Goal: Task Accomplishment & Management: Manage account settings

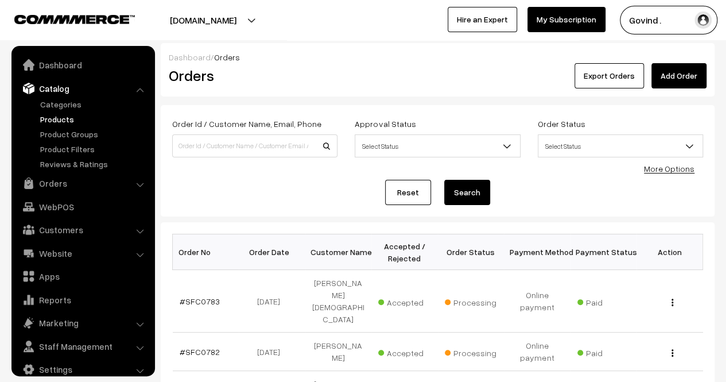
click at [61, 122] on link "Products" at bounding box center [94, 119] width 114 height 12
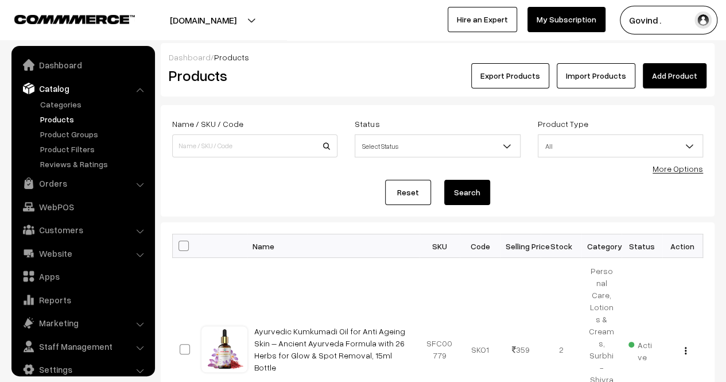
scroll to position [14, 0]
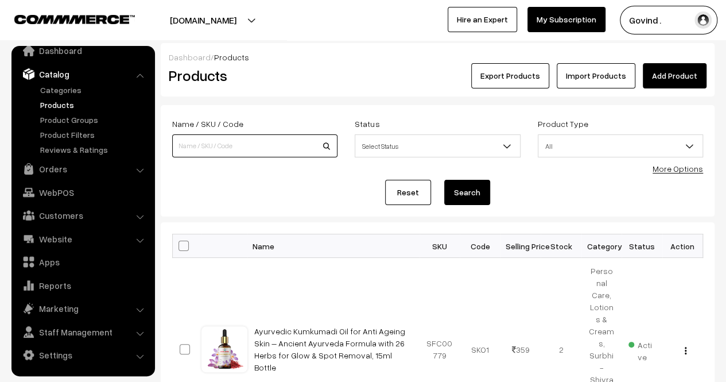
click at [228, 151] on input at bounding box center [254, 145] width 165 height 23
type input "gulkand"
click at [444, 180] on button "Search" at bounding box center [467, 192] width 46 height 25
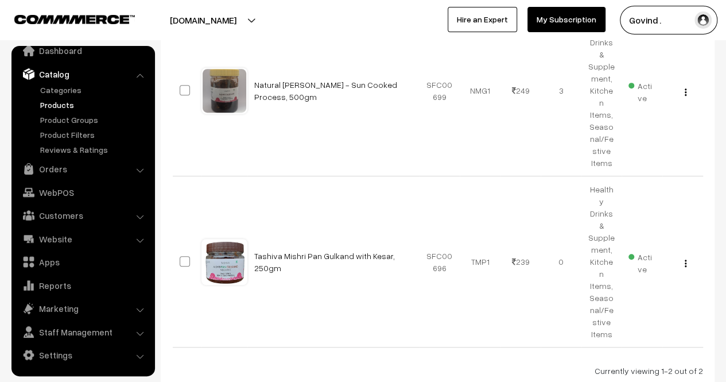
scroll to position [256, 0]
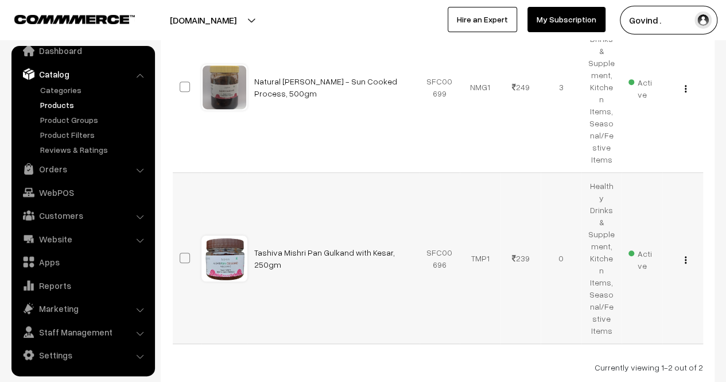
click at [685, 256] on img "button" at bounding box center [686, 259] width 2 height 7
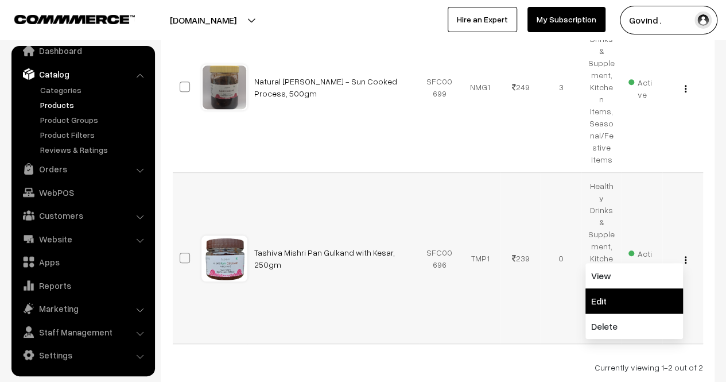
click at [640, 288] on link "Edit" at bounding box center [635, 300] width 98 height 25
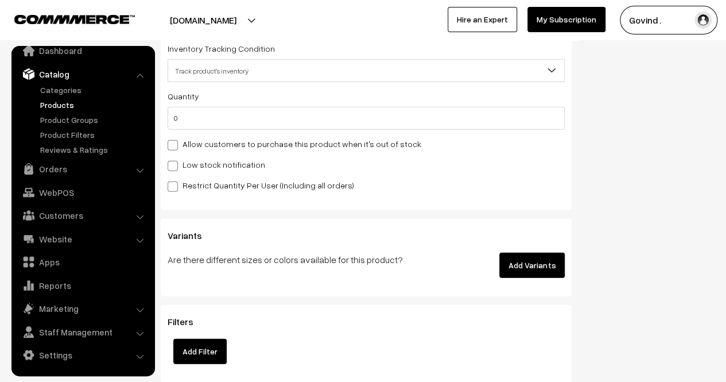
scroll to position [1425, 0]
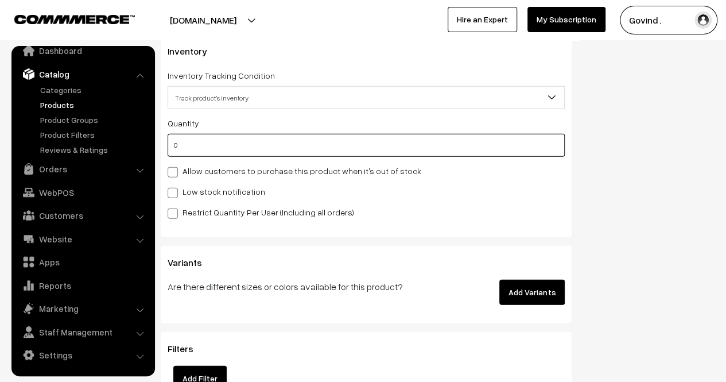
click at [416, 154] on input "0" at bounding box center [366, 145] width 397 height 23
type input "1"
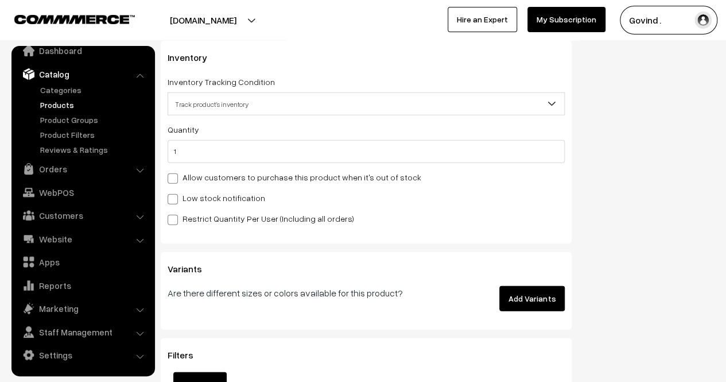
scroll to position [0, 0]
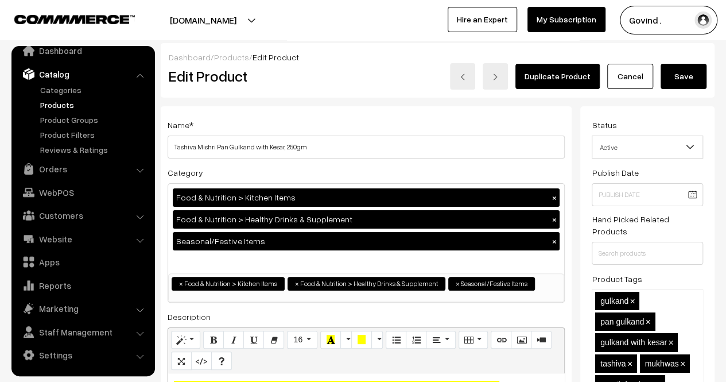
click at [690, 81] on button "Save" at bounding box center [684, 76] width 46 height 25
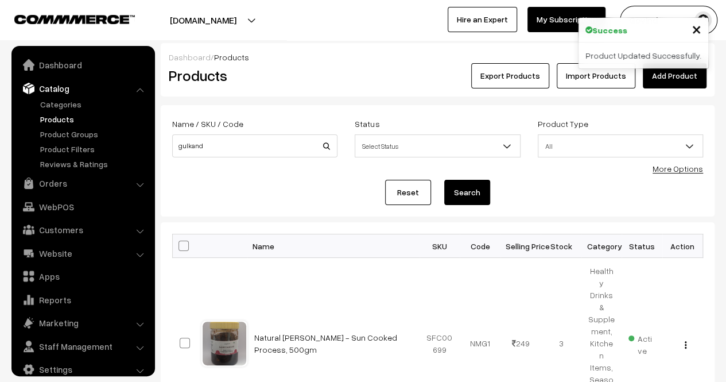
scroll to position [14, 0]
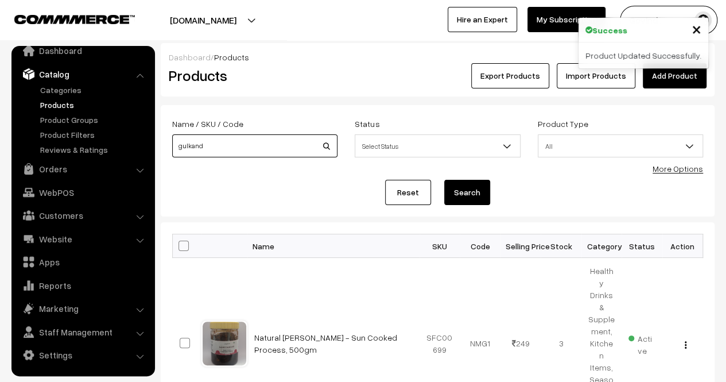
click at [263, 145] on input "gulkand" at bounding box center [254, 145] width 165 height 23
type input "lemon"
click at [444, 180] on button "Search" at bounding box center [467, 192] width 46 height 25
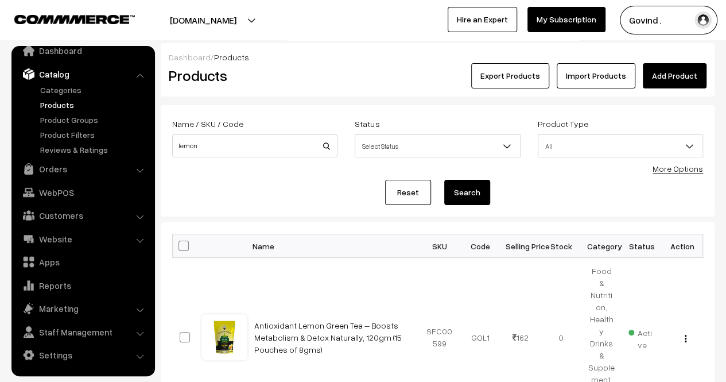
scroll to position [130, 0]
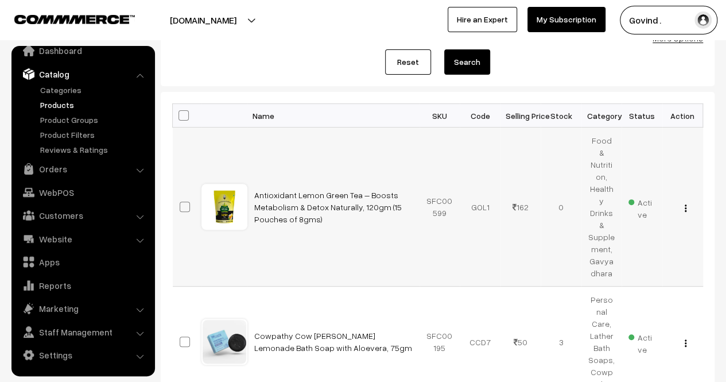
click at [685, 204] on img "button" at bounding box center [686, 207] width 2 height 7
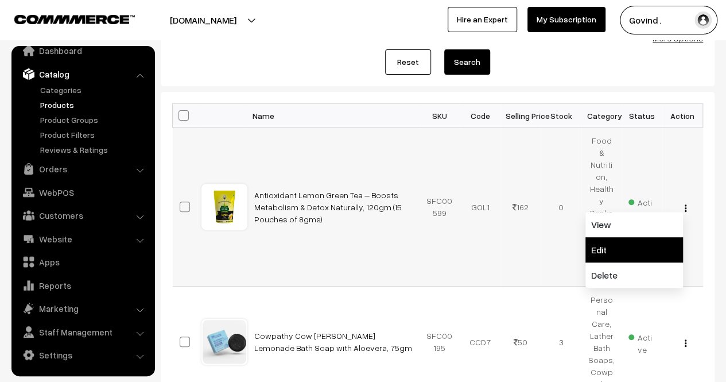
click at [633, 237] on link "Edit" at bounding box center [635, 249] width 98 height 25
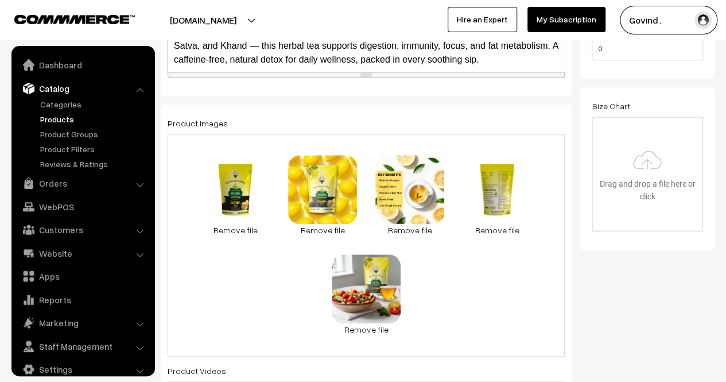
scroll to position [14, 0]
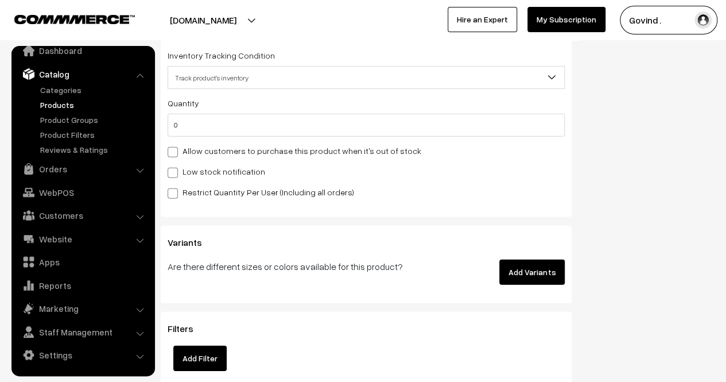
scroll to position [1571, 0]
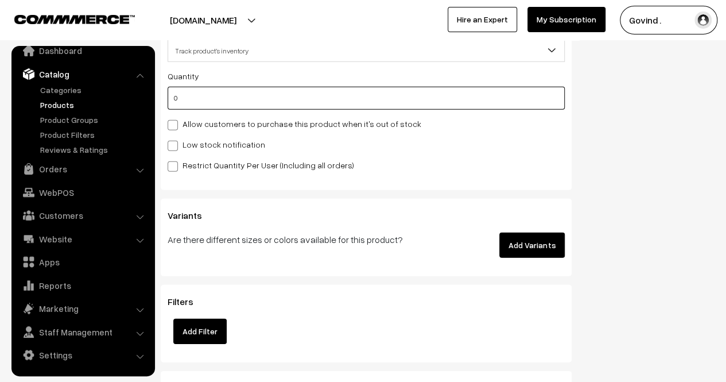
click at [456, 106] on input "0" at bounding box center [366, 98] width 397 height 23
type input "1"
type input "10"
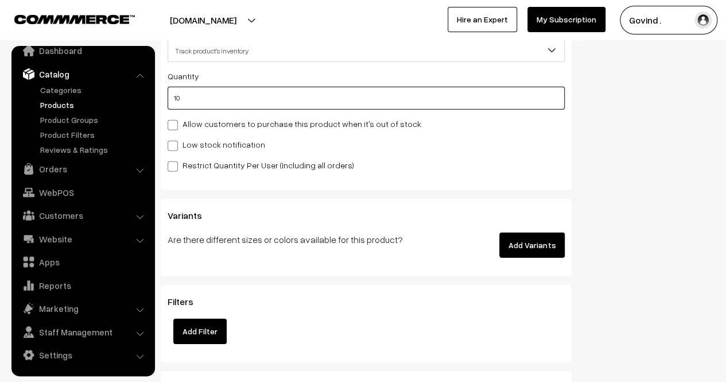
type input "101"
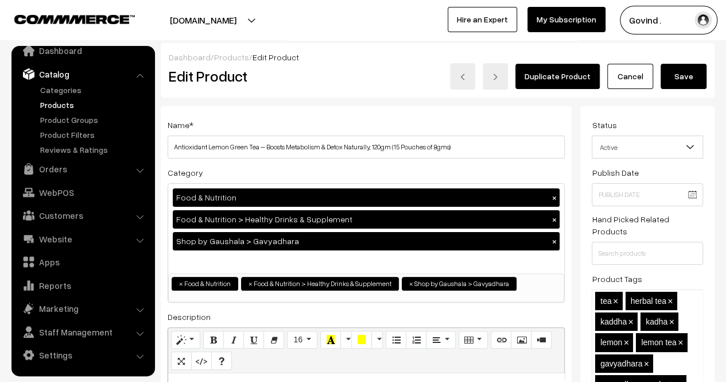
click at [675, 80] on button "Save" at bounding box center [684, 76] width 46 height 25
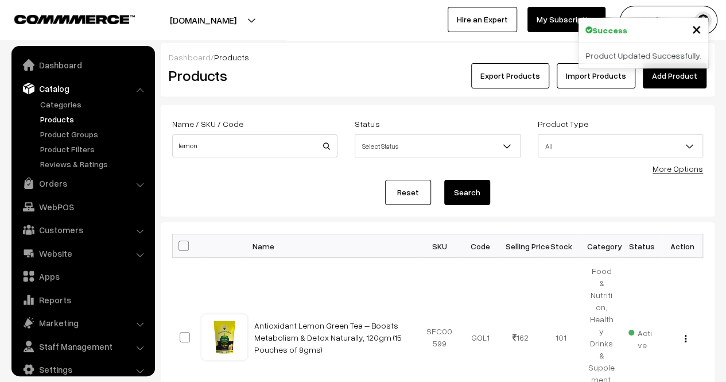
scroll to position [14, 0]
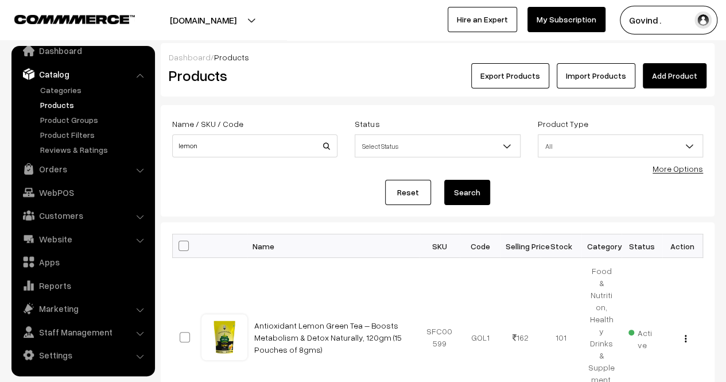
click at [68, 105] on link "Products" at bounding box center [94, 105] width 114 height 12
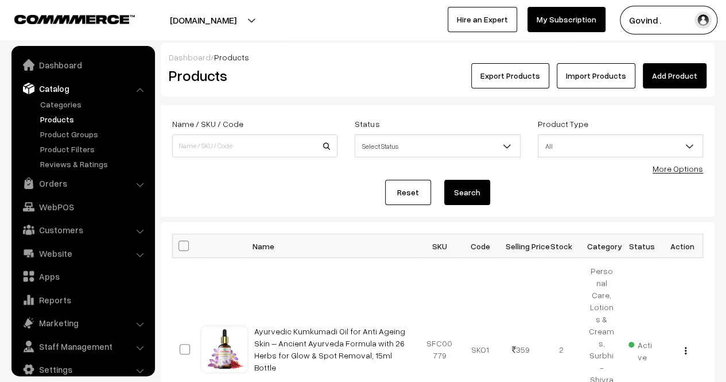
scroll to position [14, 0]
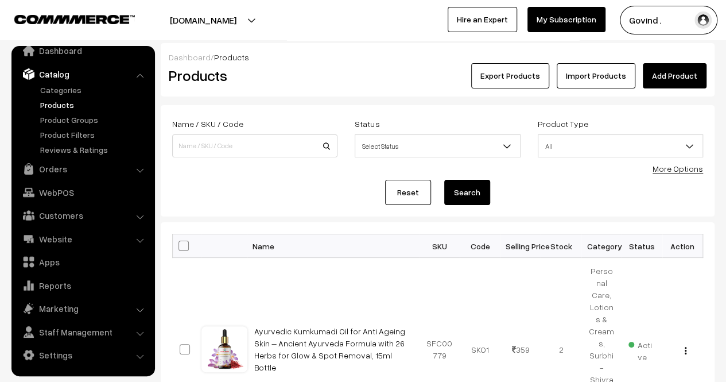
click at [500, 75] on button "Export Products" at bounding box center [510, 75] width 78 height 25
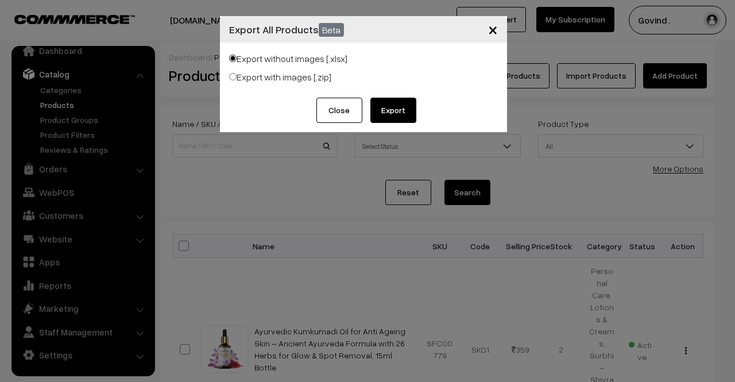
click at [393, 109] on button "Export" at bounding box center [393, 110] width 46 height 25
click at [488, 32] on span "×" at bounding box center [493, 28] width 10 height 21
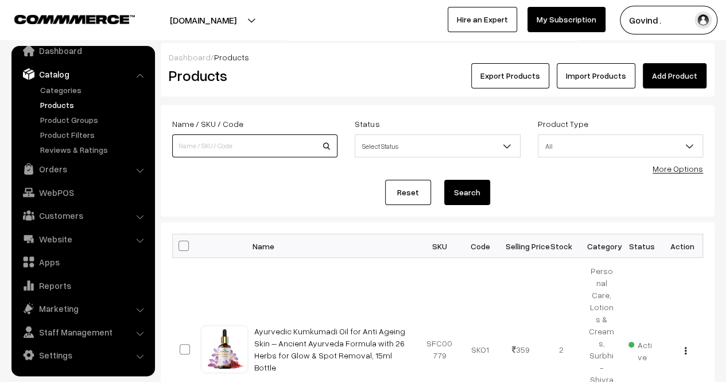
click at [271, 147] on input at bounding box center [254, 145] width 165 height 23
type input "gulkand"
click at [444, 180] on button "Search" at bounding box center [467, 192] width 46 height 25
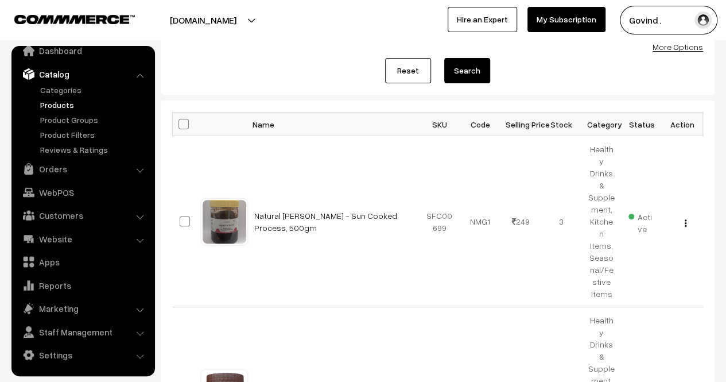
scroll to position [151, 0]
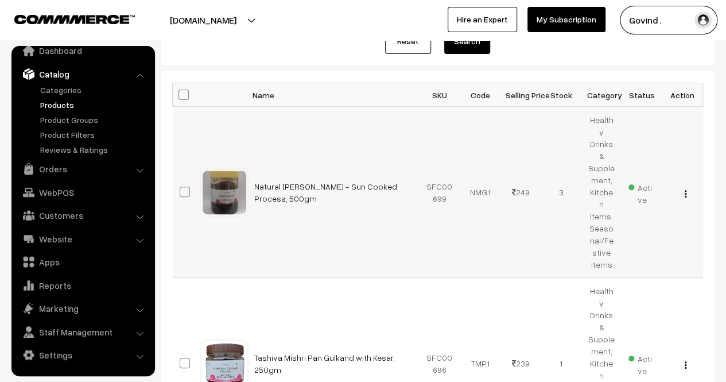
click at [686, 190] on img "button" at bounding box center [686, 193] width 2 height 7
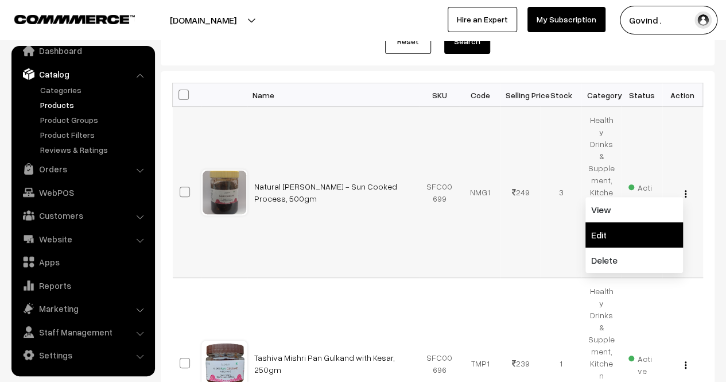
click at [640, 222] on link "Edit" at bounding box center [635, 234] width 98 height 25
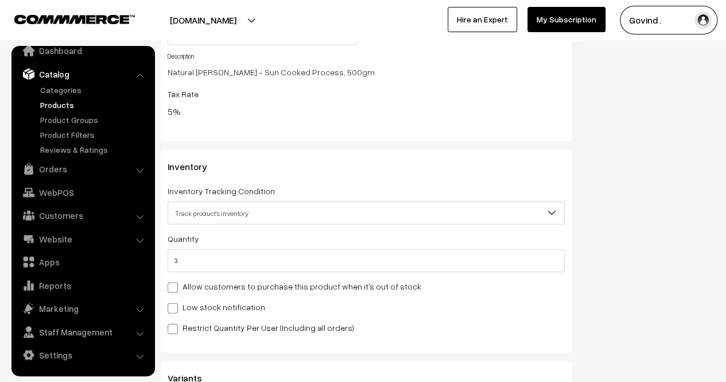
scroll to position [1403, 0]
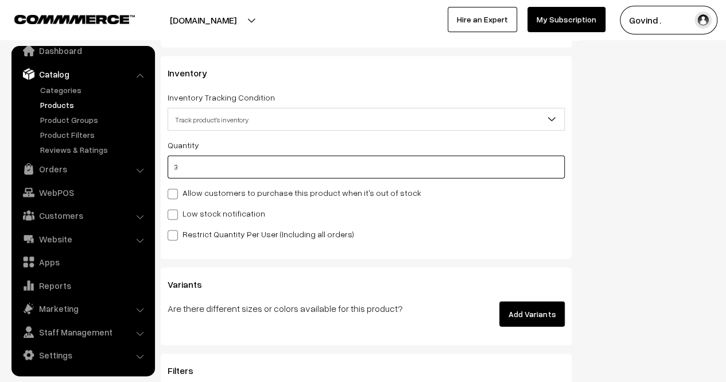
click at [451, 159] on input "3" at bounding box center [366, 167] width 397 height 23
type input "2"
type input "5"
type input "2"
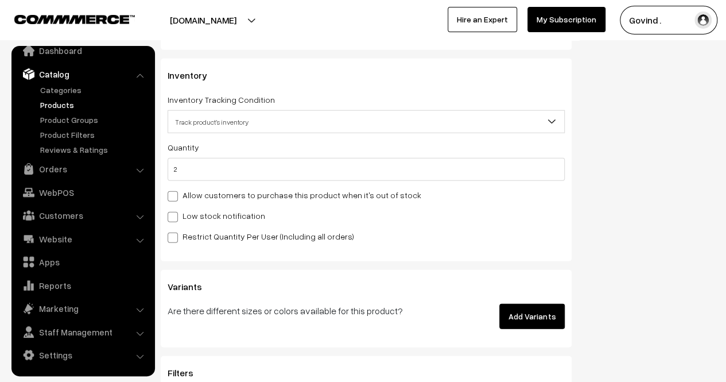
scroll to position [0, 0]
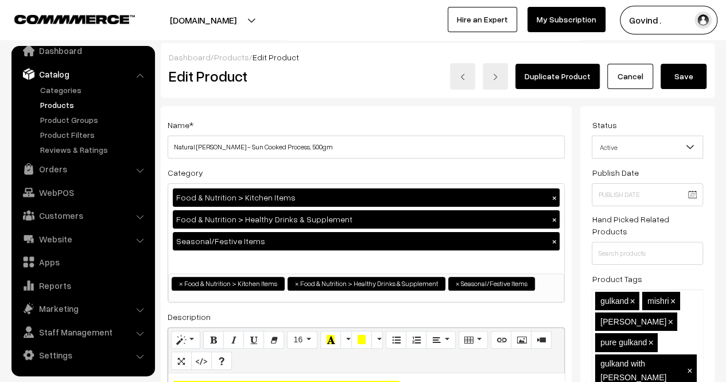
click at [687, 76] on button "Save" at bounding box center [684, 76] width 46 height 25
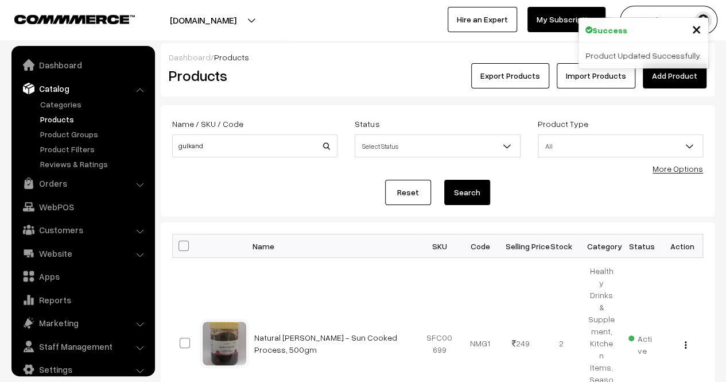
scroll to position [14, 0]
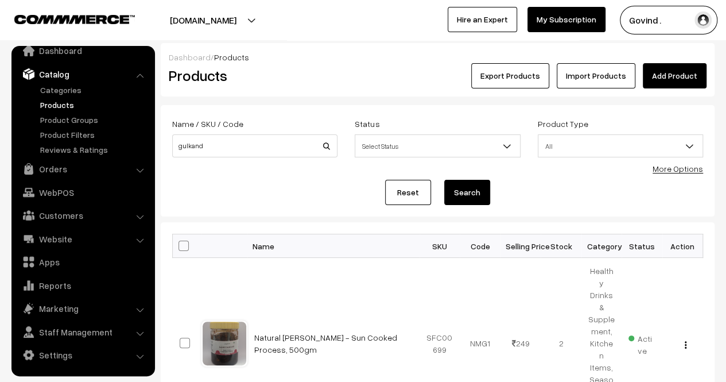
click at [72, 103] on link "Products" at bounding box center [94, 105] width 114 height 12
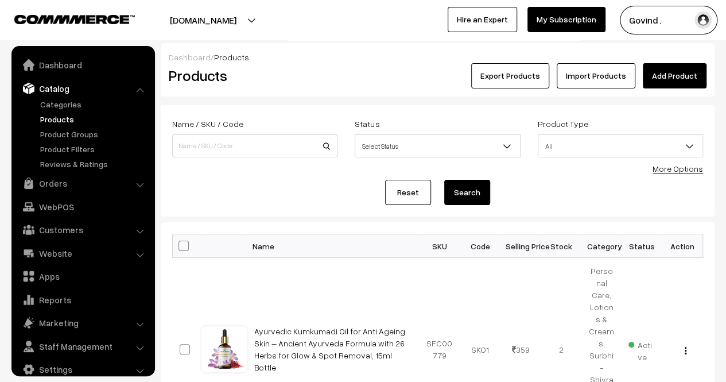
scroll to position [14, 0]
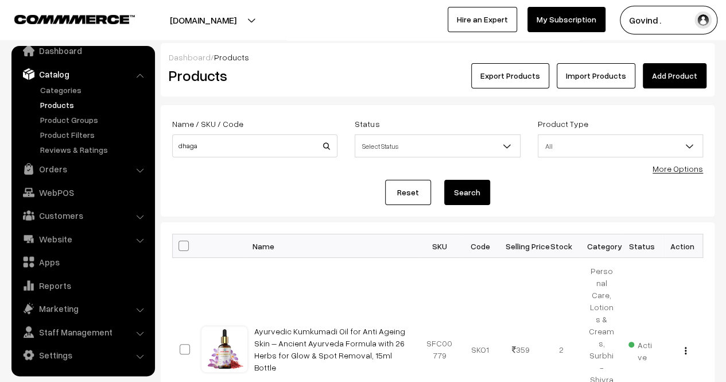
type input "dhaga"
click at [444, 180] on button "Search" at bounding box center [467, 192] width 46 height 25
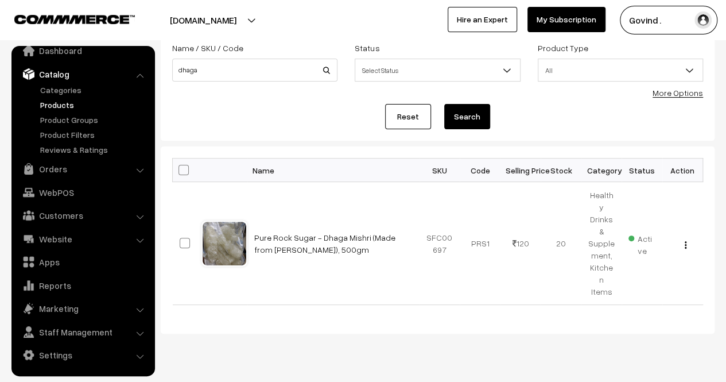
scroll to position [77, 0]
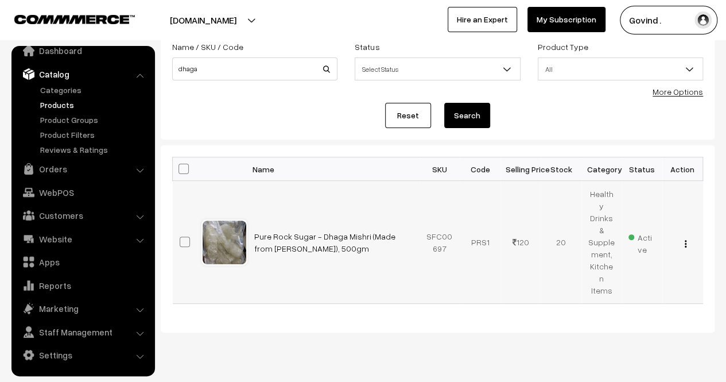
click at [688, 236] on div "View Edit Delete" at bounding box center [683, 242] width 27 height 12
click at [686, 235] on td "View Edit Delete" at bounding box center [683, 242] width 41 height 123
click at [686, 240] on img "button" at bounding box center [686, 243] width 2 height 7
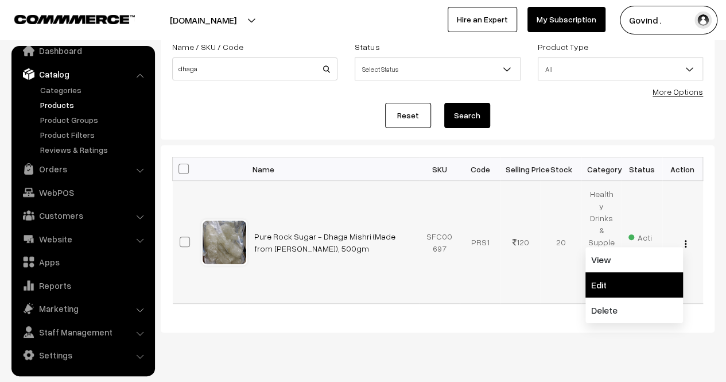
click at [637, 272] on link "Edit" at bounding box center [635, 284] width 98 height 25
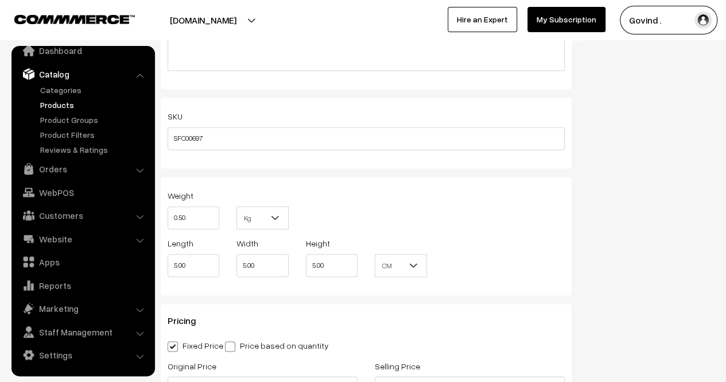
scroll to position [777, 0]
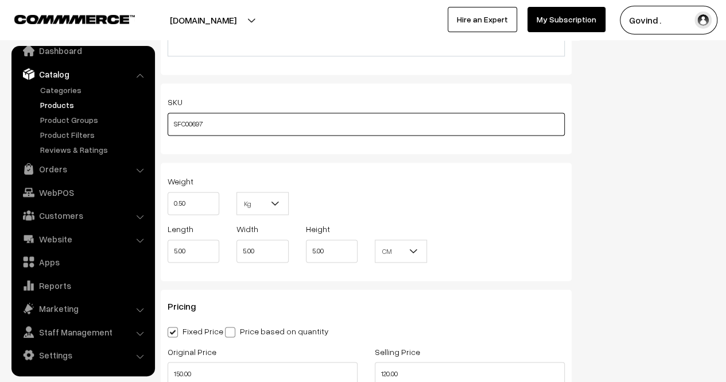
click at [406, 125] on input "SFC00697" at bounding box center [366, 124] width 397 height 23
type input "SFC00698"
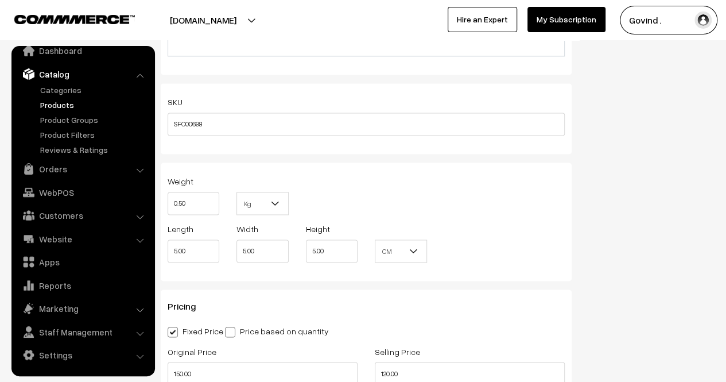
click at [636, 122] on div "Status Active Inactive Active Publish Date Product Type -- Select -- -- Select …" at bounding box center [652, 186] width 143 height 1715
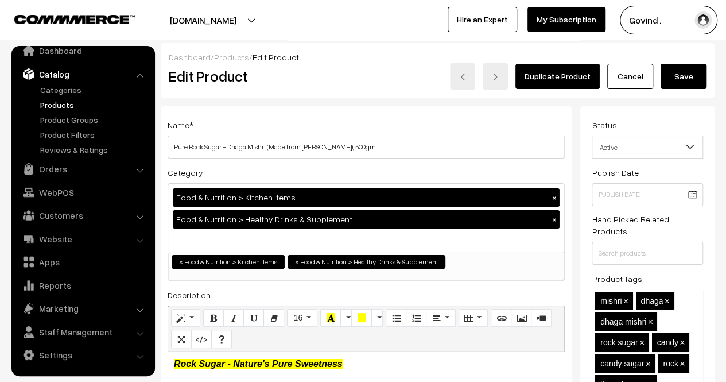
click at [686, 71] on button "Save" at bounding box center [684, 76] width 46 height 25
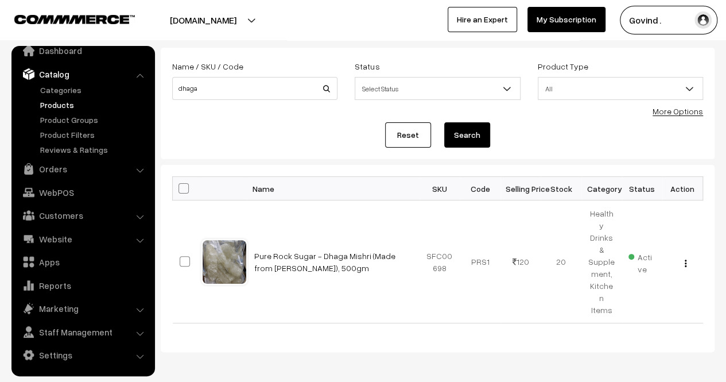
scroll to position [38, 0]
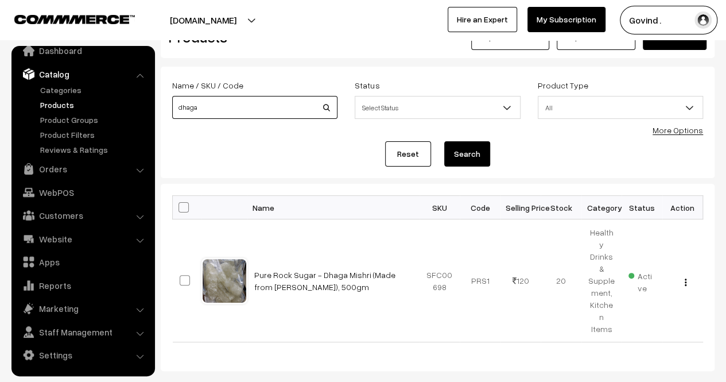
click at [246, 105] on input "dhaga" at bounding box center [254, 107] width 165 height 23
type input "socks"
click at [444, 141] on button "Search" at bounding box center [467, 153] width 46 height 25
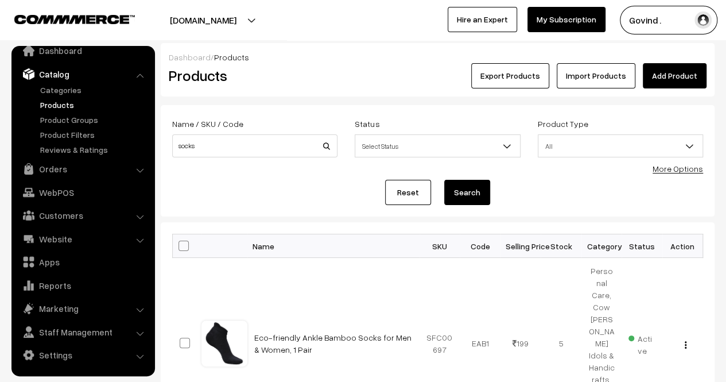
click at [204, 132] on div "Name / SKU / Code socks" at bounding box center [254, 137] width 165 height 41
click at [218, 153] on input "socks" at bounding box center [254, 145] width 165 height 23
type input "mishri"
click at [444, 180] on button "Search" at bounding box center [467, 192] width 46 height 25
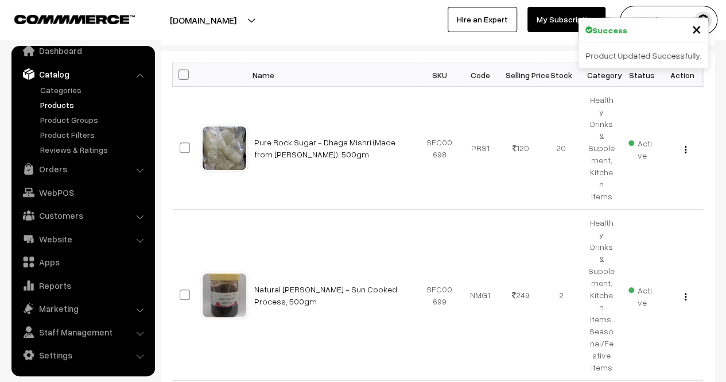
scroll to position [187, 0]
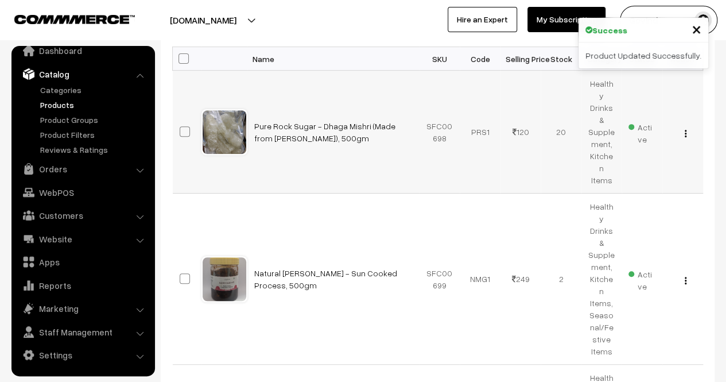
click at [686, 130] on img "button" at bounding box center [686, 133] width 2 height 7
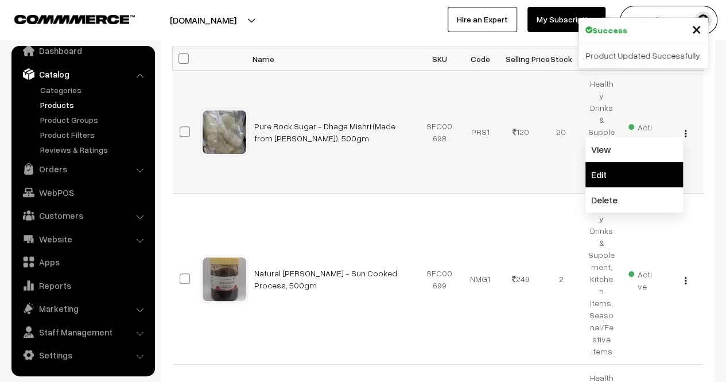
click at [630, 162] on link "Edit" at bounding box center [635, 174] width 98 height 25
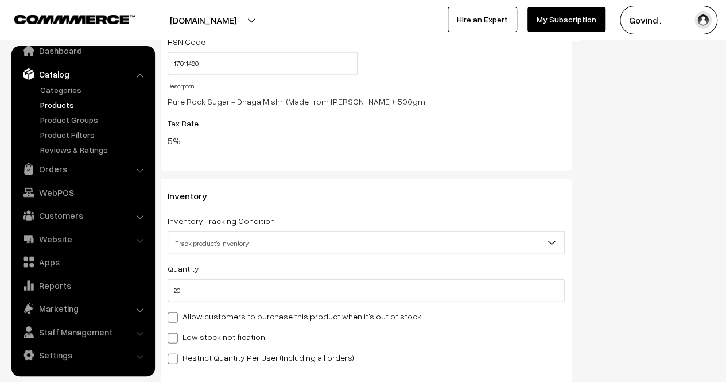
scroll to position [1286, 0]
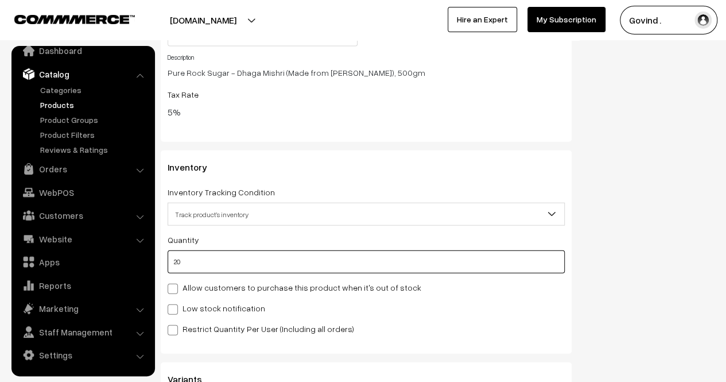
click at [328, 258] on input "20" at bounding box center [366, 261] width 397 height 23
type input "2"
type input "22"
type input "0"
type input "1"
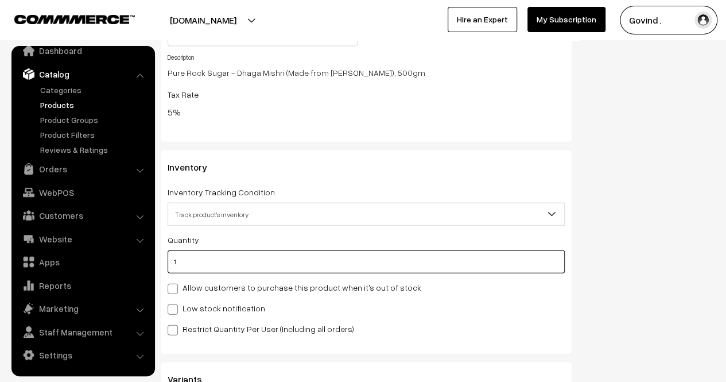
type input "21"
type input "15"
type input "35"
type input "15"
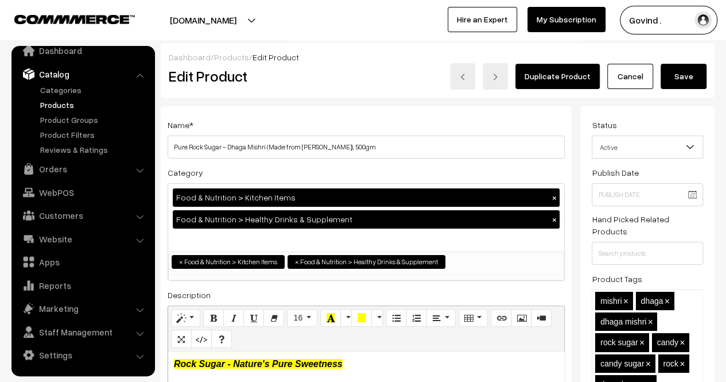
click at [682, 86] on button "Save" at bounding box center [684, 76] width 46 height 25
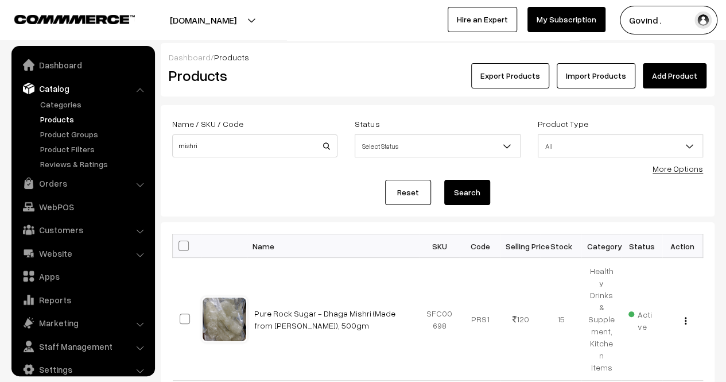
scroll to position [14, 0]
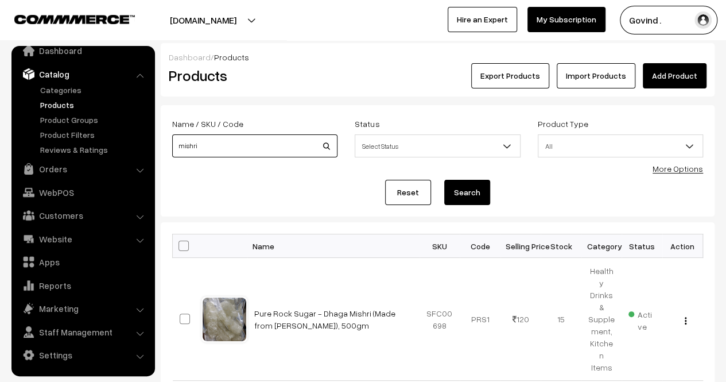
click at [273, 137] on input "mishri" at bounding box center [254, 145] width 165 height 23
type input "gavyadhara"
click at [444, 180] on button "Search" at bounding box center [467, 192] width 46 height 25
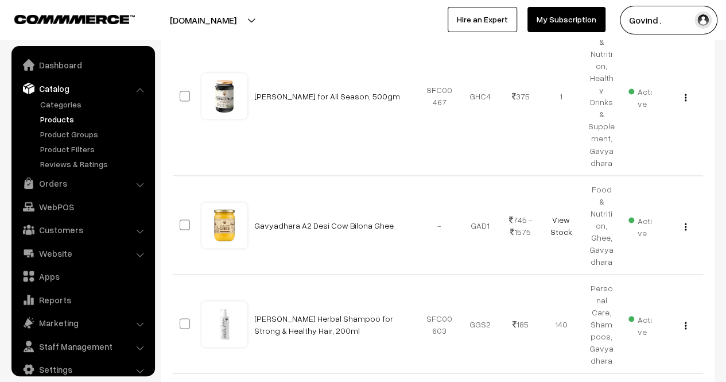
scroll to position [14, 0]
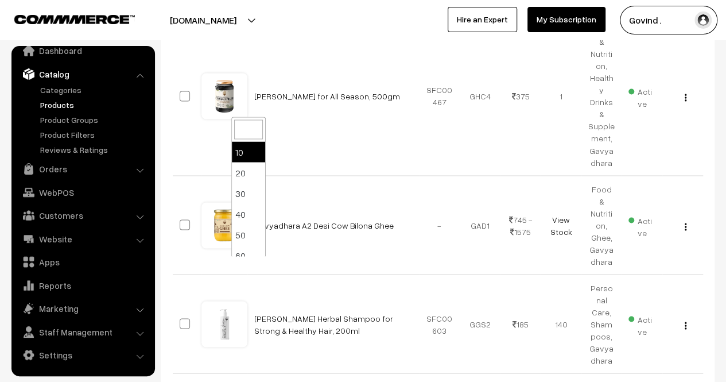
select select "60"
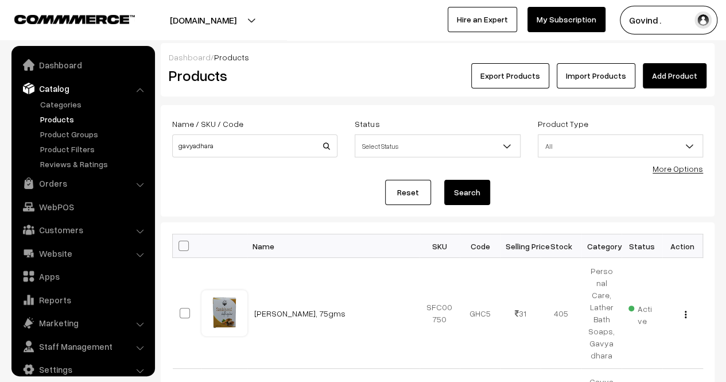
scroll to position [14, 0]
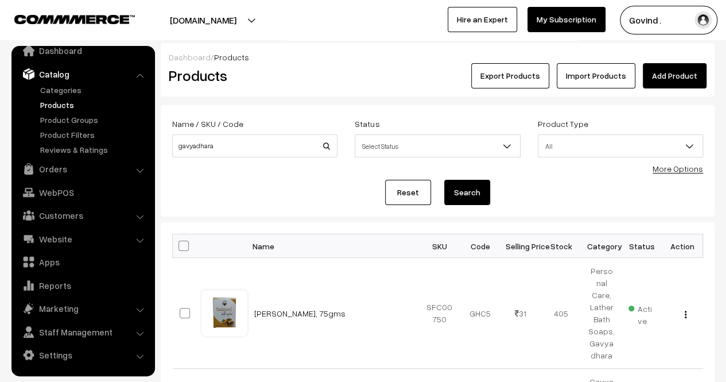
click at [183, 247] on span at bounding box center [184, 246] width 10 height 10
click at [180, 247] on input "checkbox" at bounding box center [176, 245] width 7 height 7
checkbox input "true"
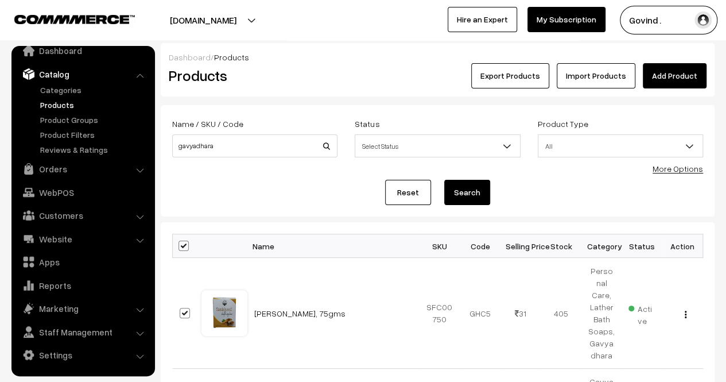
checkbox input "true"
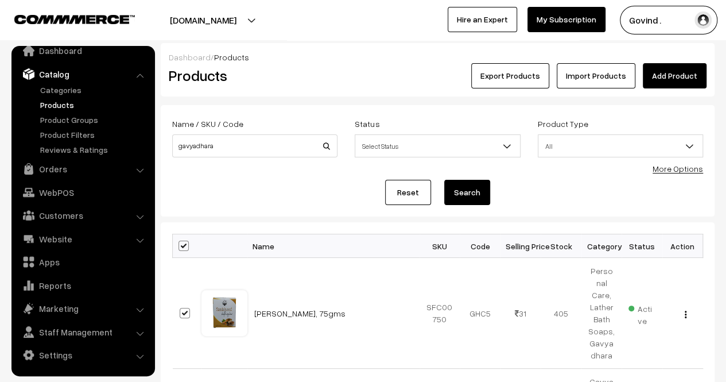
checkbox input "true"
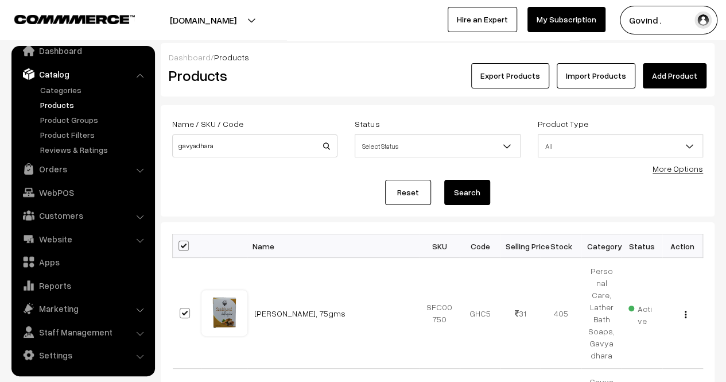
checkbox input "true"
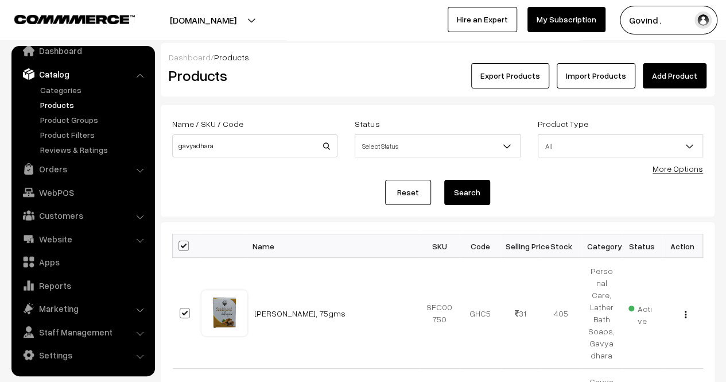
checkbox input "true"
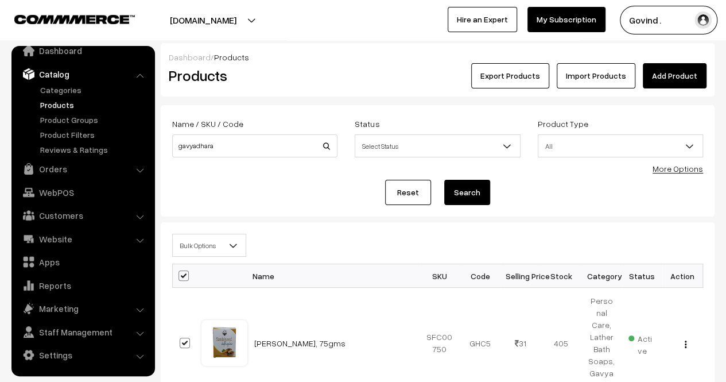
click at [214, 253] on span "Bulk Options" at bounding box center [209, 245] width 73 height 20
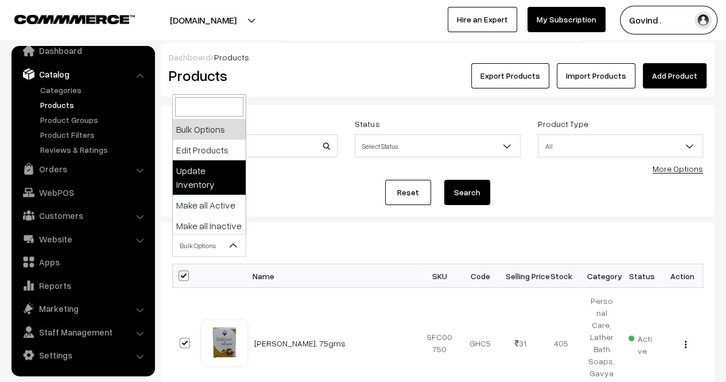
select select "updateInventory"
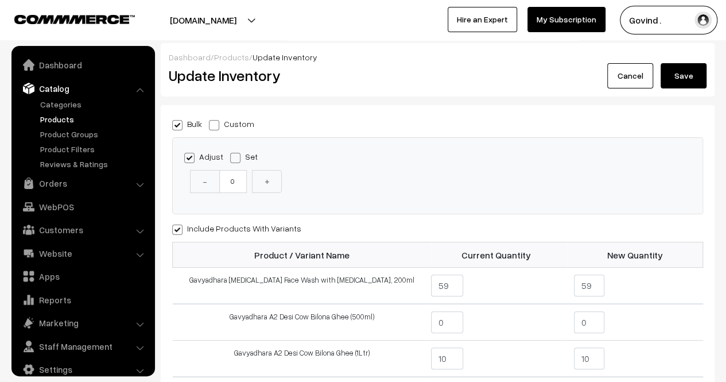
scroll to position [14, 0]
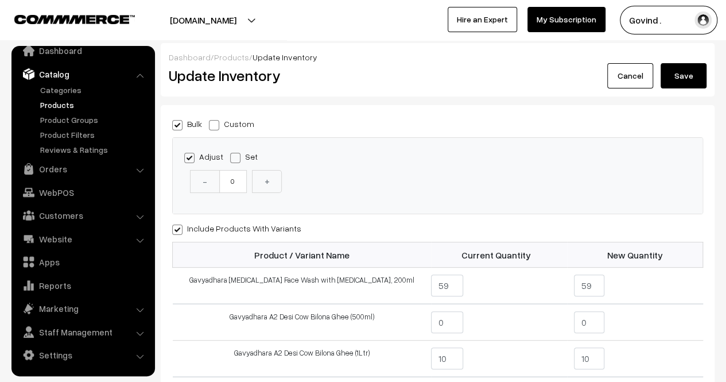
click at [214, 123] on span at bounding box center [214, 125] width 10 height 10
click at [214, 123] on input "Custom" at bounding box center [212, 122] width 7 height 7
radio input "true"
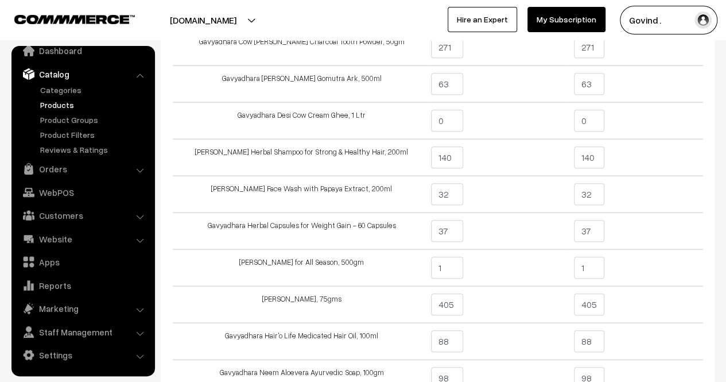
scroll to position [303, 0]
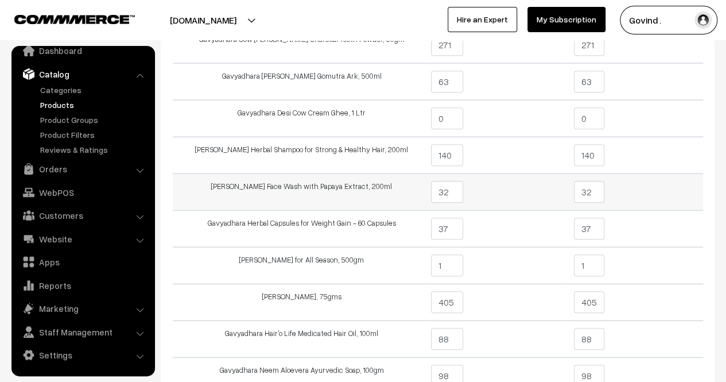
click at [602, 195] on input "32" at bounding box center [589, 192] width 30 height 22
type input "3"
type input "24"
click at [649, 189] on td "24" at bounding box center [635, 191] width 136 height 37
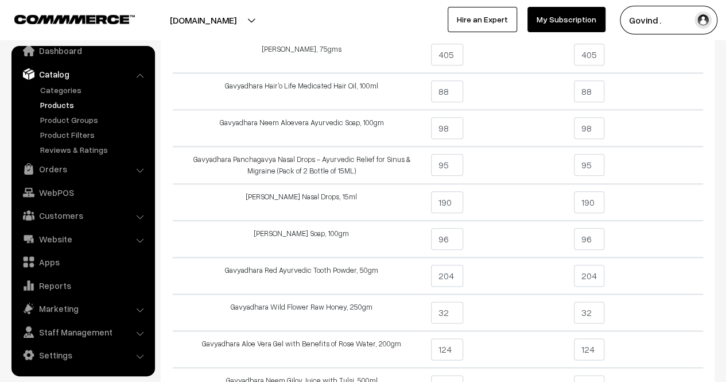
scroll to position [561, 0]
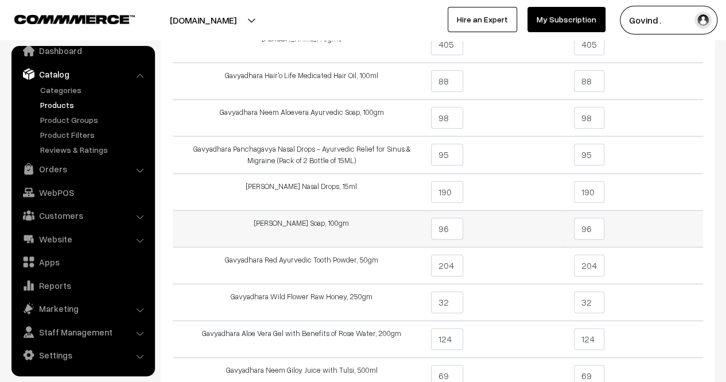
click at [589, 226] on input "96" at bounding box center [589, 229] width 30 height 22
type input "9"
type input "74"
click at [661, 220] on td "74" at bounding box center [635, 228] width 136 height 37
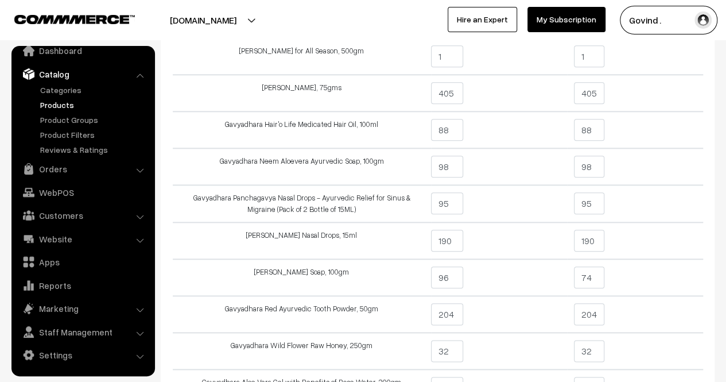
scroll to position [515, 0]
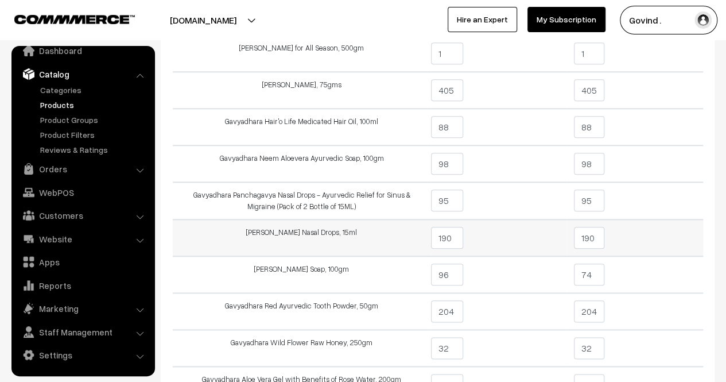
click at [602, 242] on input "190" at bounding box center [589, 238] width 30 height 22
type input "182"
click at [656, 236] on td "182" at bounding box center [635, 237] width 136 height 37
click at [599, 198] on input "95" at bounding box center [589, 200] width 30 height 22
type input "91"
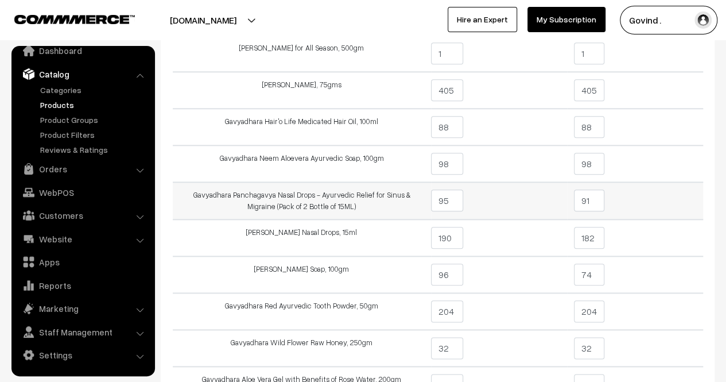
click at [641, 200] on td "91" at bounding box center [635, 200] width 136 height 37
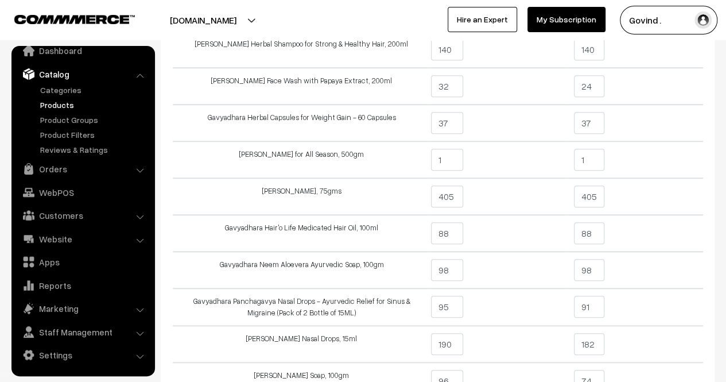
scroll to position [407, 0]
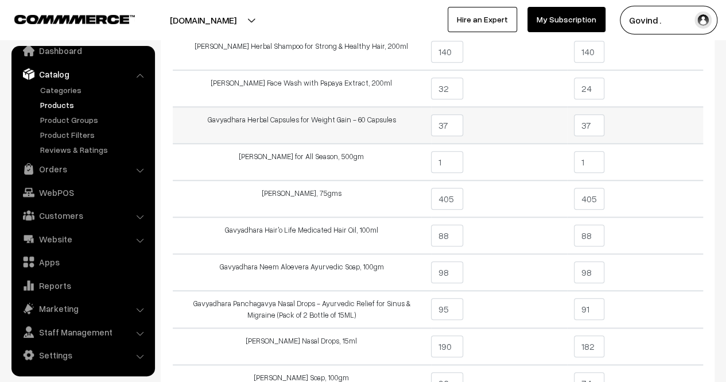
click at [599, 125] on input "37" at bounding box center [589, 125] width 30 height 22
type input "36"
click at [647, 125] on td "36" at bounding box center [635, 125] width 136 height 37
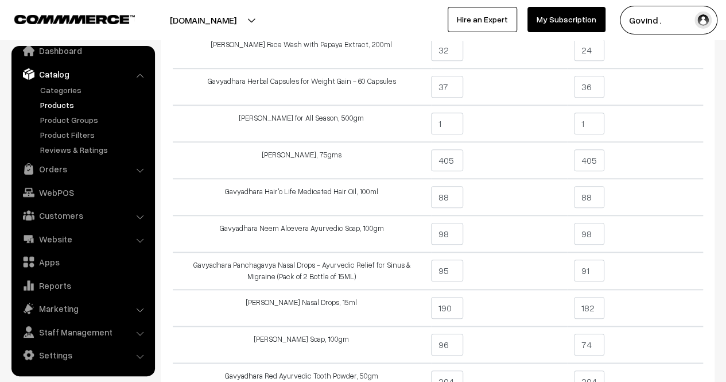
scroll to position [443, 0]
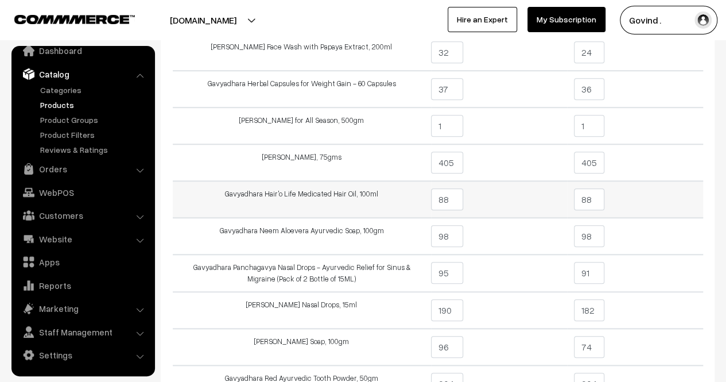
click at [603, 198] on input "88" at bounding box center [589, 199] width 30 height 22
type input "81"
click at [658, 201] on td "81" at bounding box center [635, 199] width 136 height 37
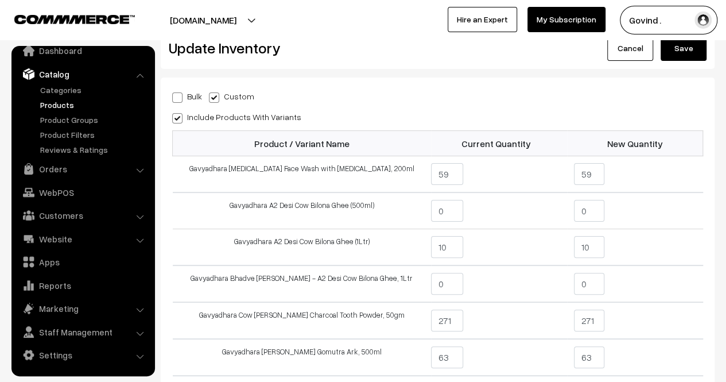
scroll to position [25, 0]
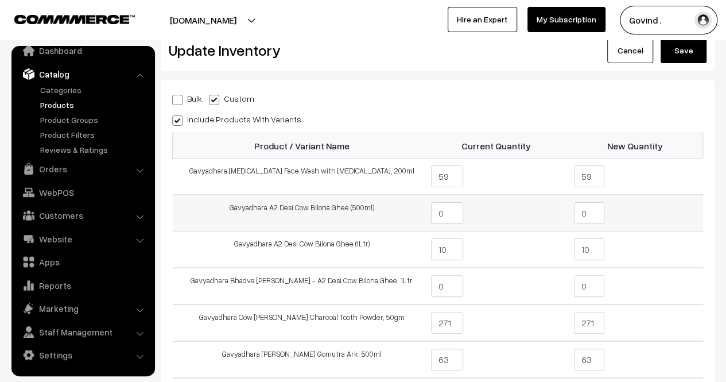
click at [589, 214] on input "0" at bounding box center [589, 213] width 30 height 22
type input "4"
click at [632, 200] on td "4" at bounding box center [635, 213] width 136 height 37
click at [599, 251] on input "10" at bounding box center [589, 249] width 30 height 22
type input "1"
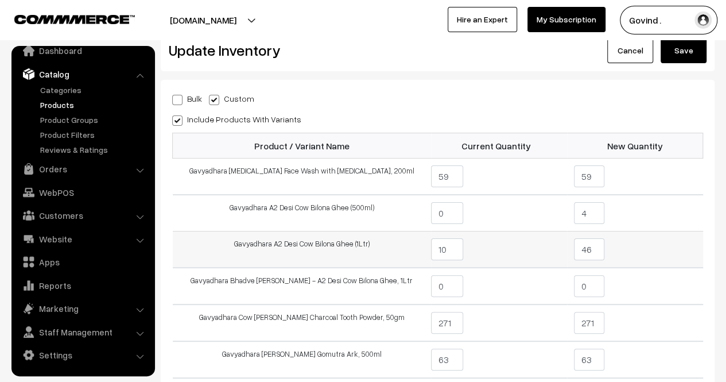
type input "46"
click at [658, 266] on td "46" at bounding box center [635, 249] width 136 height 37
click at [658, 254] on td "46" at bounding box center [635, 249] width 136 height 37
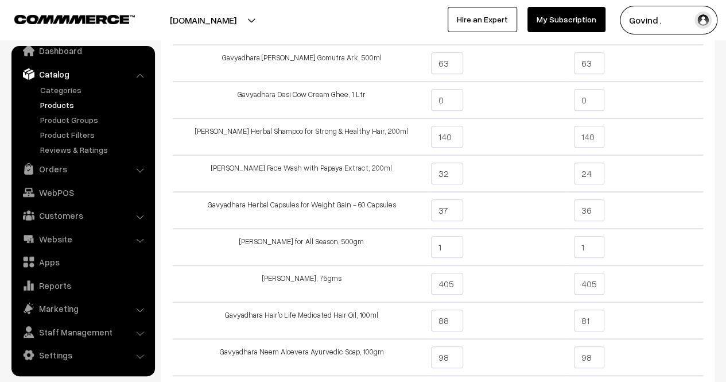
scroll to position [343, 0]
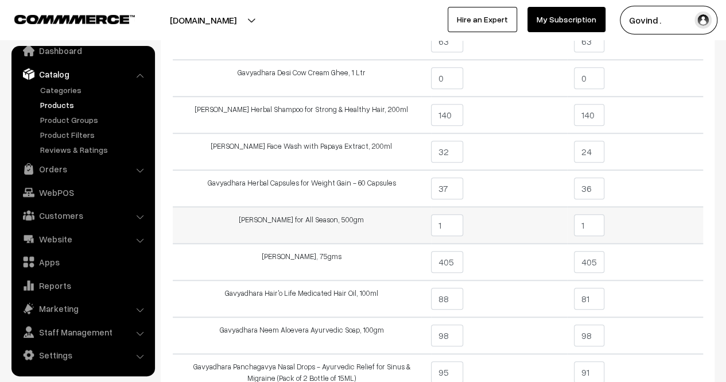
click at [600, 228] on input "1" at bounding box center [589, 225] width 30 height 22
type input "1"
click at [664, 218] on td "1" at bounding box center [635, 225] width 136 height 37
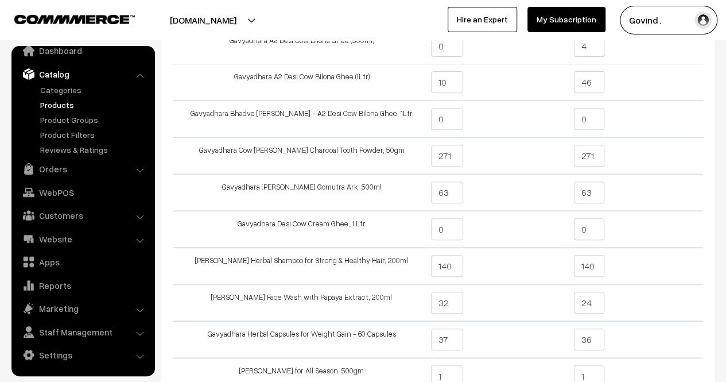
scroll to position [197, 0]
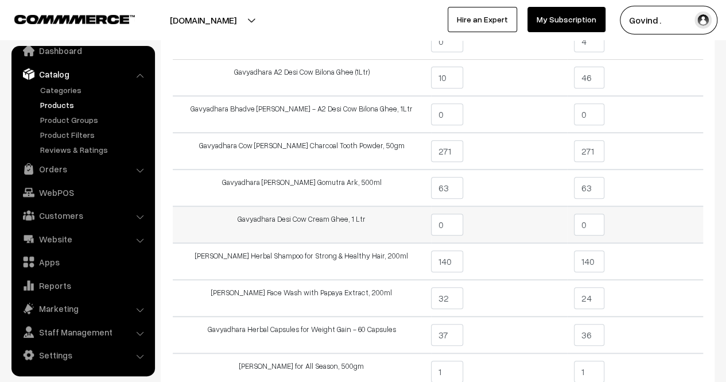
click at [593, 228] on input "0" at bounding box center [589, 225] width 30 height 22
type input "36"
click at [667, 220] on td "36" at bounding box center [635, 224] width 136 height 37
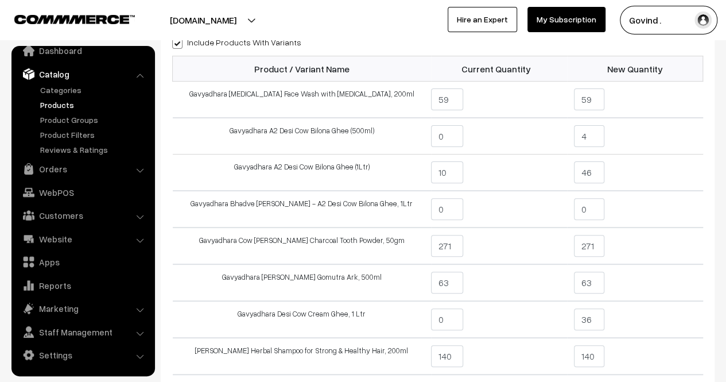
scroll to position [100, 0]
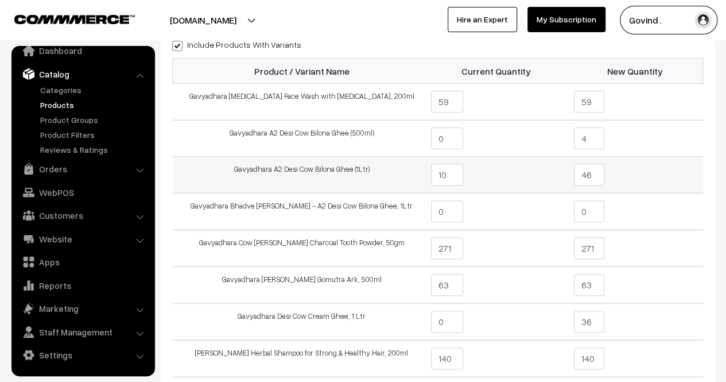
click at [599, 180] on input "46" at bounding box center [589, 175] width 30 height 22
type input "4"
type input "36"
click at [667, 185] on td "36" at bounding box center [635, 175] width 136 height 37
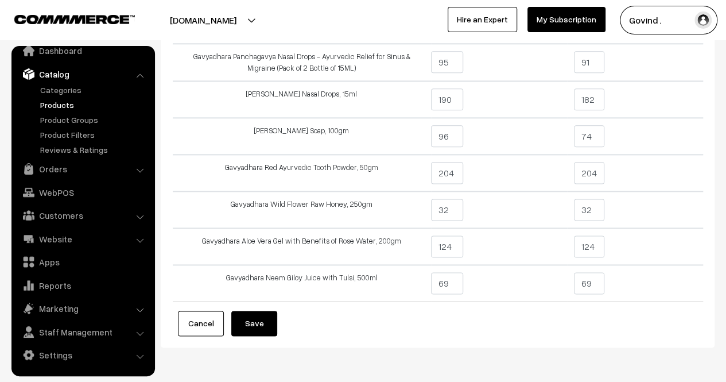
scroll to position [657, 0]
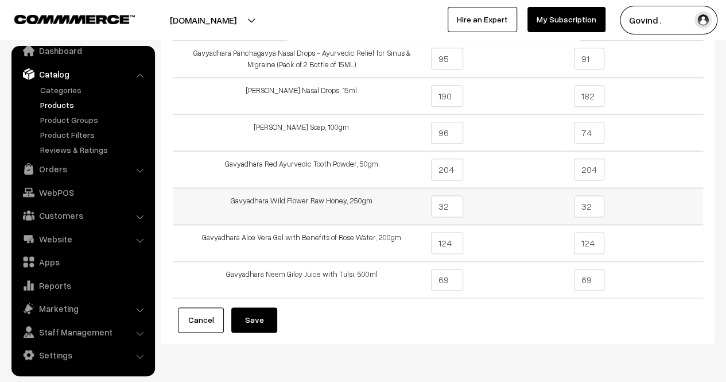
click at [599, 204] on input "32" at bounding box center [589, 206] width 30 height 22
type input "30"
click at [652, 216] on td "30" at bounding box center [635, 206] width 136 height 37
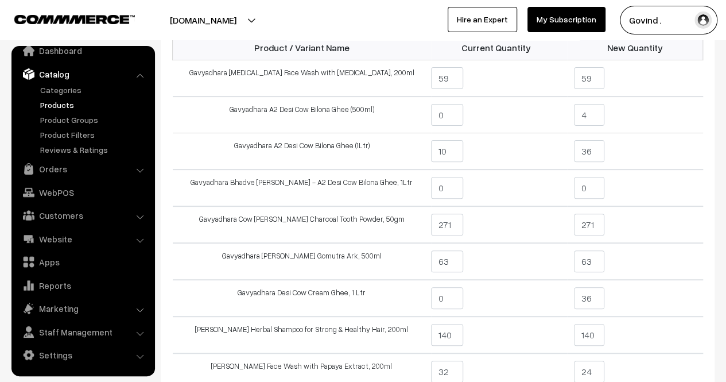
scroll to position [137, 0]
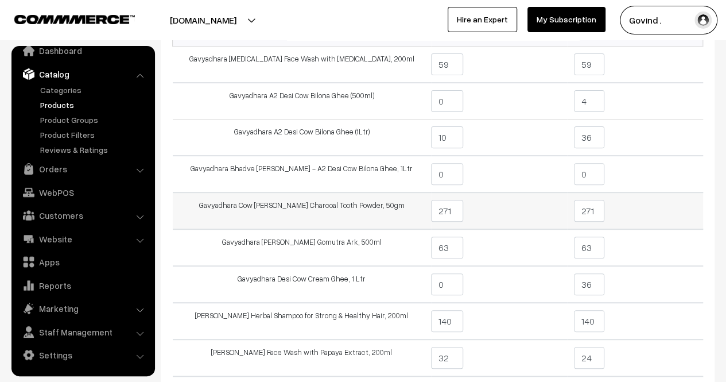
click at [595, 208] on input "271" at bounding box center [589, 211] width 30 height 22
type input "230"
click at [682, 219] on td "230" at bounding box center [635, 210] width 136 height 37
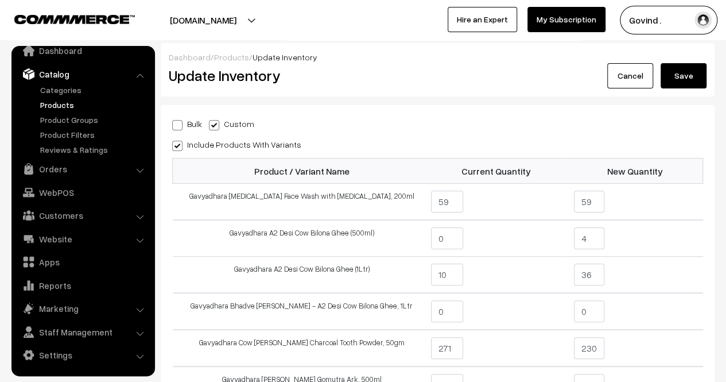
click at [690, 75] on button "Save" at bounding box center [684, 75] width 46 height 25
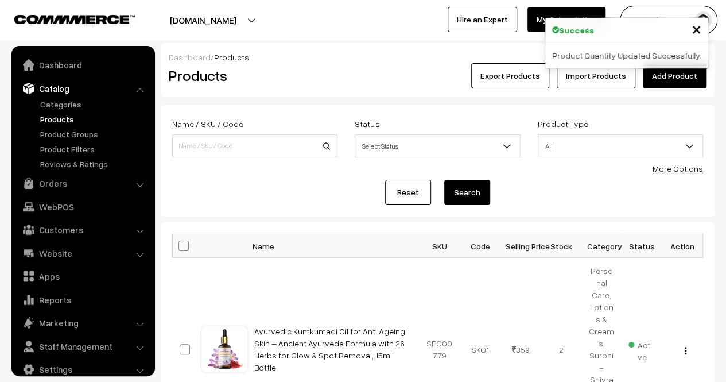
scroll to position [14, 0]
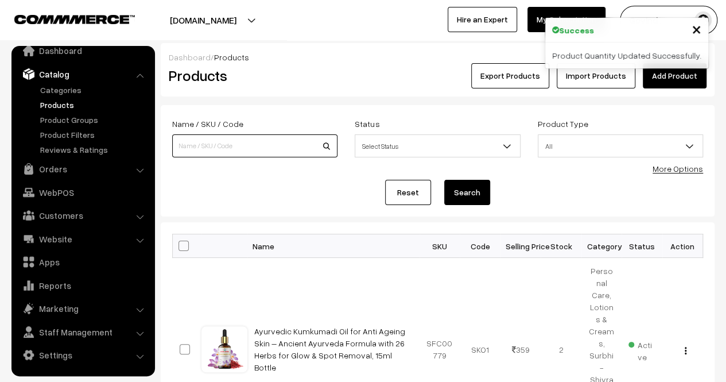
click at [292, 153] on input at bounding box center [254, 145] width 165 height 23
type input "shilajit"
click at [444, 180] on button "Search" at bounding box center [467, 192] width 46 height 25
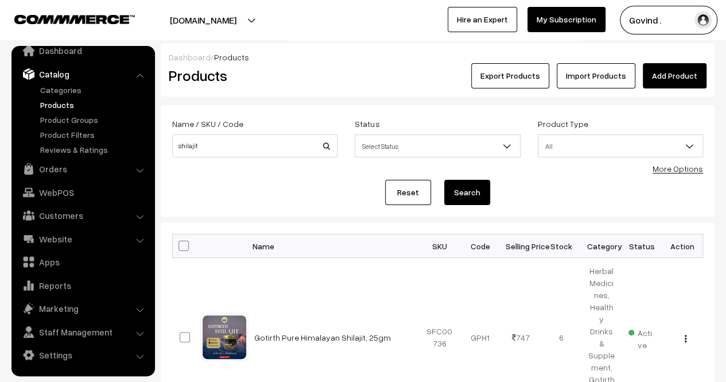
scroll to position [200, 0]
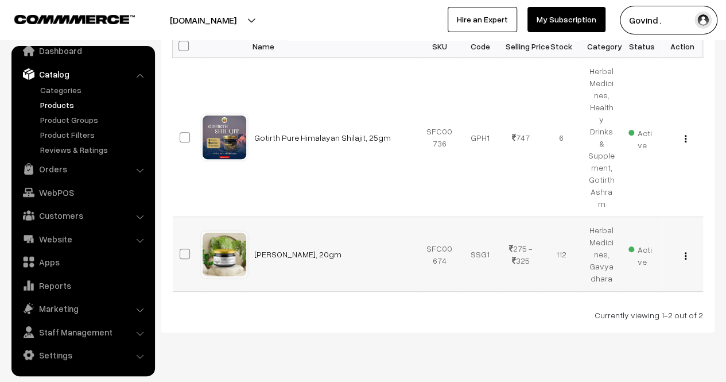
click at [686, 252] on img "button" at bounding box center [686, 255] width 2 height 7
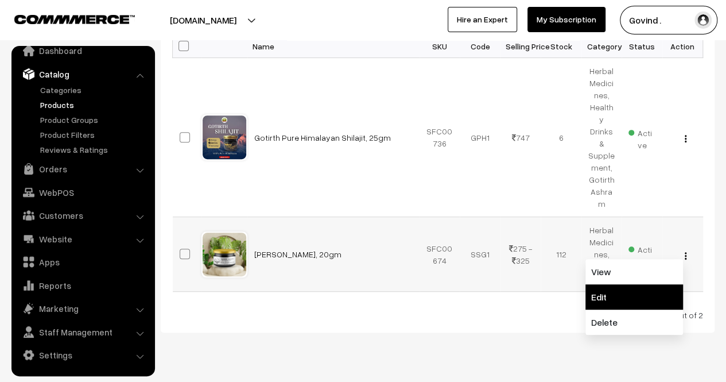
click at [656, 284] on link "Edit" at bounding box center [635, 296] width 98 height 25
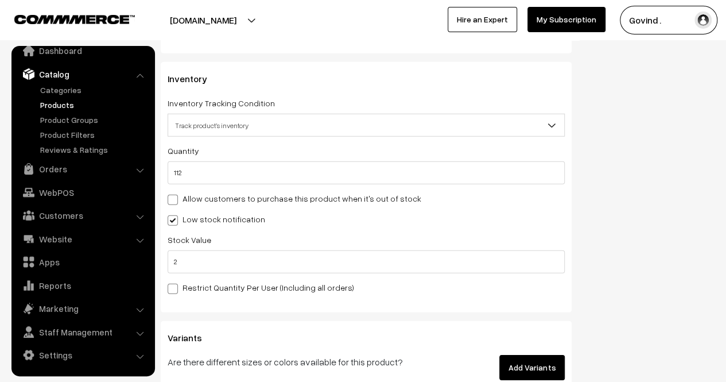
scroll to position [1565, 0]
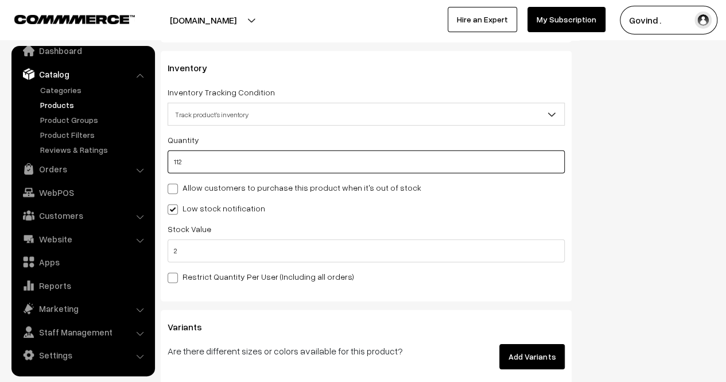
click at [489, 168] on input "112" at bounding box center [366, 161] width 397 height 23
type input "11"
type input "123"
type input "1"
type input "113"
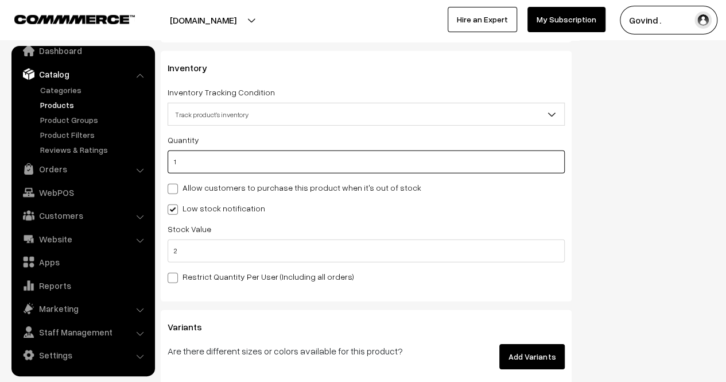
type input "10"
type input "122"
type input "102"
type input "214"
type input "102"
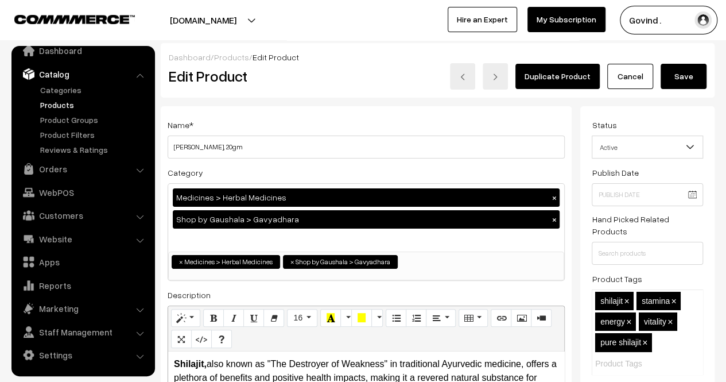
click at [671, 73] on button "Save" at bounding box center [684, 76] width 46 height 25
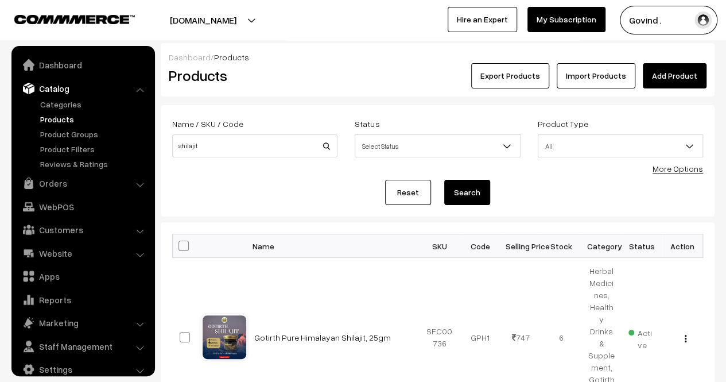
scroll to position [14, 0]
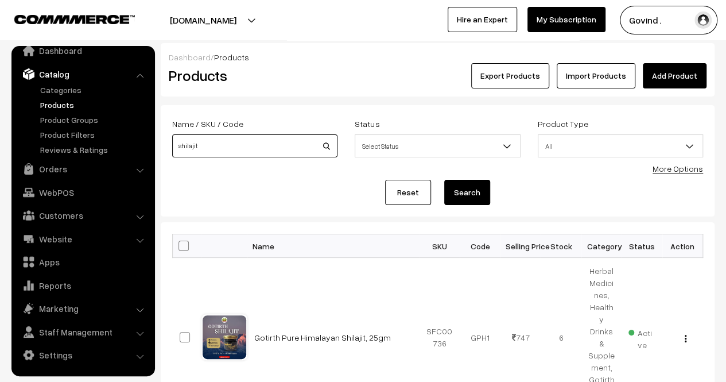
click at [297, 139] on input "shilajit" at bounding box center [254, 145] width 165 height 23
type input "r"
type input "tirphala"
click at [444, 180] on button "Search" at bounding box center [467, 192] width 46 height 25
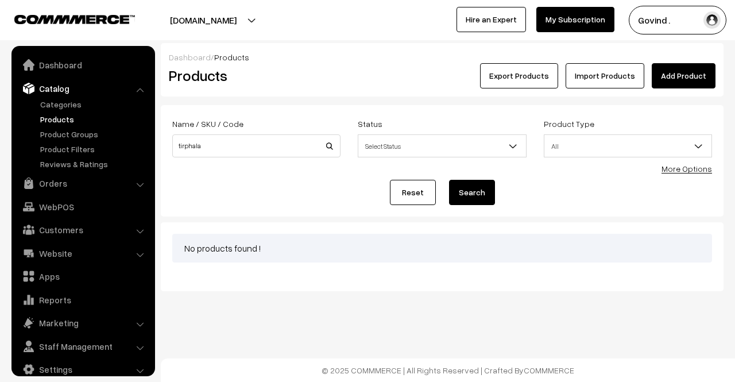
scroll to position [14, 0]
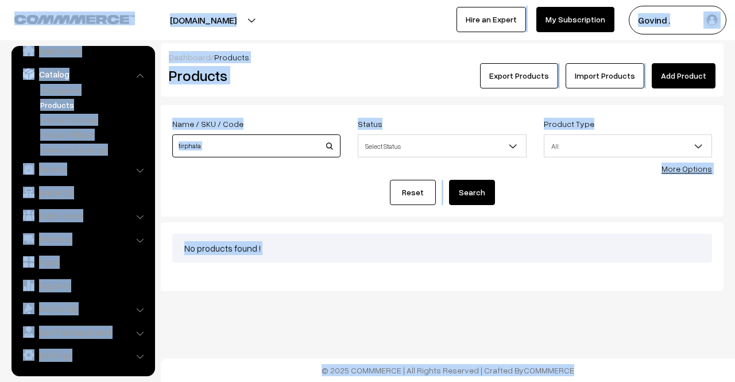
click at [297, 138] on input "tirphala" at bounding box center [256, 145] width 168 height 23
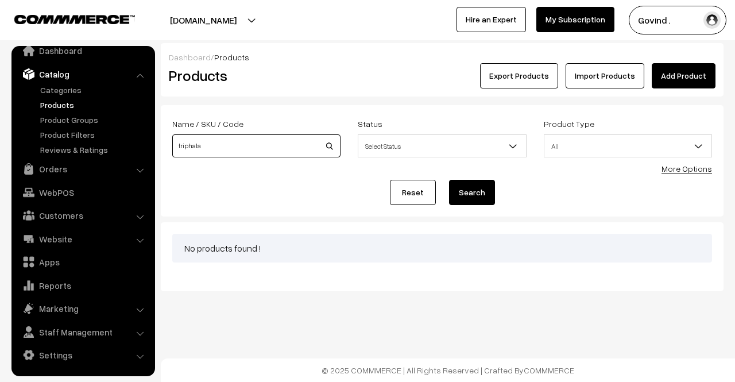
type input "triphala"
click at [449, 180] on button "Search" at bounding box center [472, 192] width 46 height 25
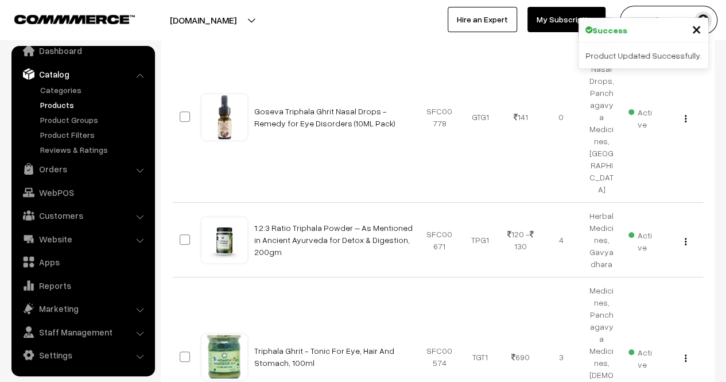
scroll to position [227, 0]
drag, startPoint x: 0, startPoint y: 0, endPoint x: 734, endPoint y: 269, distance: 782.0
click at [685, 237] on img "button" at bounding box center [686, 240] width 2 height 7
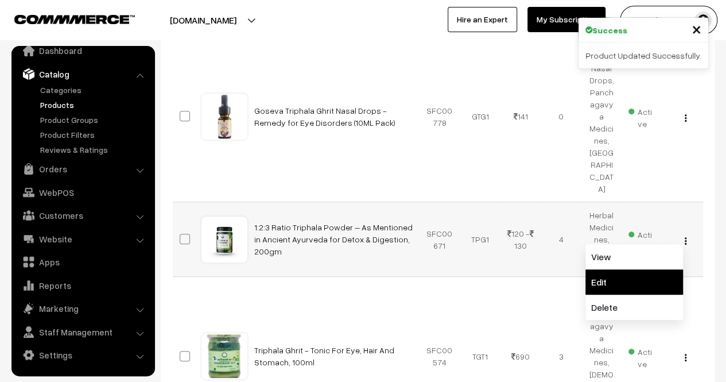
click at [653, 269] on link "Edit" at bounding box center [635, 281] width 98 height 25
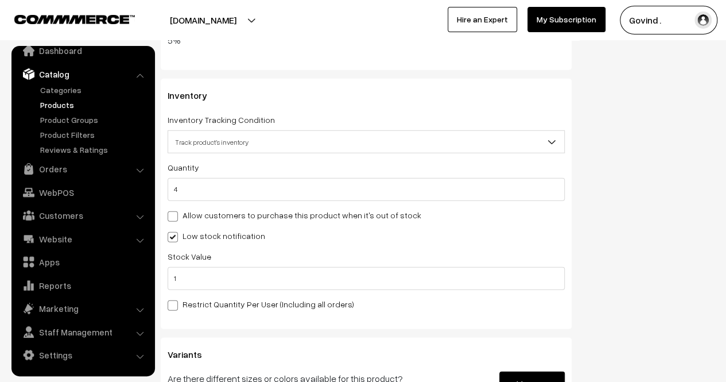
scroll to position [1495, 0]
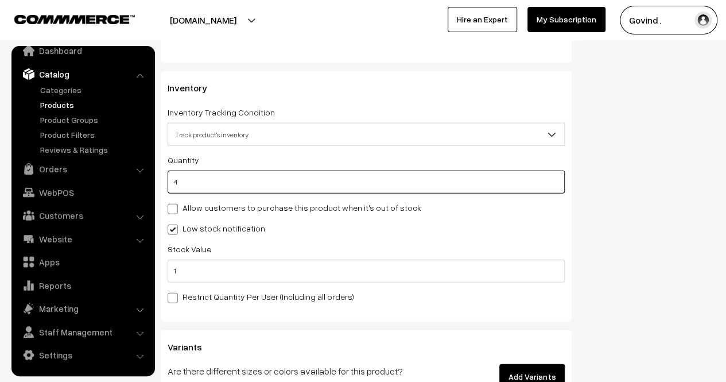
click at [430, 171] on input "4" at bounding box center [366, 182] width 397 height 23
type input "1"
type input "5"
type input "1"
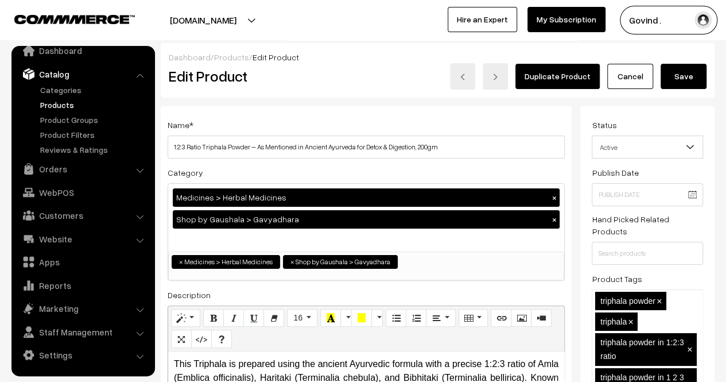
click at [678, 71] on button "Save" at bounding box center [684, 76] width 46 height 25
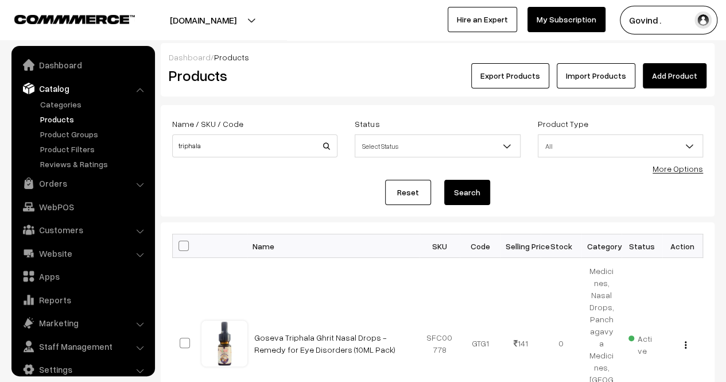
scroll to position [14, 0]
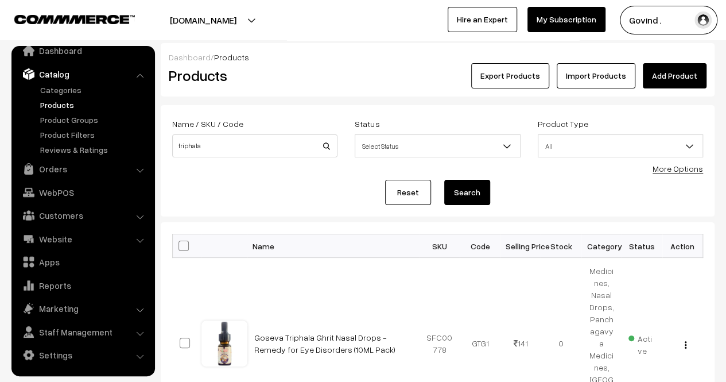
click at [267, 133] on div "Name / SKU / Code triphala" at bounding box center [254, 137] width 165 height 41
click at [262, 149] on input "triphala" at bounding box center [254, 145] width 165 height 23
type input "amla"
click at [444, 180] on button "Search" at bounding box center [467, 192] width 46 height 25
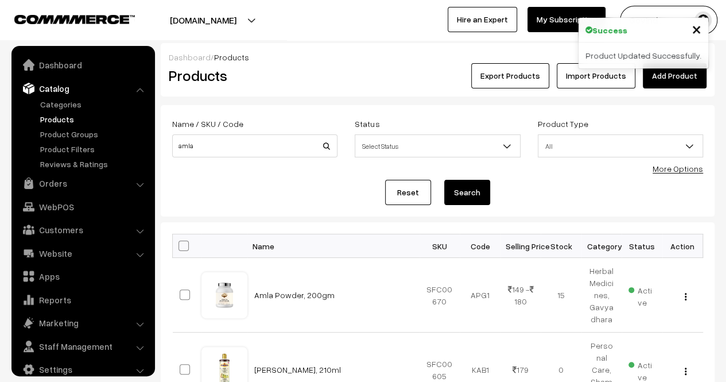
scroll to position [14, 0]
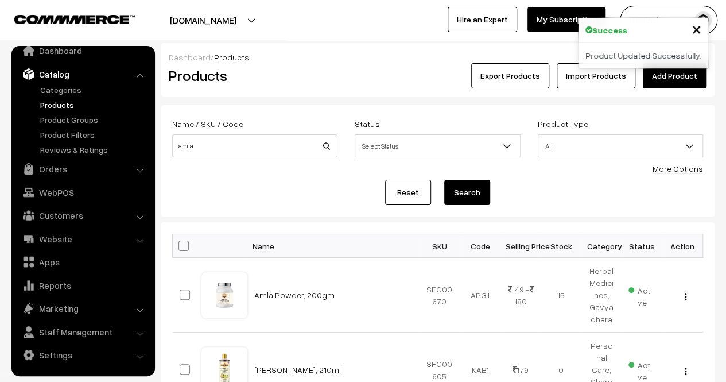
drag, startPoint x: 724, startPoint y: 144, endPoint x: 730, endPoint y: 165, distance: 22.3
click at [726, 165] on html "Thank you for showing interest. Our team will call you shortly. Close [DOMAIN_N…" at bounding box center [363, 191] width 726 height 382
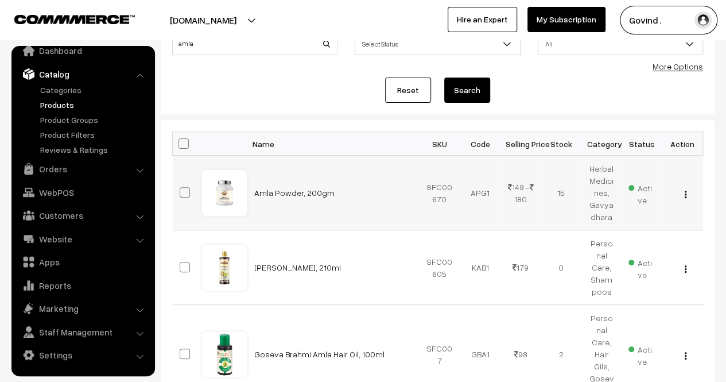
click at [684, 192] on button "button" at bounding box center [685, 193] width 3 height 9
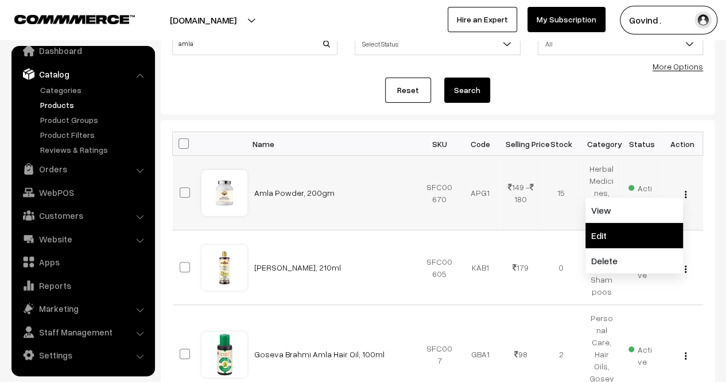
click at [628, 231] on link "Edit" at bounding box center [635, 235] width 98 height 25
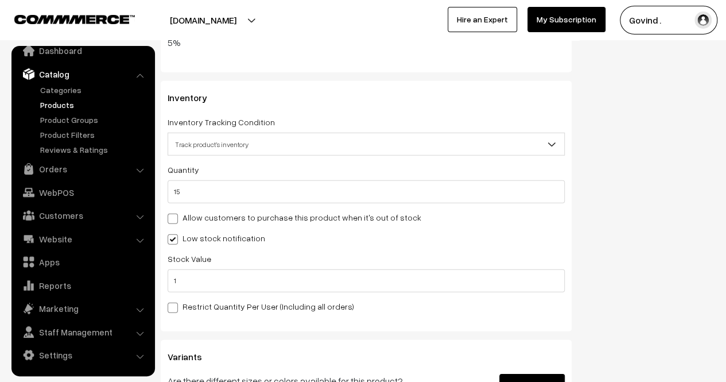
scroll to position [1564, 0]
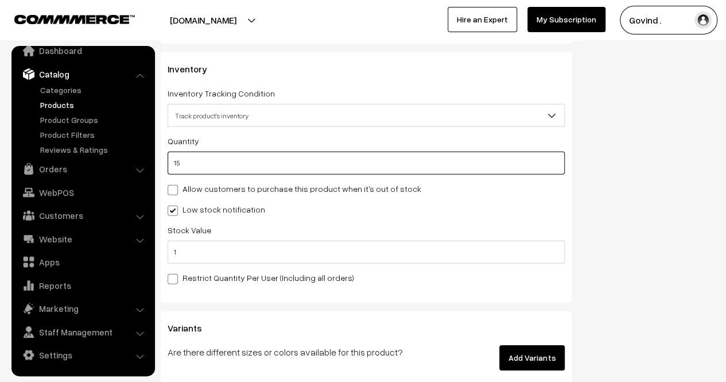
click at [417, 163] on input "15" at bounding box center [366, 163] width 397 height 23
type input "1"
type input "16"
type input "14"
type input "29"
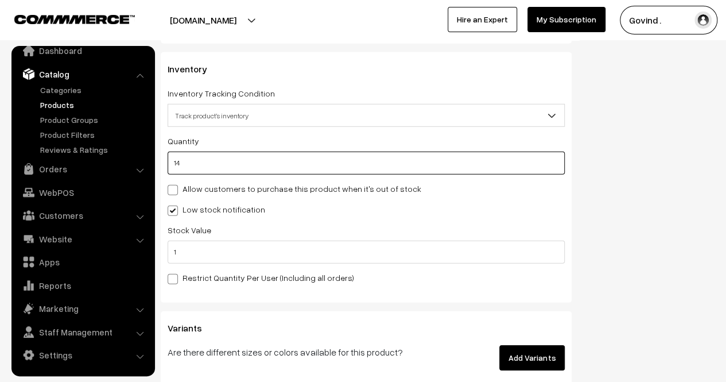
type input "14"
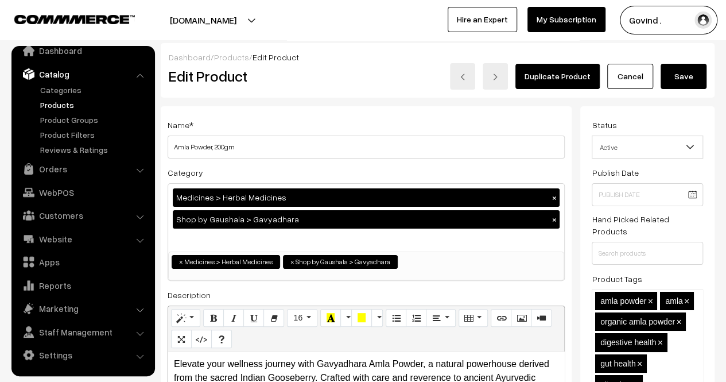
click at [676, 70] on button "Save" at bounding box center [684, 76] width 46 height 25
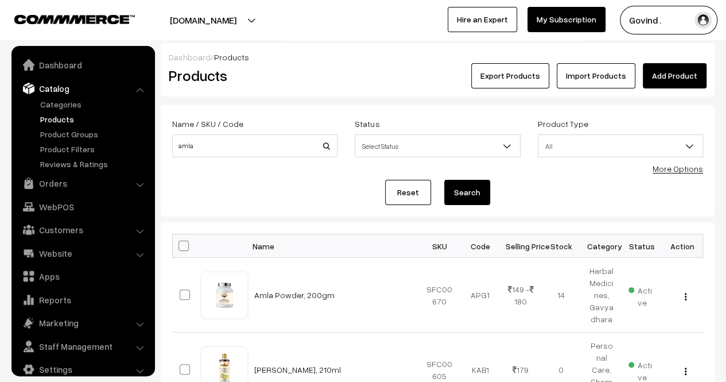
scroll to position [14, 0]
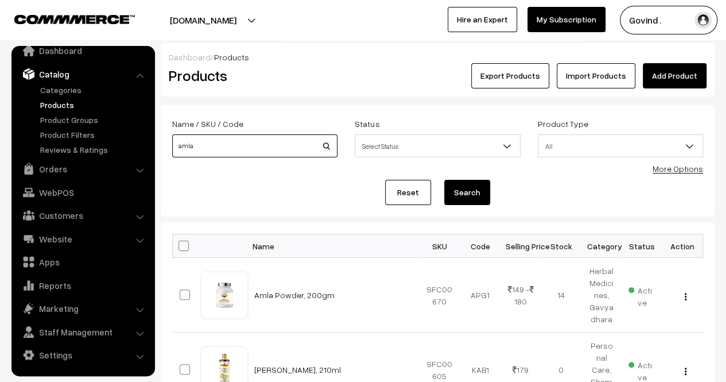
click at [266, 150] on input "amla" at bounding box center [254, 145] width 165 height 23
type input "lemon"
click at [444, 180] on button "Search" at bounding box center [467, 192] width 46 height 25
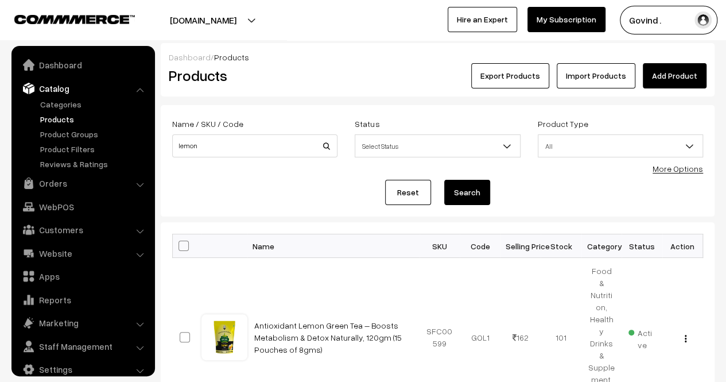
scroll to position [14, 0]
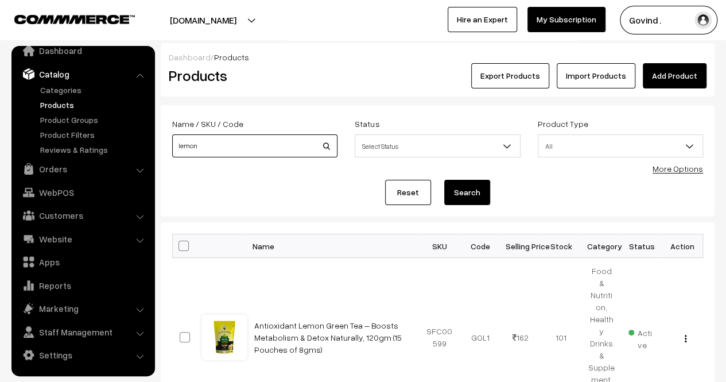
click at [281, 140] on input "lemon" at bounding box center [254, 145] width 165 height 23
type input "slat"
click at [444, 180] on button "Search" at bounding box center [467, 192] width 46 height 25
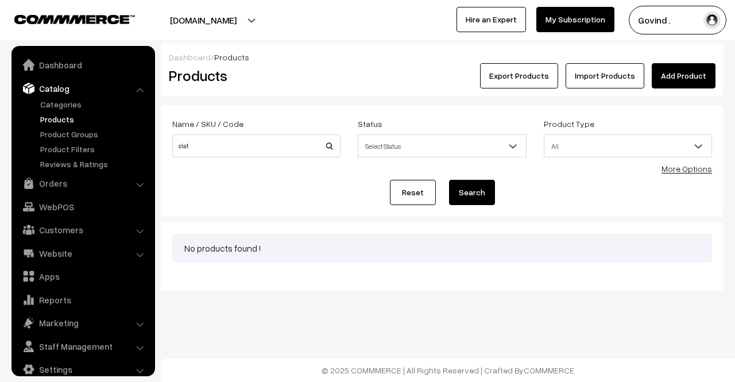
scroll to position [14, 0]
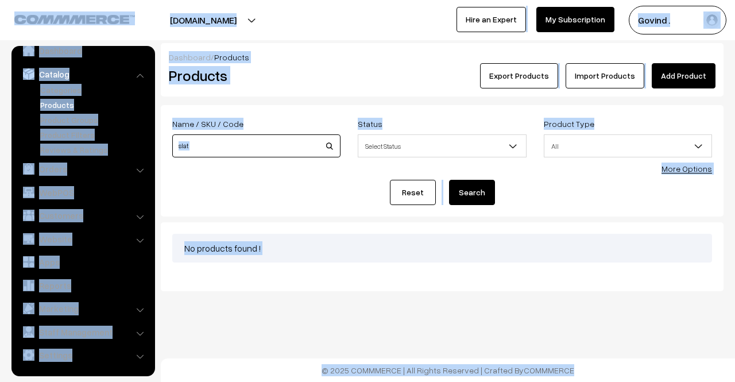
click at [281, 140] on input "slat" at bounding box center [256, 145] width 168 height 23
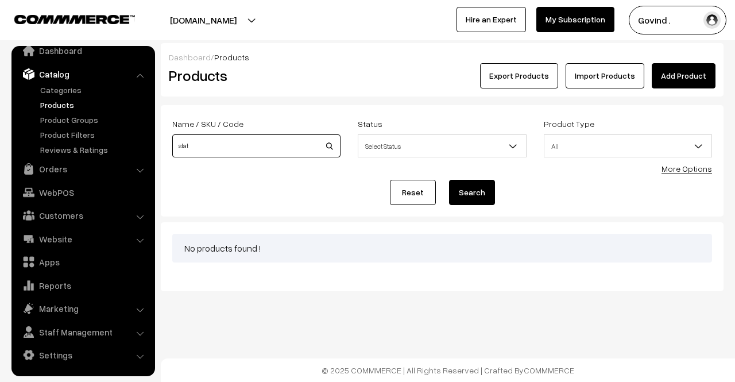
click at [281, 140] on input "slat" at bounding box center [256, 145] width 168 height 23
type input "rock"
click at [449, 180] on button "Search" at bounding box center [472, 192] width 46 height 25
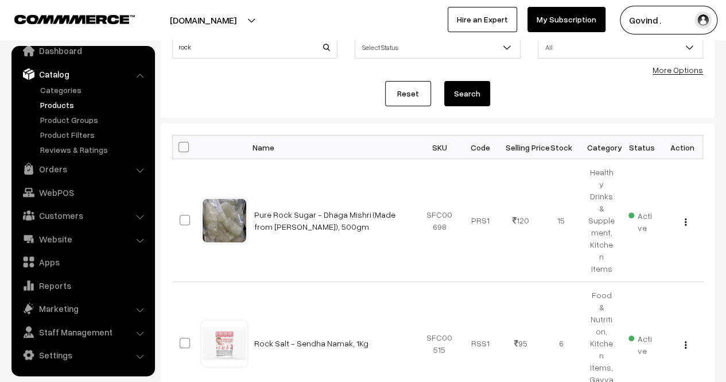
scroll to position [187, 0]
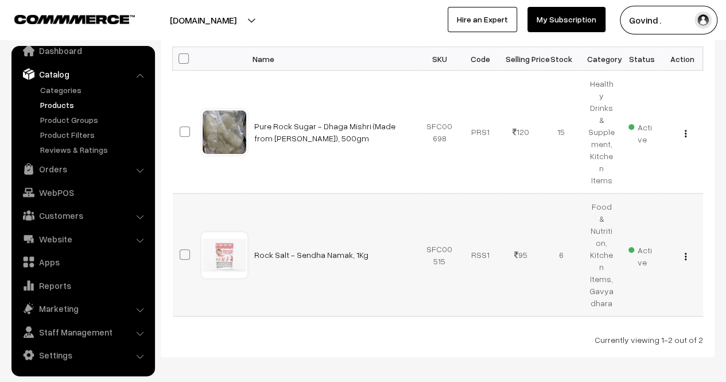
click at [685, 253] on img "button" at bounding box center [686, 256] width 2 height 7
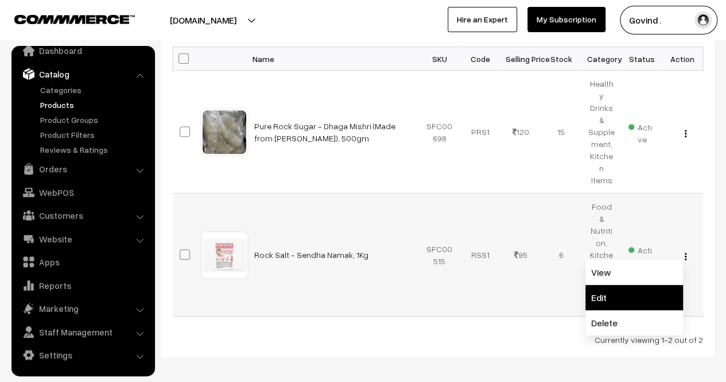
click at [633, 285] on link "Edit" at bounding box center [635, 297] width 98 height 25
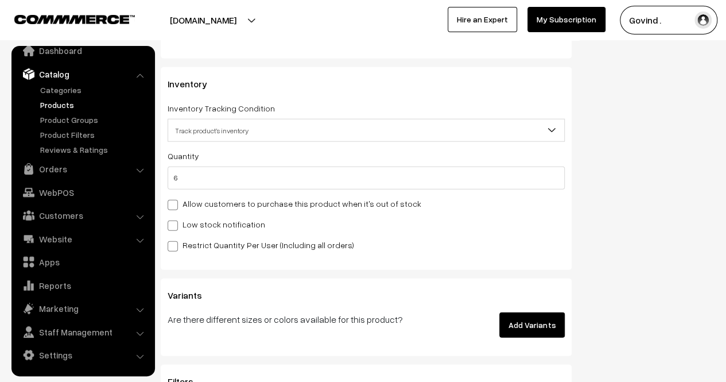
scroll to position [1417, 0]
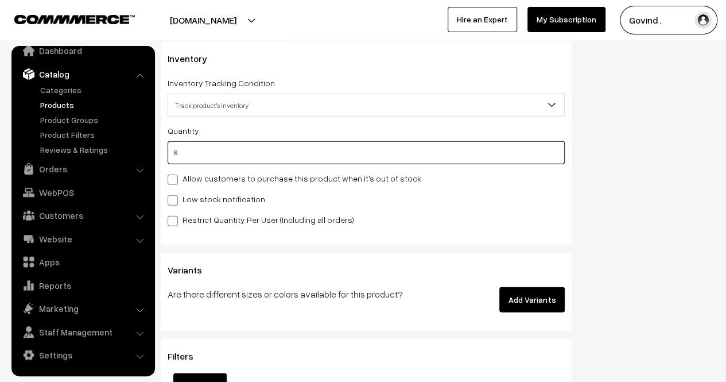
click at [434, 164] on input "6" at bounding box center [366, 152] width 397 height 23
type input "5"
type input "11"
type input "5"
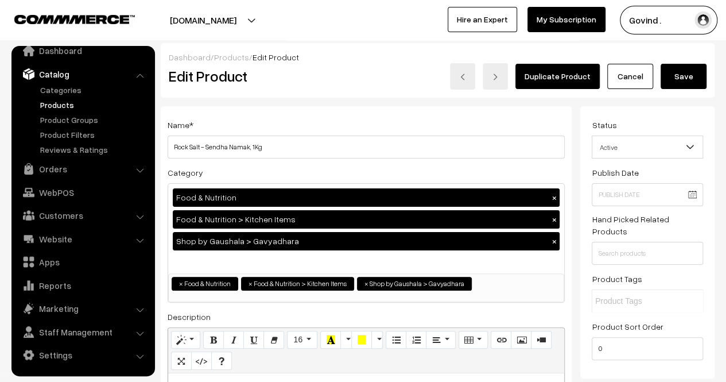
click at [692, 77] on button "Save" at bounding box center [684, 76] width 46 height 25
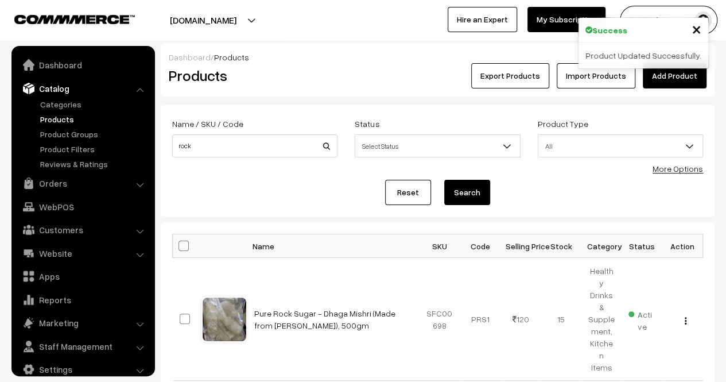
scroll to position [14, 0]
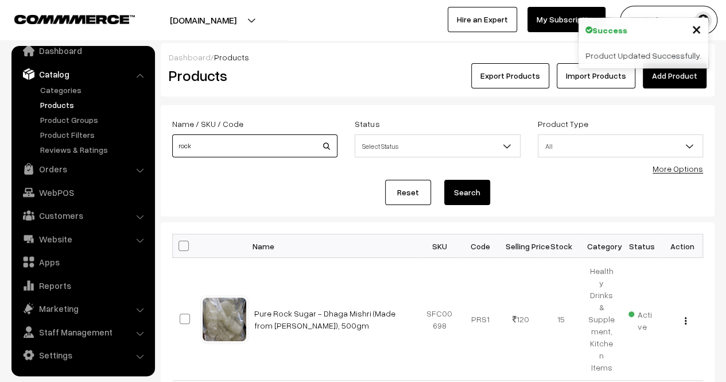
click at [283, 137] on input "rock" at bounding box center [254, 145] width 165 height 23
type input "gaujal"
click at [444, 180] on button "Search" at bounding box center [467, 192] width 46 height 25
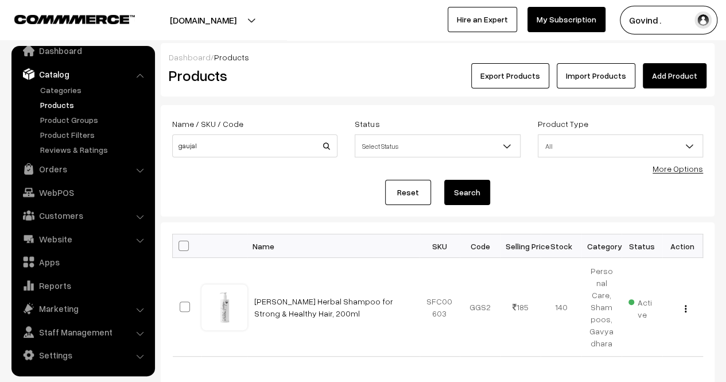
scroll to position [65, 0]
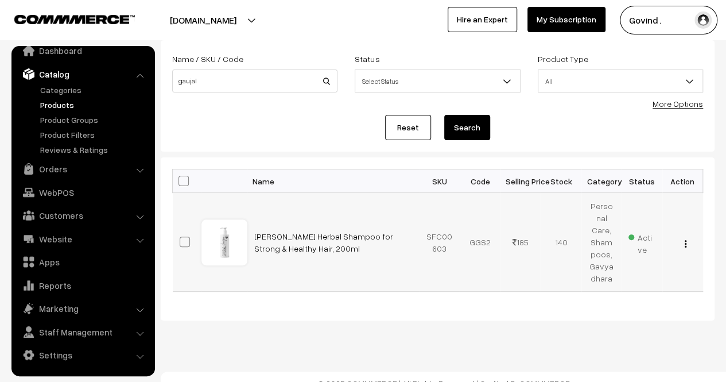
click at [686, 240] on img "button" at bounding box center [686, 243] width 2 height 7
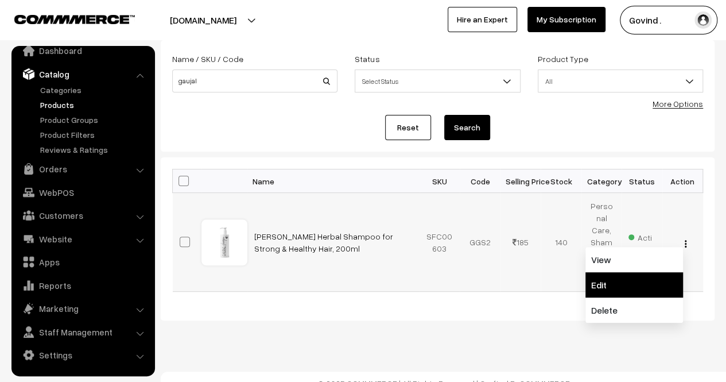
click at [657, 272] on link "Edit" at bounding box center [635, 284] width 98 height 25
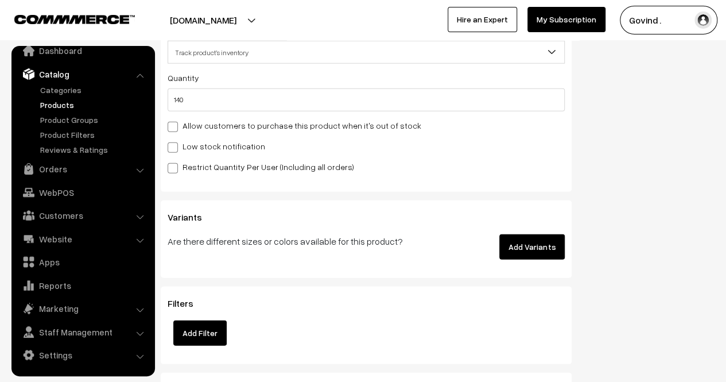
scroll to position [1459, 0]
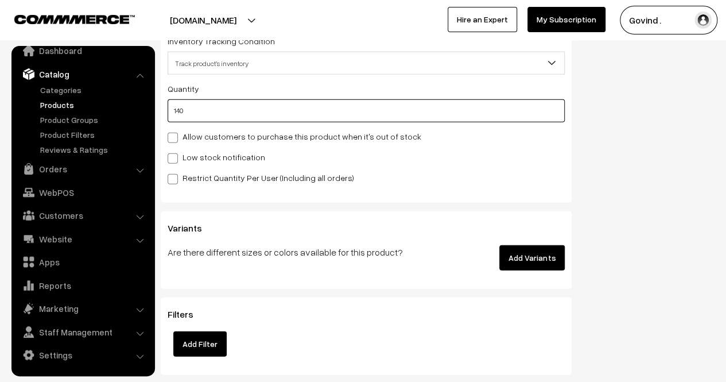
click at [444, 114] on input "140" at bounding box center [366, 110] width 397 height 23
type input "14"
type input "154"
type input "1"
type input "141"
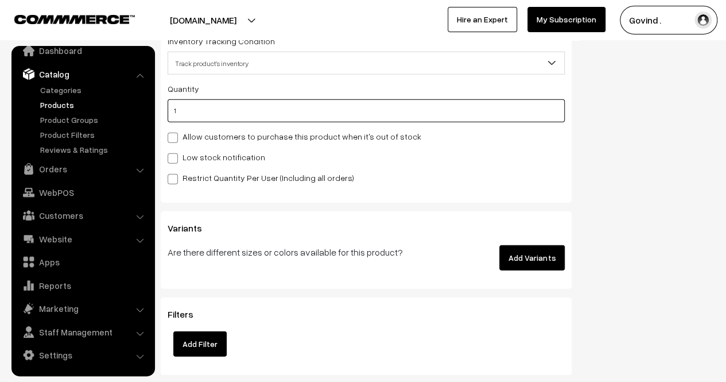
type input "13"
type input "153"
type input "134"
type input "274"
type input "134"
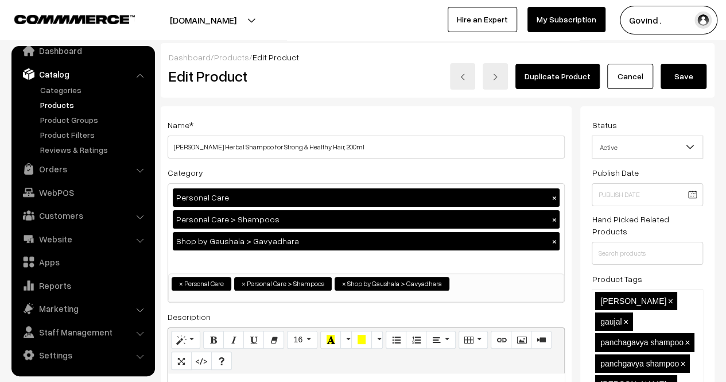
click at [688, 96] on div "Dashboard / Products / Edit Product Edit Product Duplicate Product Cancel Save" at bounding box center [438, 70] width 554 height 55
click at [687, 75] on button "Save" at bounding box center [684, 76] width 46 height 25
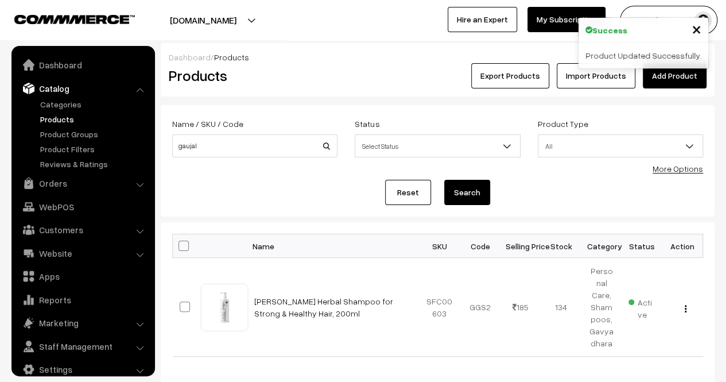
scroll to position [14, 0]
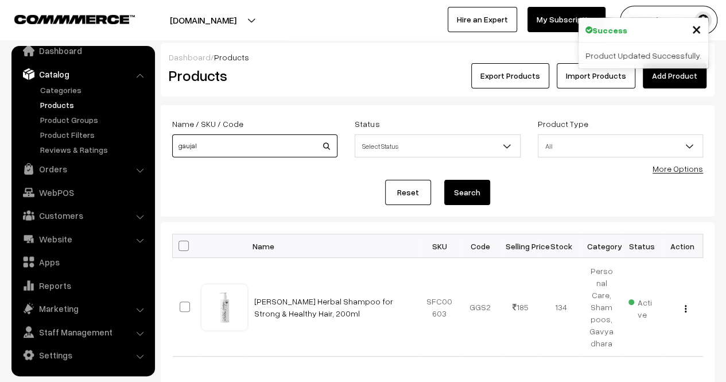
click at [274, 145] on input "gaujal" at bounding box center [254, 145] width 165 height 23
type input "henna"
click at [444, 180] on button "Search" at bounding box center [467, 192] width 46 height 25
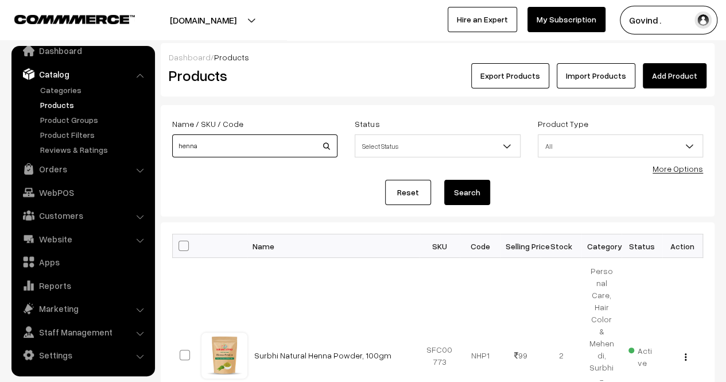
click at [283, 140] on input "henna" at bounding box center [254, 145] width 165 height 23
type input "color"
click at [444, 180] on button "Search" at bounding box center [467, 192] width 46 height 25
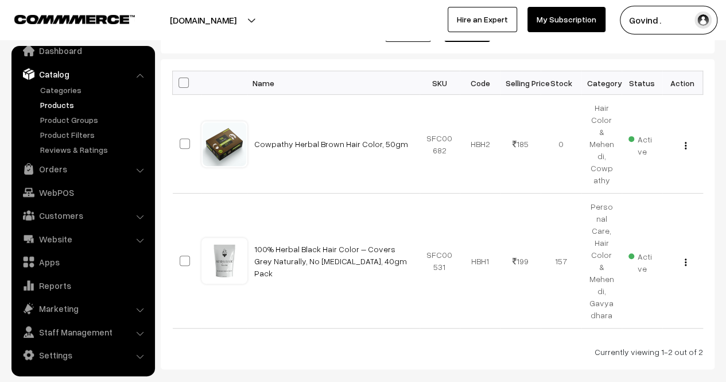
scroll to position [180, 0]
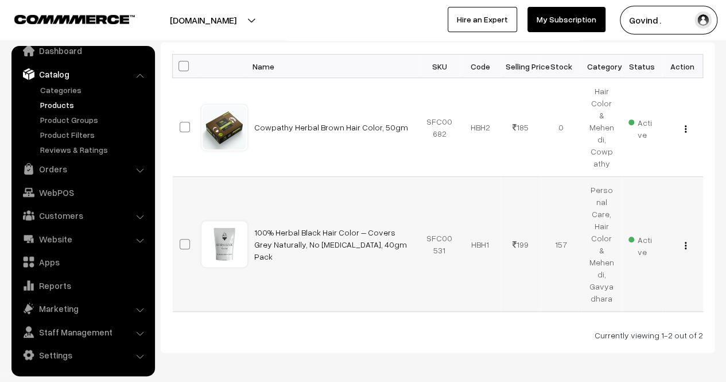
click at [686, 242] on img "button" at bounding box center [686, 245] width 2 height 7
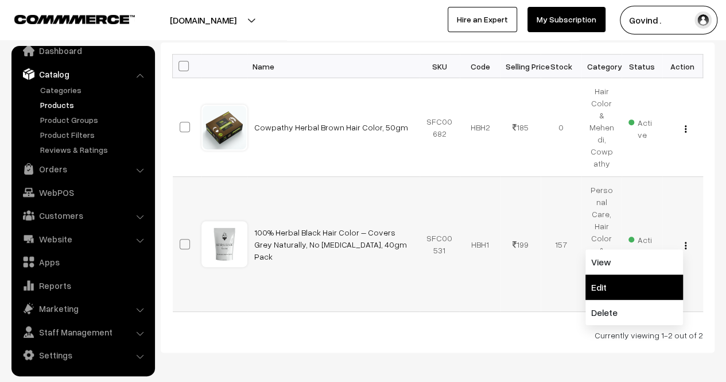
click at [639, 274] on link "Edit" at bounding box center [635, 286] width 98 height 25
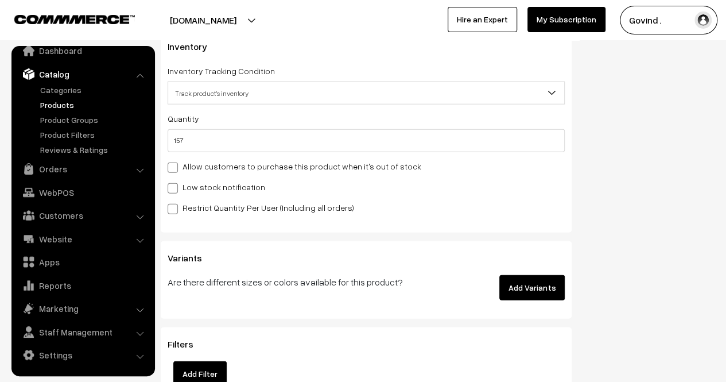
scroll to position [1423, 0]
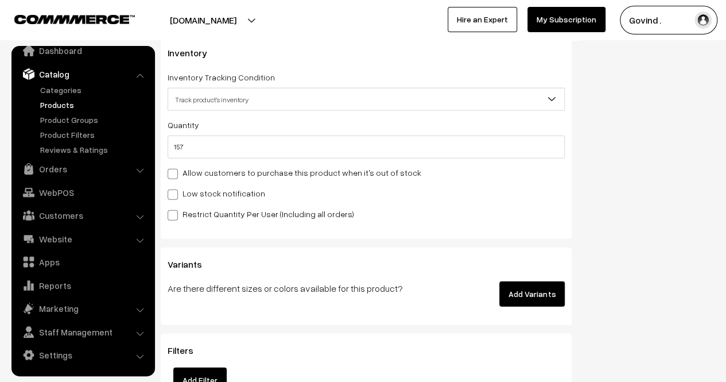
drag, startPoint x: 734, startPoint y: 20, endPoint x: 734, endPoint y: 110, distance: 89.6
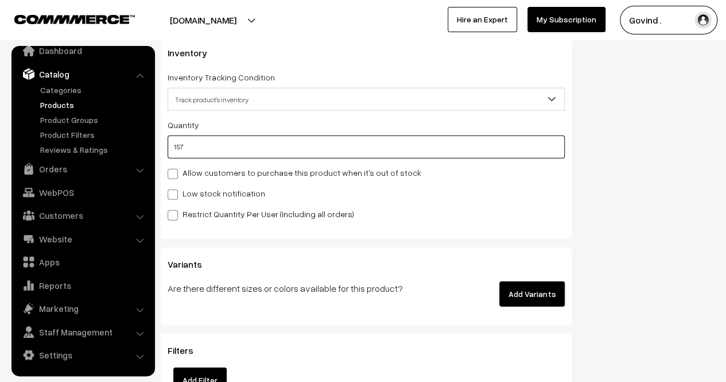
click at [421, 148] on input "157" at bounding box center [366, 147] width 397 height 23
type input "15"
type input "172"
type input "154"
type input "311"
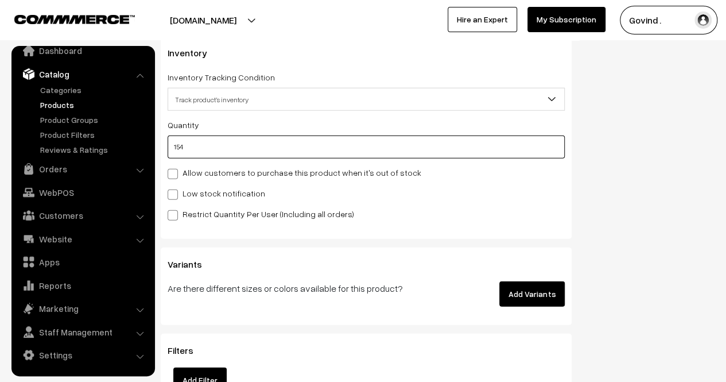
type input "154"
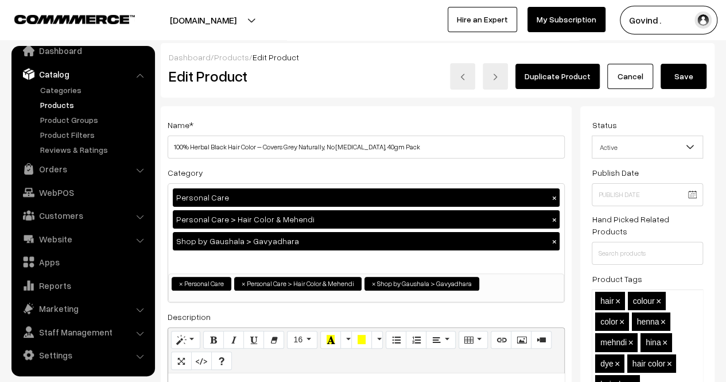
click at [694, 62] on div "Dashboard / Products / Edit Product" at bounding box center [438, 57] width 538 height 12
click at [689, 71] on button "Save" at bounding box center [684, 76] width 46 height 25
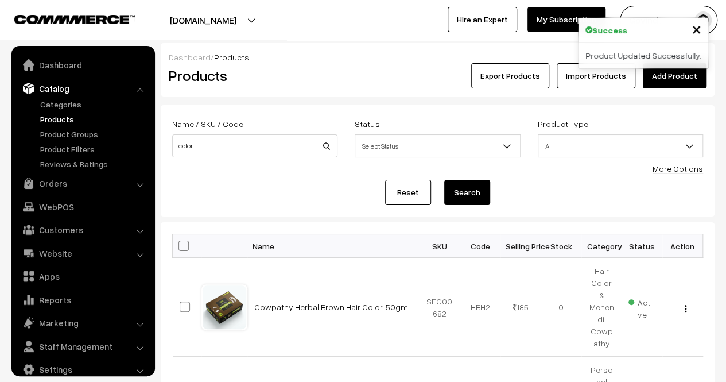
scroll to position [14, 0]
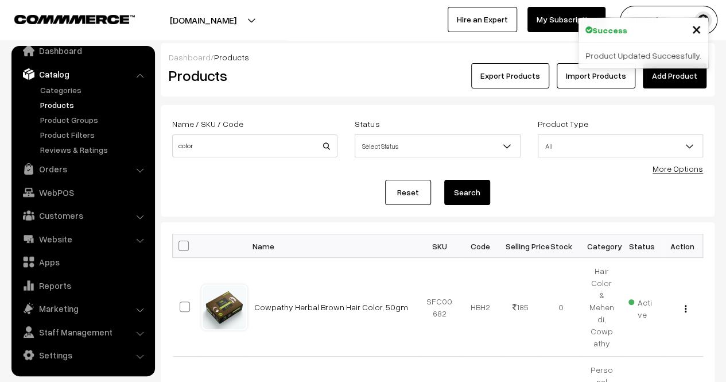
click at [260, 159] on div "Name / SKU / Code color" at bounding box center [255, 141] width 183 height 48
click at [262, 152] on input "color" at bounding box center [254, 145] width 165 height 23
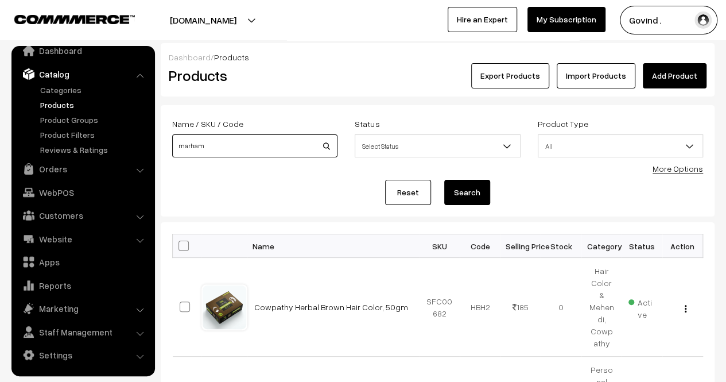
type input "marham"
click at [444, 180] on button "Search" at bounding box center [467, 192] width 46 height 25
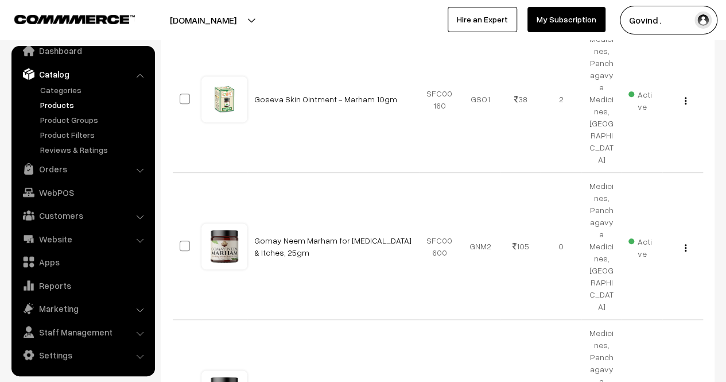
scroll to position [233, 0]
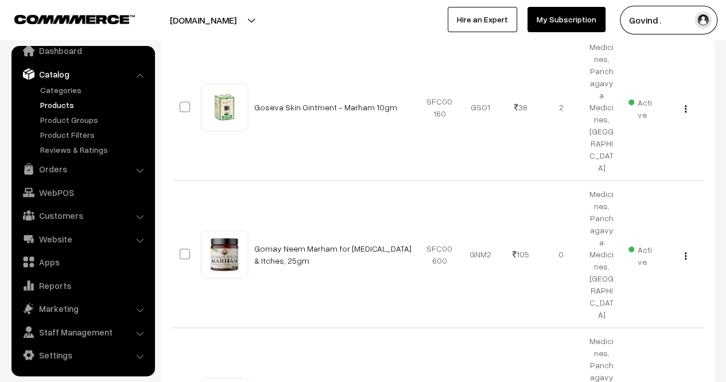
scroll to position [0, 0]
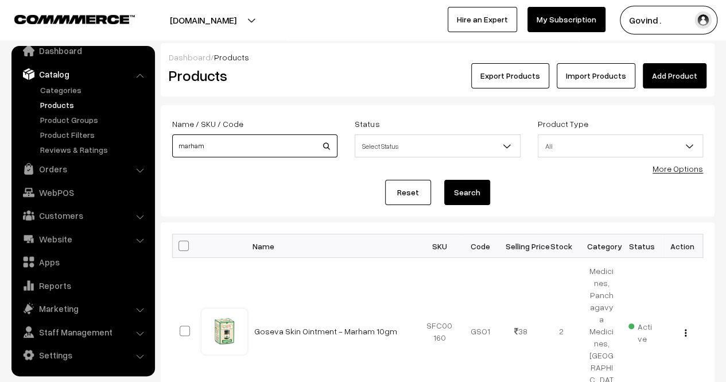
click at [233, 145] on input "marham" at bounding box center [254, 145] width 165 height 23
type input "multani"
click at [444, 180] on button "Search" at bounding box center [467, 192] width 46 height 25
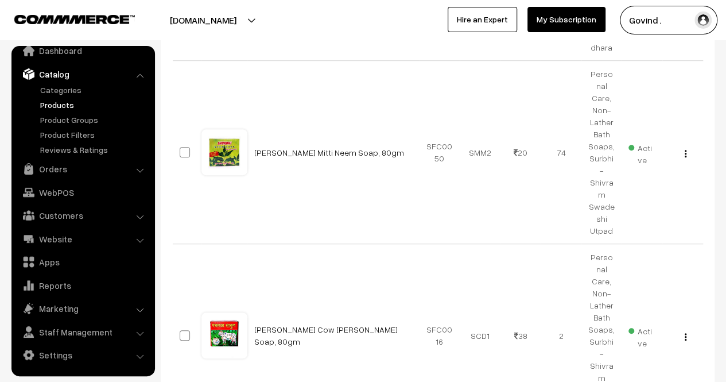
scroll to position [334, 0]
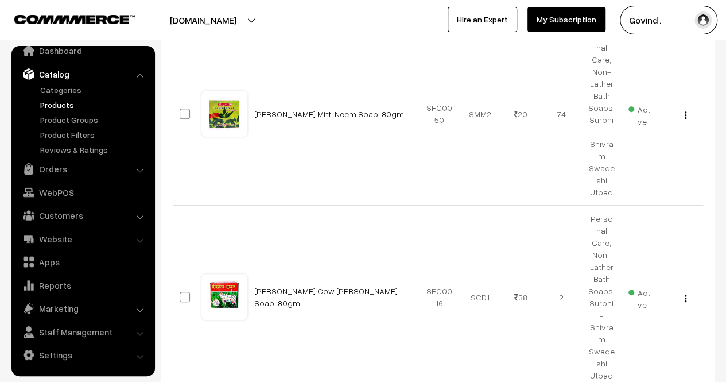
drag, startPoint x: 734, startPoint y: 129, endPoint x: 734, endPoint y: 219, distance: 90.2
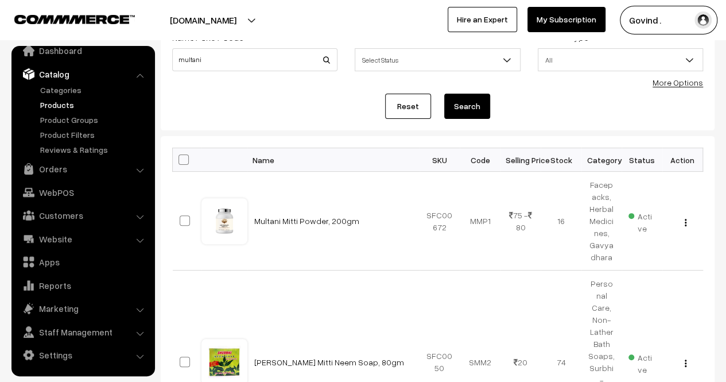
scroll to position [0, 0]
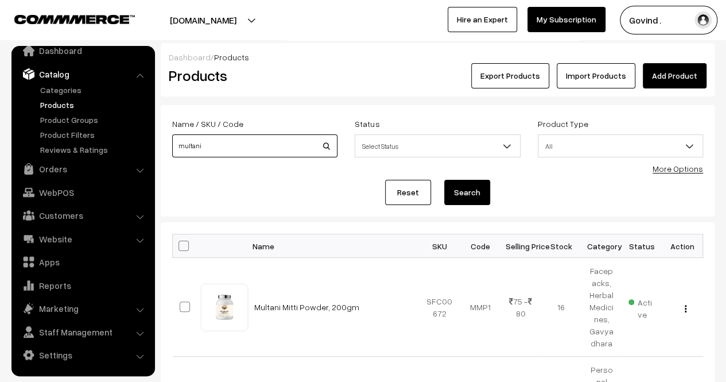
click at [266, 149] on input "multani" at bounding box center [254, 145] width 165 height 23
type input "urine"
click at [444, 180] on button "Search" at bounding box center [467, 192] width 46 height 25
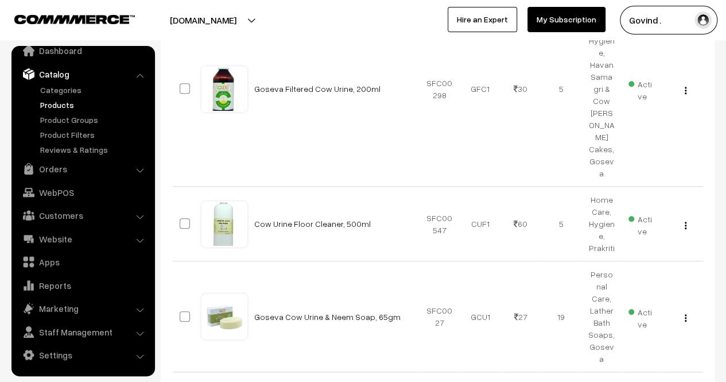
scroll to position [409, 0]
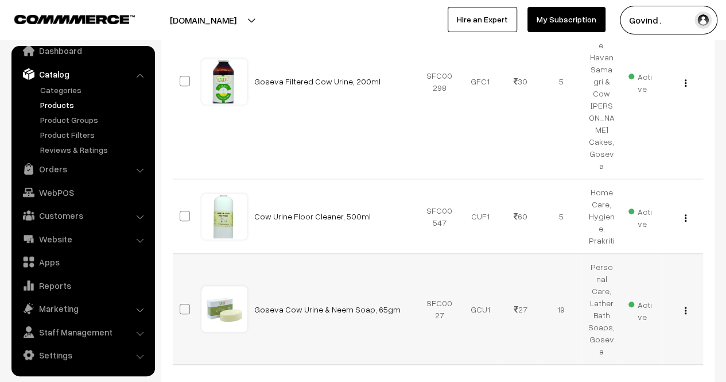
click at [687, 305] on button "button" at bounding box center [685, 309] width 3 height 9
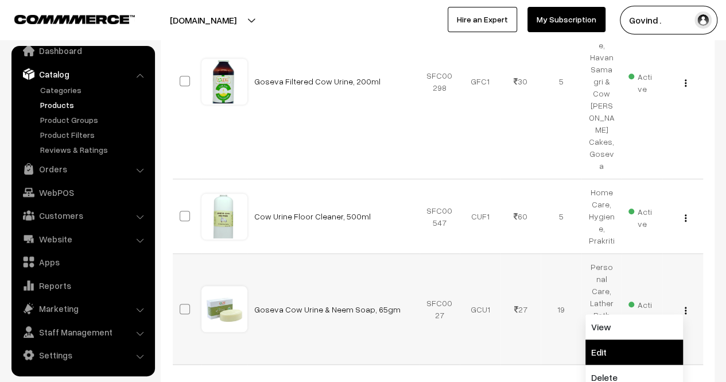
click at [648, 339] on link "Edit" at bounding box center [635, 351] width 98 height 25
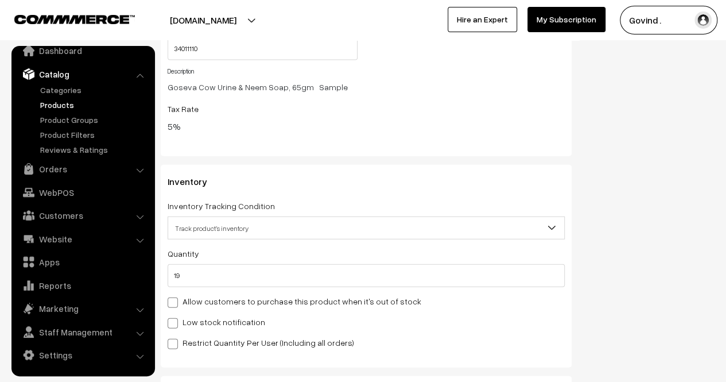
scroll to position [1479, 0]
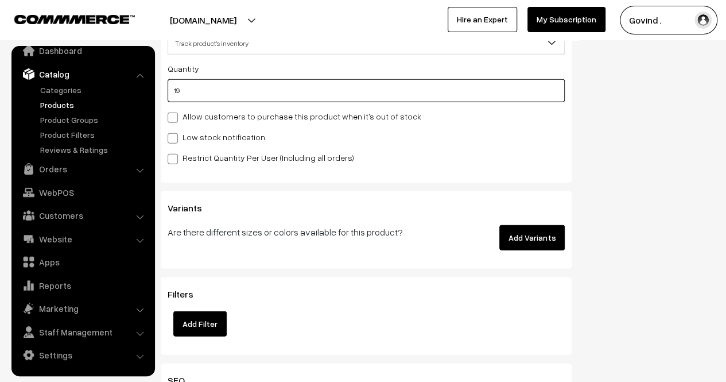
click at [315, 99] on input "19" at bounding box center [366, 90] width 397 height 23
type input "1"
type input "20"
type input "18"
type input "37"
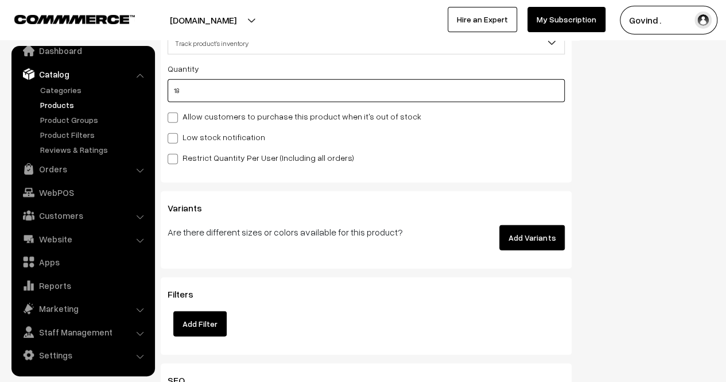
type input "18"
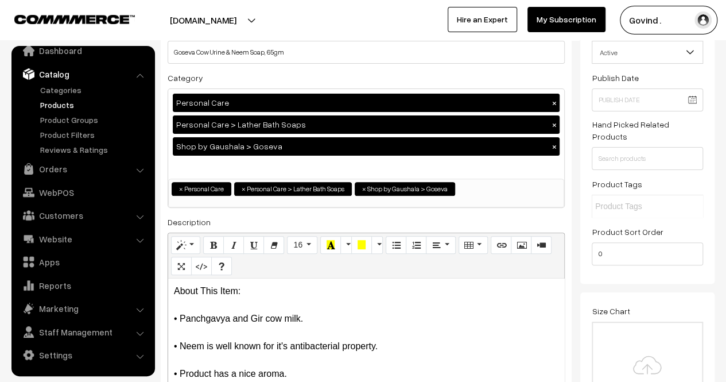
scroll to position [0, 0]
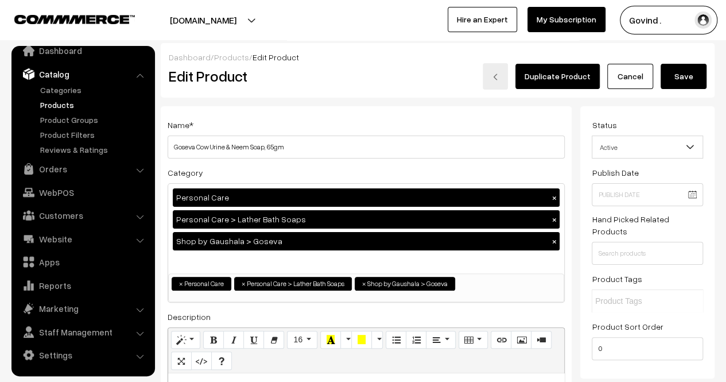
click at [690, 87] on button "Save" at bounding box center [684, 76] width 46 height 25
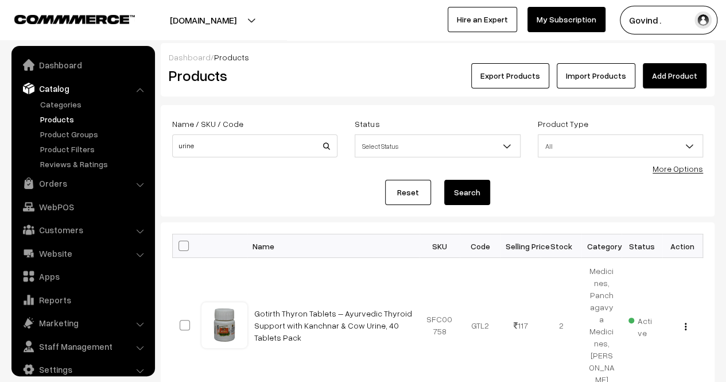
scroll to position [14, 0]
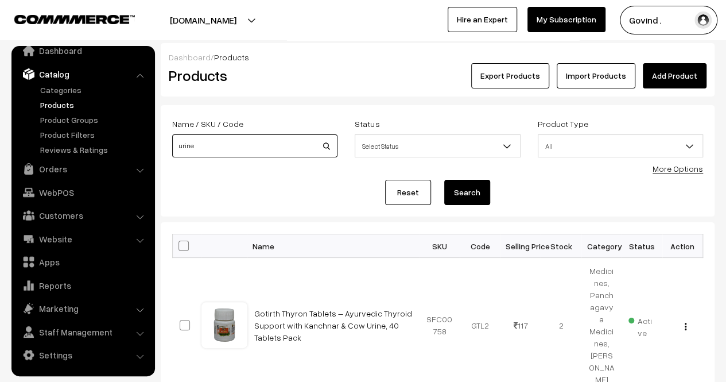
click at [239, 148] on input "urine" at bounding box center [254, 145] width 165 height 23
type input "oxyrich"
click at [444, 180] on button "Search" at bounding box center [467, 192] width 46 height 25
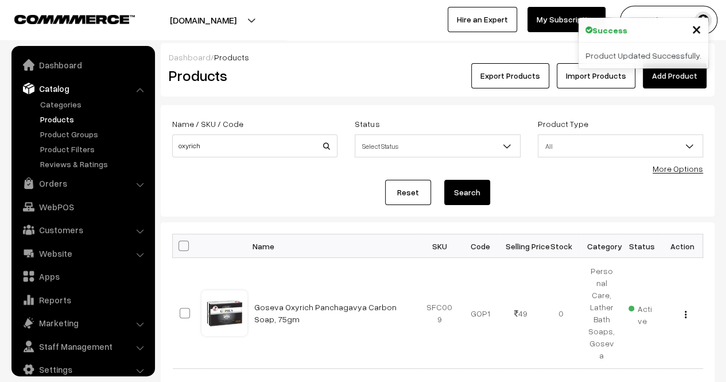
scroll to position [14, 0]
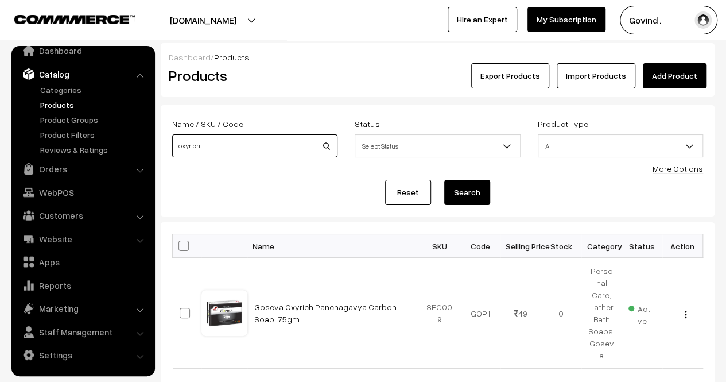
click at [212, 149] on input "oxyrich" at bounding box center [254, 145] width 165 height 23
type input "chandan"
click at [444, 180] on button "Search" at bounding box center [467, 192] width 46 height 25
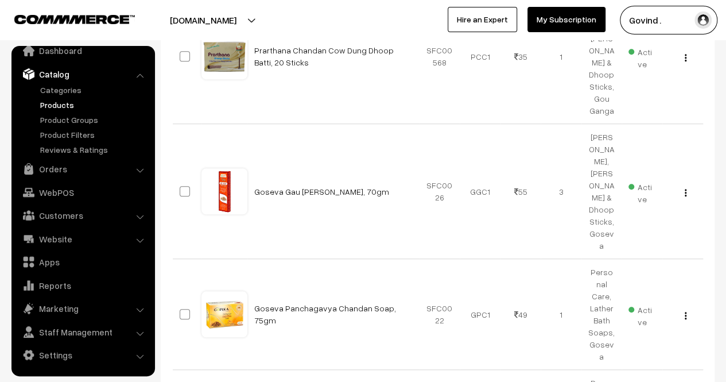
scroll to position [374, 0]
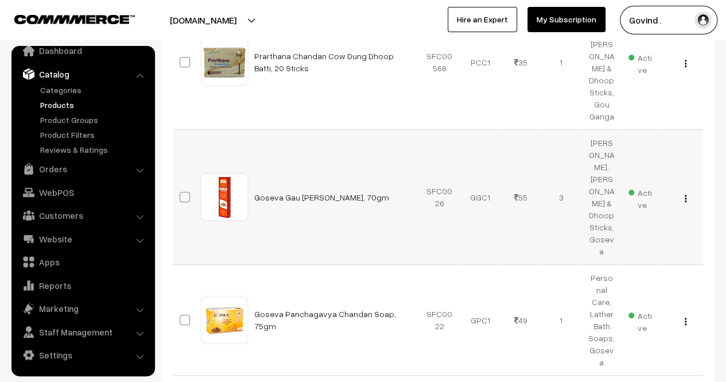
click at [686, 194] on button "button" at bounding box center [685, 198] width 3 height 9
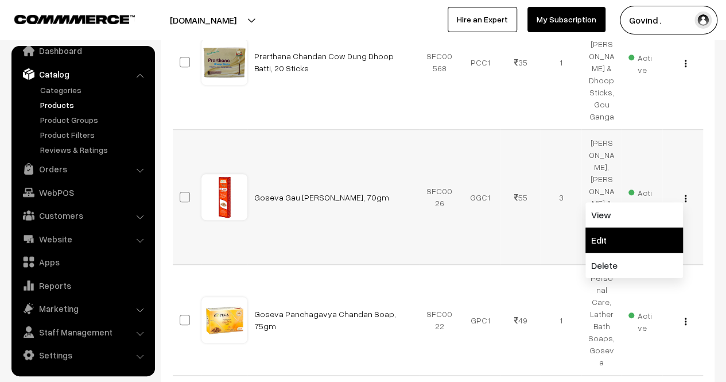
click at [652, 227] on link "Edit" at bounding box center [635, 239] width 98 height 25
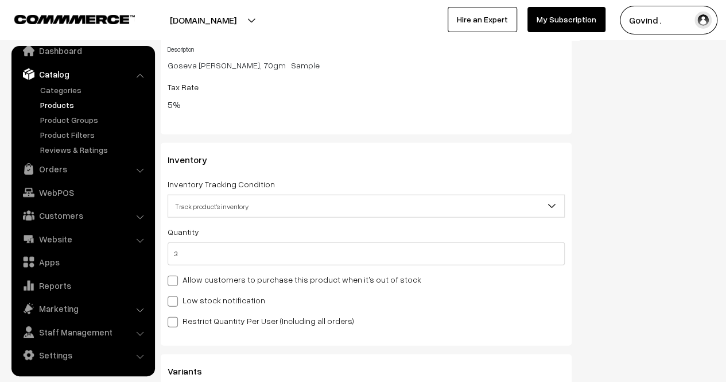
scroll to position [1321, 0]
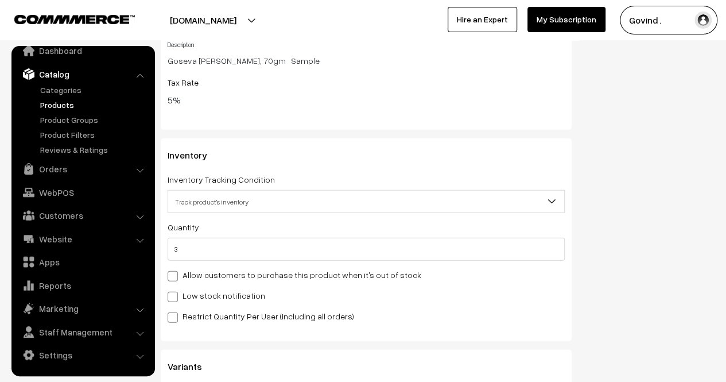
click at [385, 266] on div "Quantity 3 Adjust Quantity Adjust Set 0" at bounding box center [366, 271] width 397 height 103
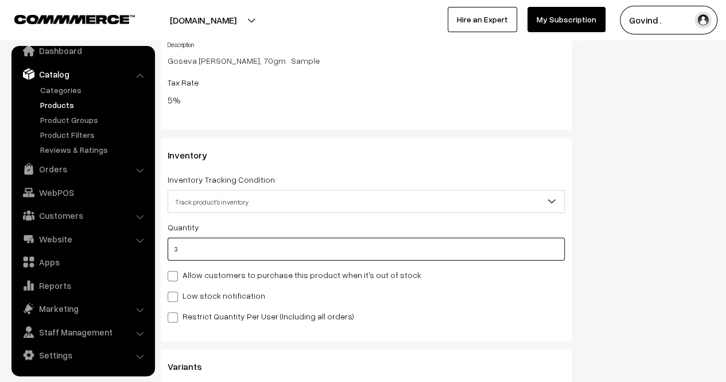
click at [371, 258] on input "3" at bounding box center [366, 249] width 397 height 23
type input "6"
type input "9"
type input "6"
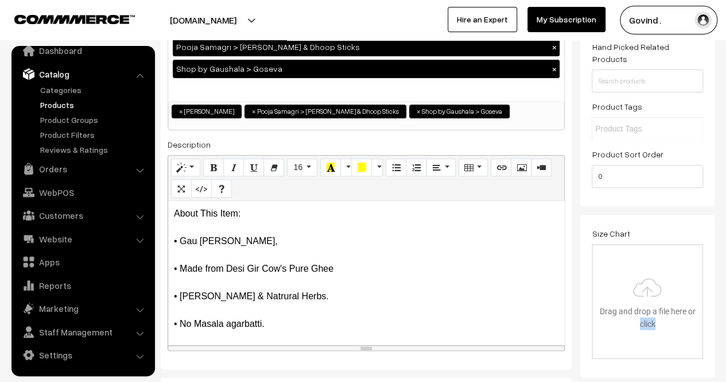
scroll to position [0, 0]
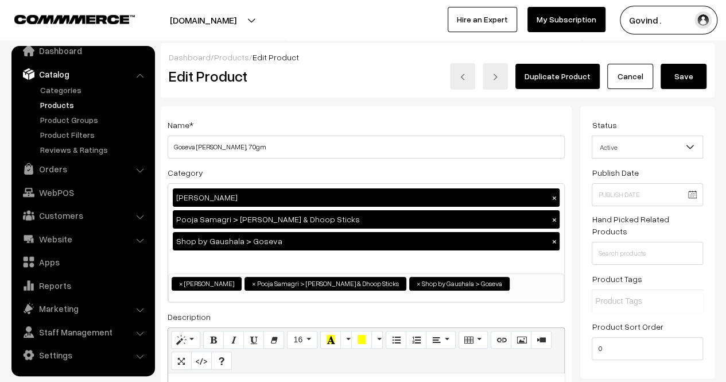
click at [683, 76] on button "Save" at bounding box center [684, 76] width 46 height 25
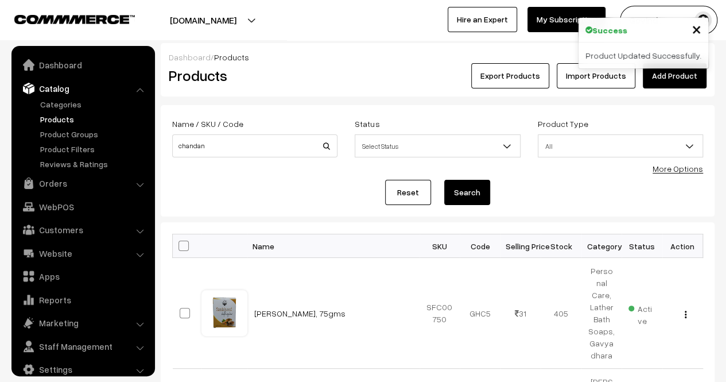
scroll to position [14, 0]
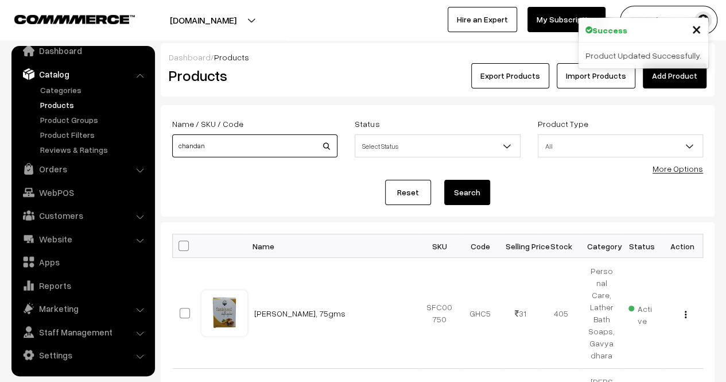
click at [274, 145] on input "chandan" at bounding box center [254, 145] width 165 height 23
type input "guggal"
click at [444, 180] on button "Search" at bounding box center [467, 192] width 46 height 25
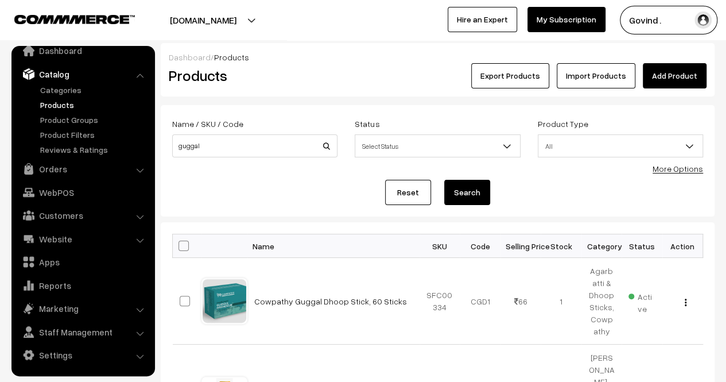
scroll to position [176, 0]
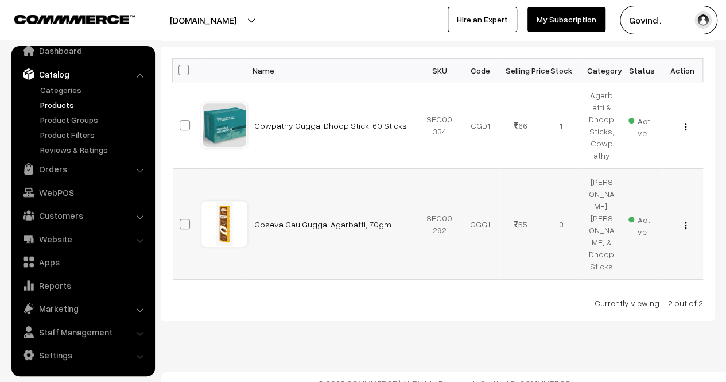
click at [686, 222] on img "button" at bounding box center [686, 225] width 2 height 7
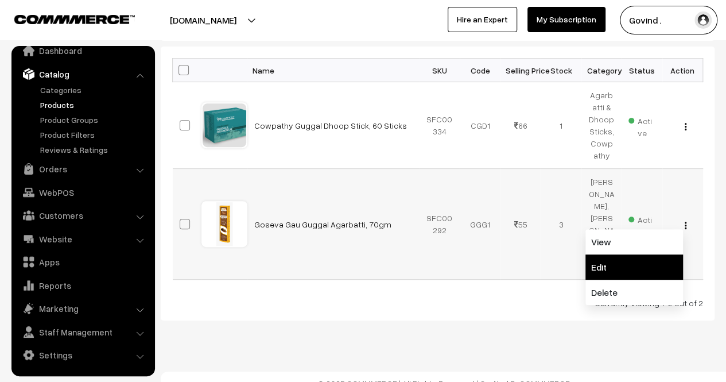
click at [643, 254] on link "Edit" at bounding box center [635, 266] width 98 height 25
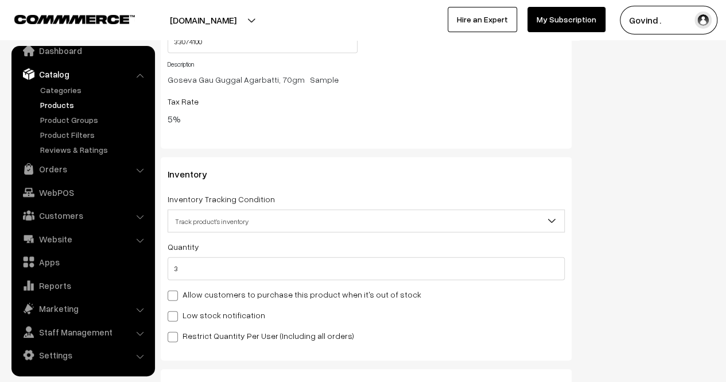
scroll to position [1282, 0]
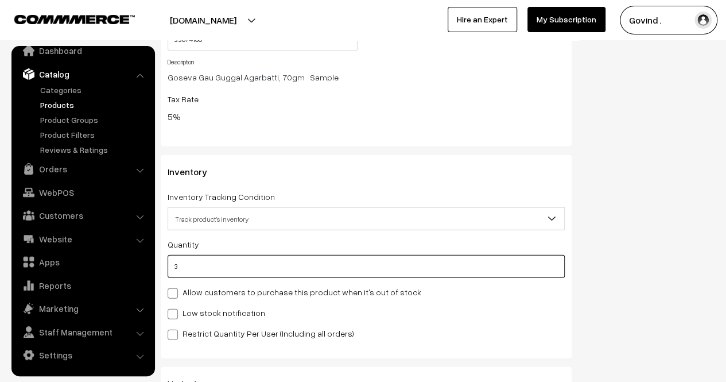
click at [363, 269] on input "3" at bounding box center [366, 266] width 397 height 23
type input "5"
type input "8"
type input "5"
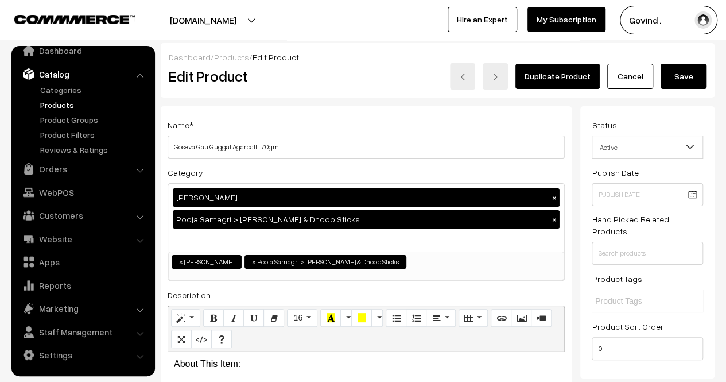
click at [671, 83] on button "Save" at bounding box center [684, 76] width 46 height 25
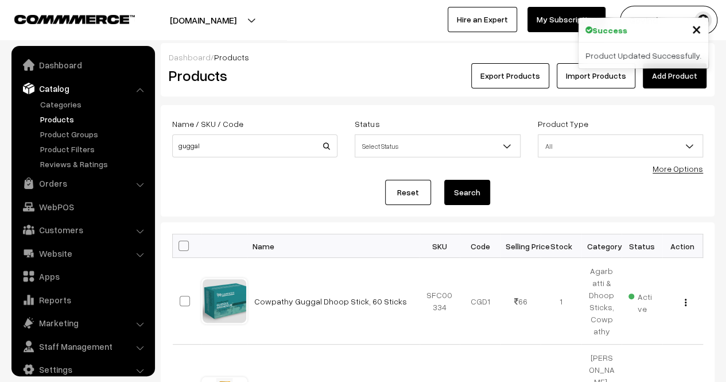
scroll to position [14, 0]
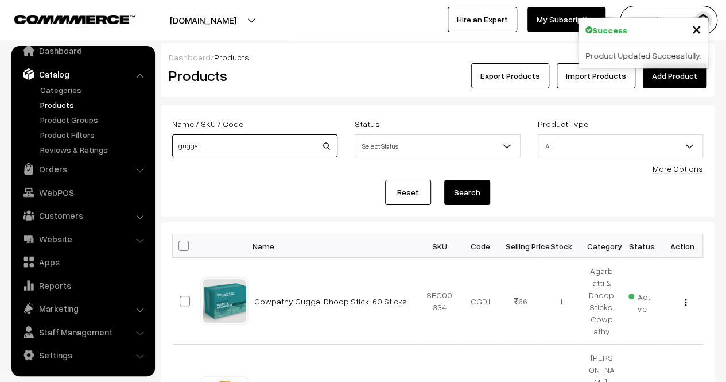
click at [249, 141] on input "guggal" at bounding box center [254, 145] width 165 height 23
type input "gir"
click at [444, 180] on button "Search" at bounding box center [467, 192] width 46 height 25
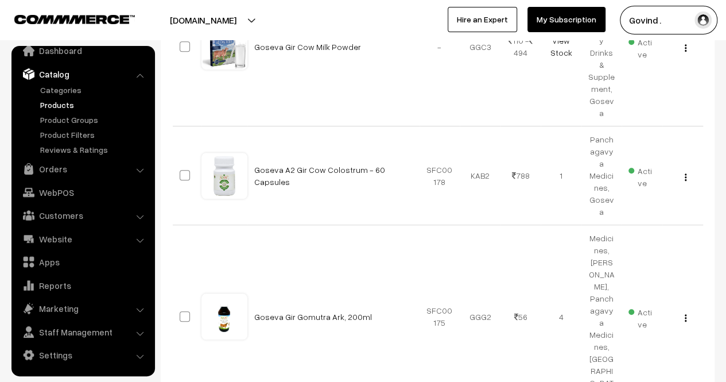
scroll to position [392, 0]
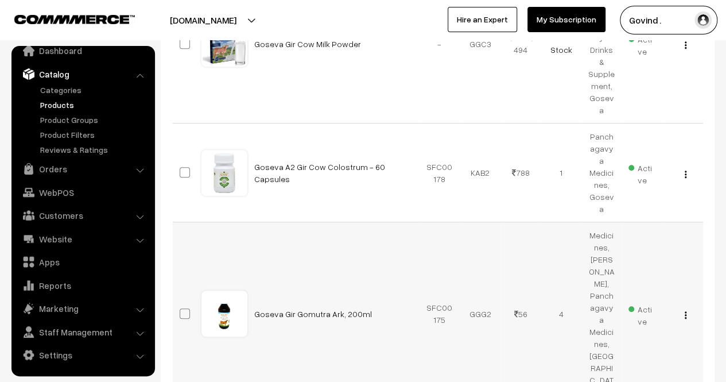
click at [686, 311] on img "button" at bounding box center [686, 314] width 2 height 7
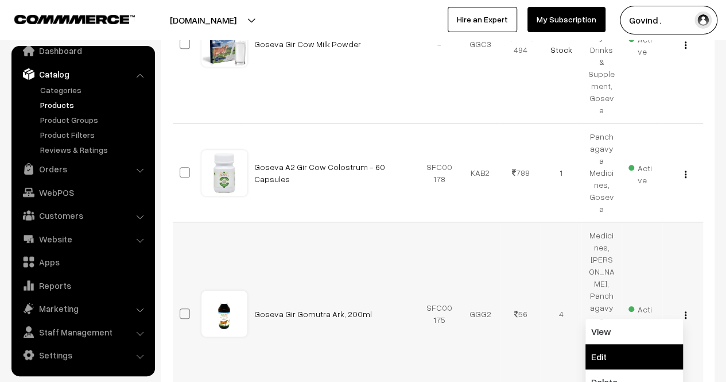
click at [645, 344] on link "Edit" at bounding box center [635, 356] width 98 height 25
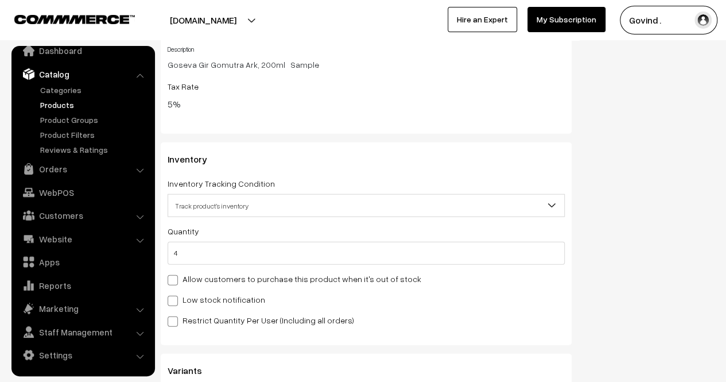
scroll to position [1393, 0]
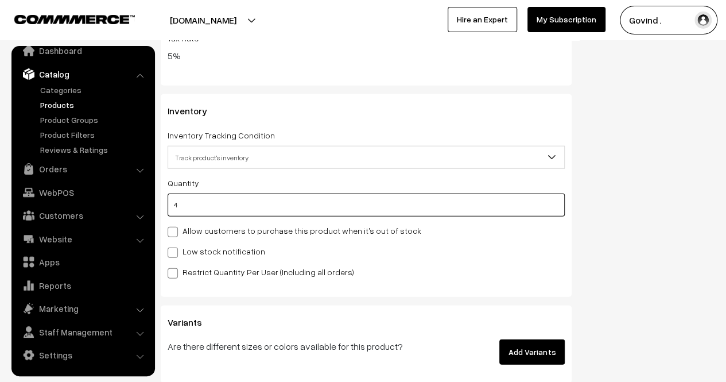
click at [446, 203] on input "4" at bounding box center [366, 205] width 397 height 23
type input "3"
type input "7"
type input "3"
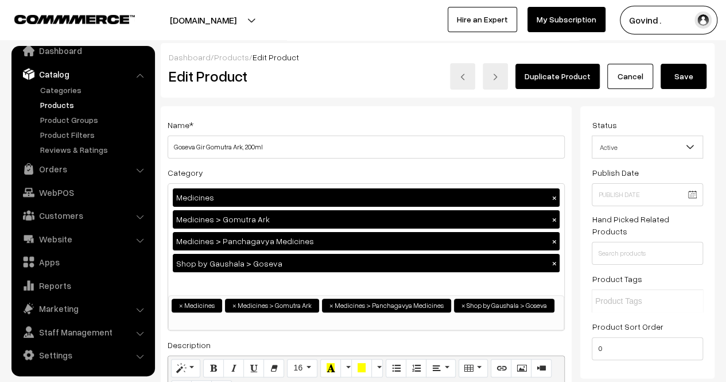
click at [664, 69] on button "Save" at bounding box center [684, 76] width 46 height 25
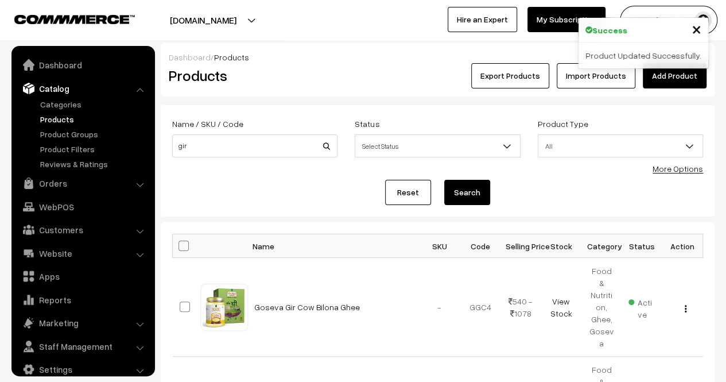
scroll to position [14, 0]
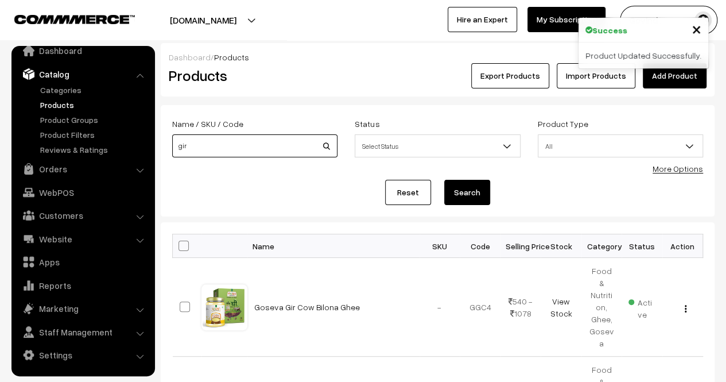
click at [254, 141] on input "gir" at bounding box center [254, 145] width 165 height 23
type input "juice"
click at [444, 180] on button "Search" at bounding box center [467, 192] width 46 height 25
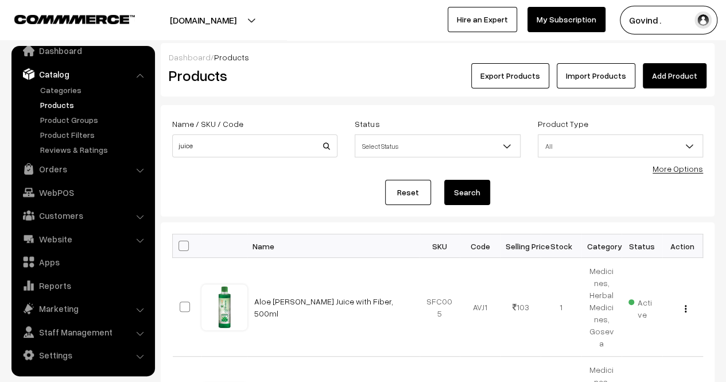
scroll to position [138, 0]
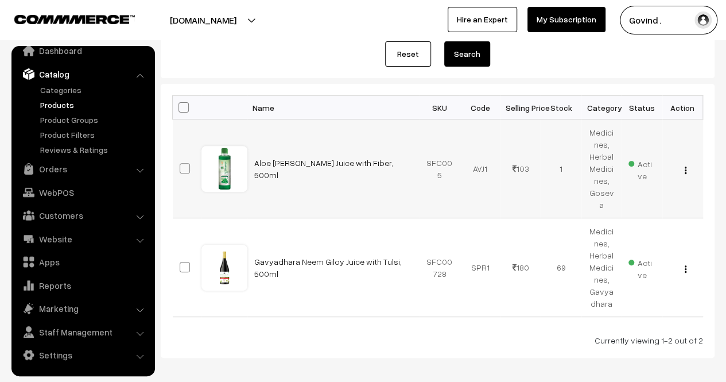
click at [685, 167] on img "button" at bounding box center [686, 170] width 2 height 7
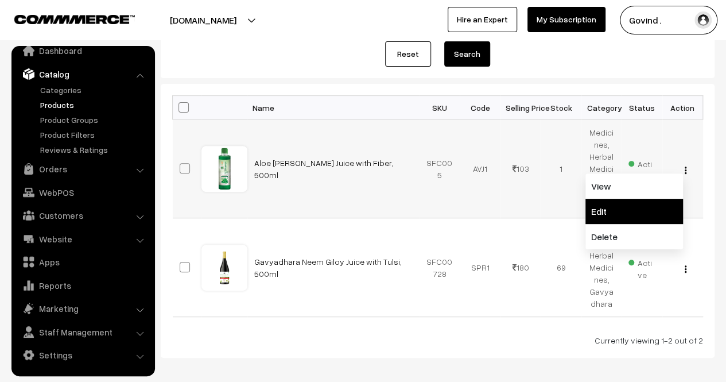
click at [637, 199] on link "Edit" at bounding box center [635, 211] width 98 height 25
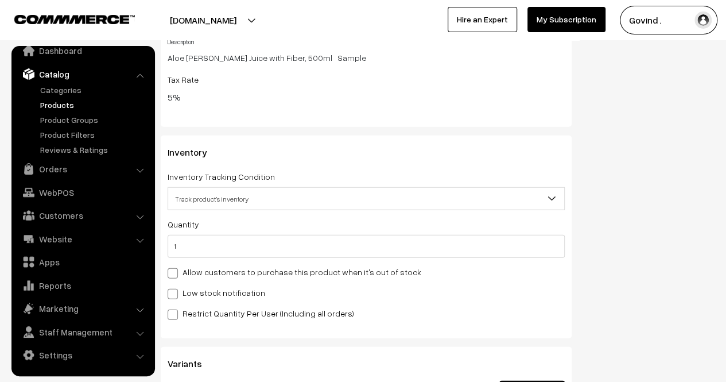
scroll to position [1326, 0]
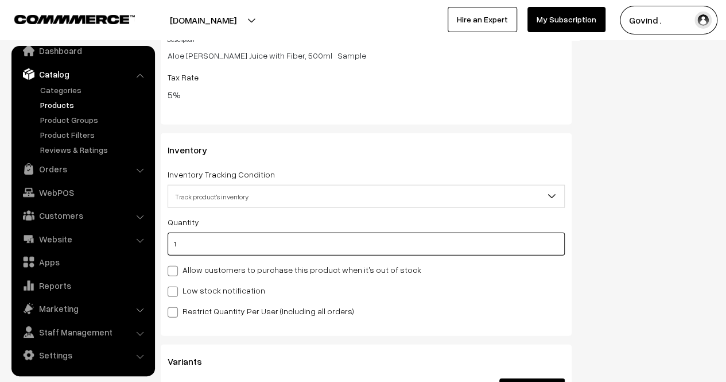
click at [436, 253] on input "1" at bounding box center [366, 244] width 397 height 23
type input "4"
type input "5"
type input "4"
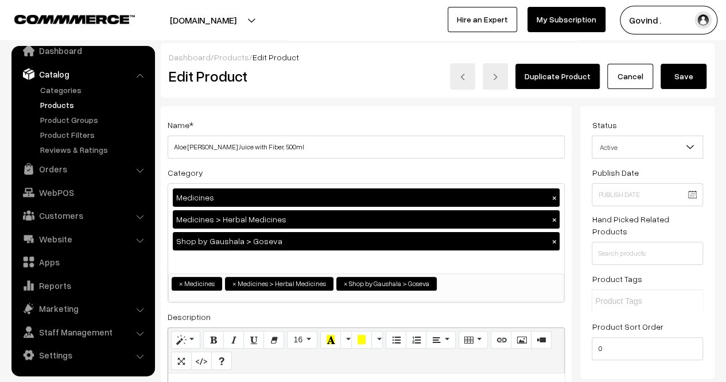
click at [679, 73] on button "Save" at bounding box center [684, 76] width 46 height 25
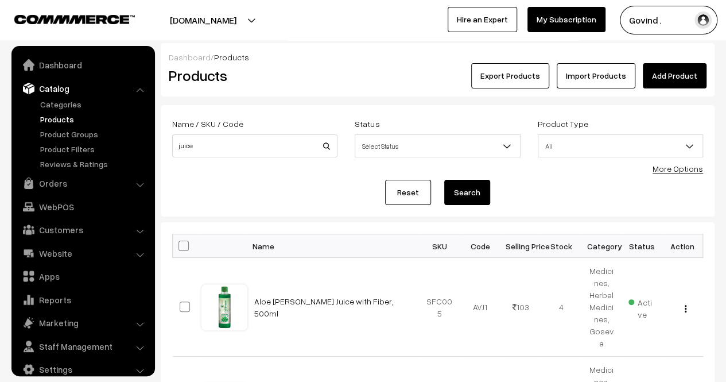
scroll to position [14, 0]
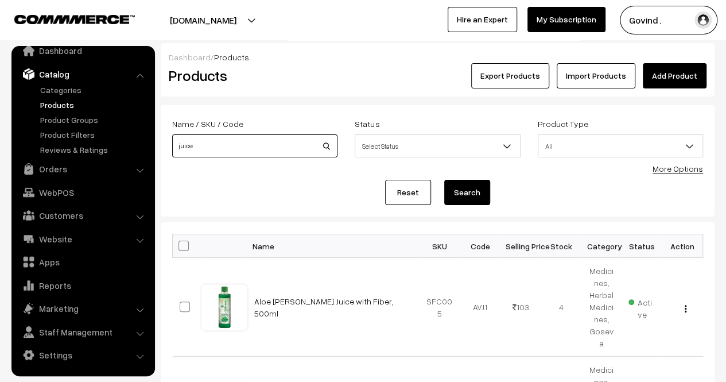
click at [283, 145] on input "juice" at bounding box center [254, 145] width 165 height 23
type input "milk"
click at [444, 180] on button "Search" at bounding box center [467, 192] width 46 height 25
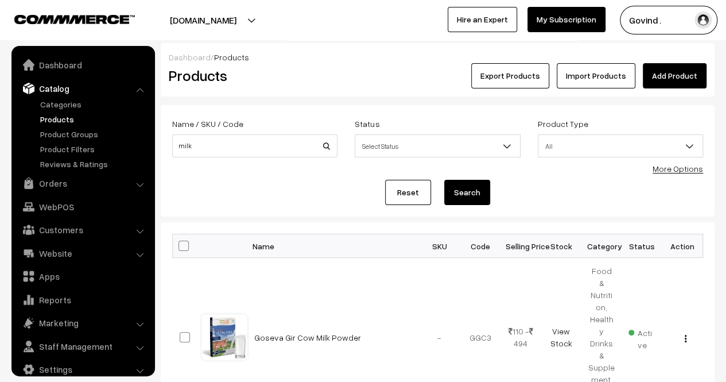
scroll to position [14, 0]
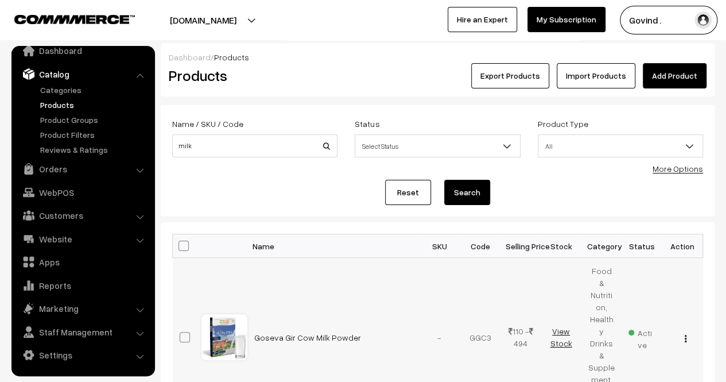
click at [556, 326] on link "View Stock" at bounding box center [561, 337] width 22 height 22
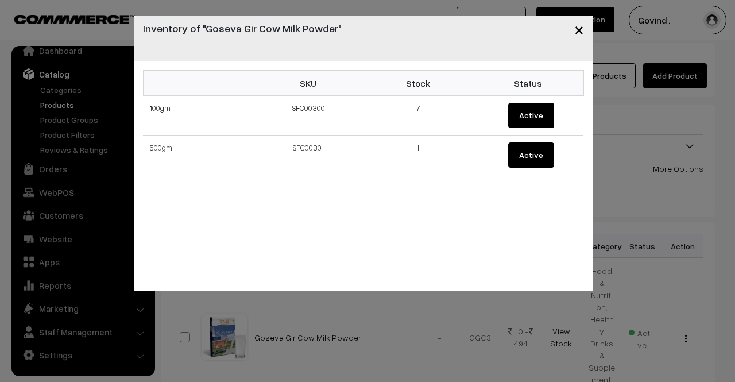
click at [571, 33] on button "×" at bounding box center [579, 29] width 28 height 36
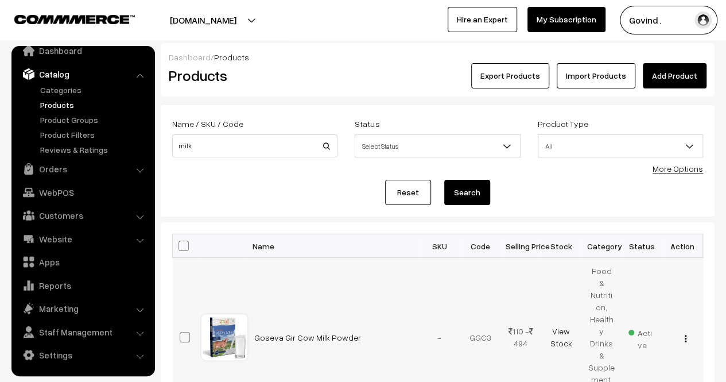
click at [688, 331] on div "View Edit Delete" at bounding box center [683, 337] width 27 height 12
click at [685, 335] on img "button" at bounding box center [686, 338] width 2 height 7
click at [617, 207] on form "Name / SKU / Code milk Status Select Status Active Inactive Select Status Produ…" at bounding box center [438, 160] width 554 height 111
click at [261, 149] on input "milk" at bounding box center [254, 145] width 165 height 23
type input "f"
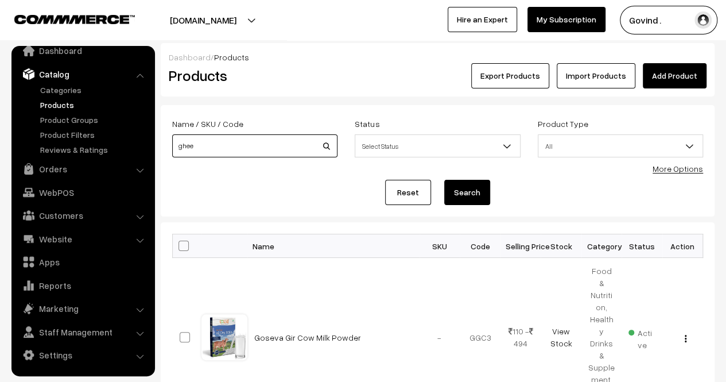
type input "ghee"
click at [444, 180] on button "Search" at bounding box center [467, 192] width 46 height 25
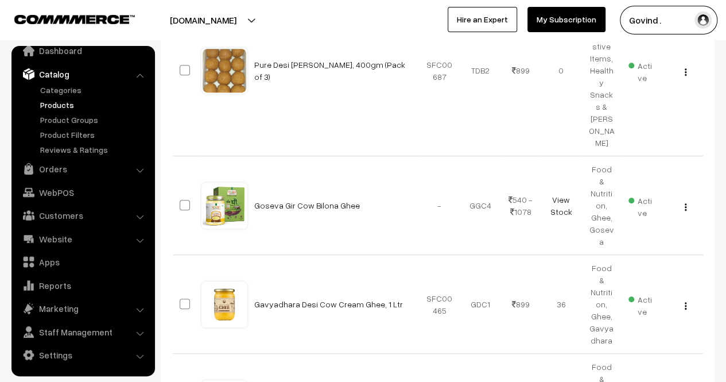
scroll to position [371, 0]
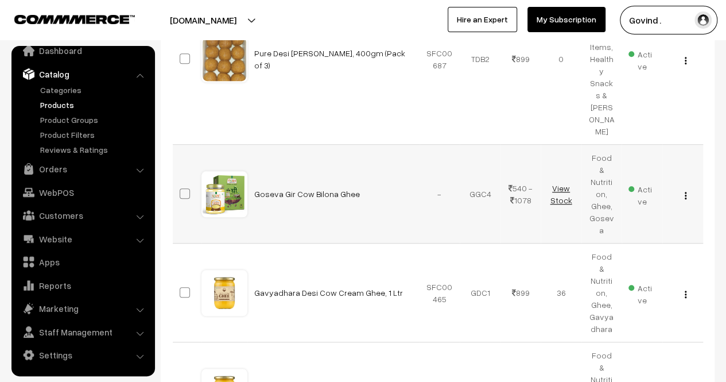
click at [560, 183] on link "View Stock" at bounding box center [561, 194] width 22 height 22
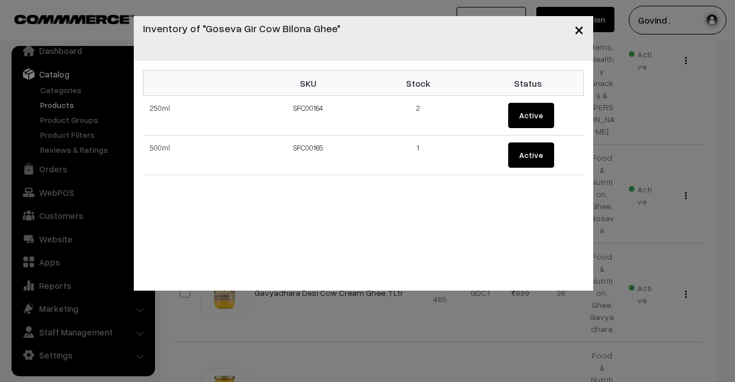
click at [576, 29] on span "×" at bounding box center [579, 28] width 10 height 21
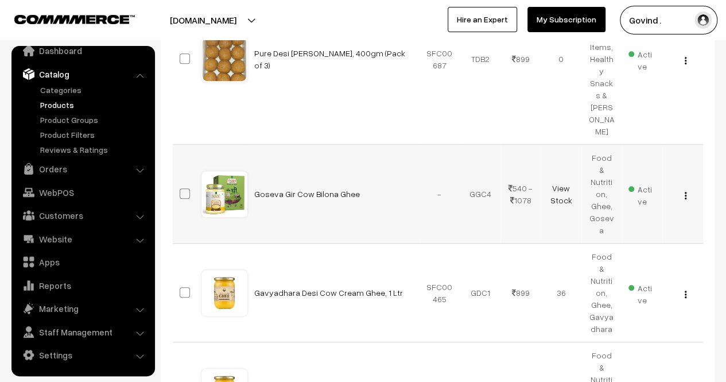
click at [685, 192] on img "button" at bounding box center [686, 195] width 2 height 7
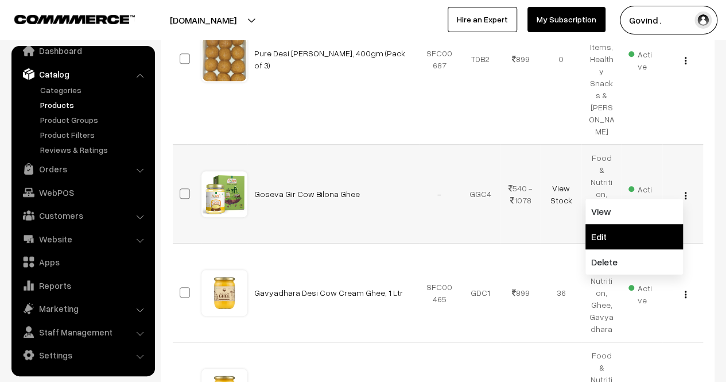
click at [633, 224] on link "Edit" at bounding box center [635, 236] width 98 height 25
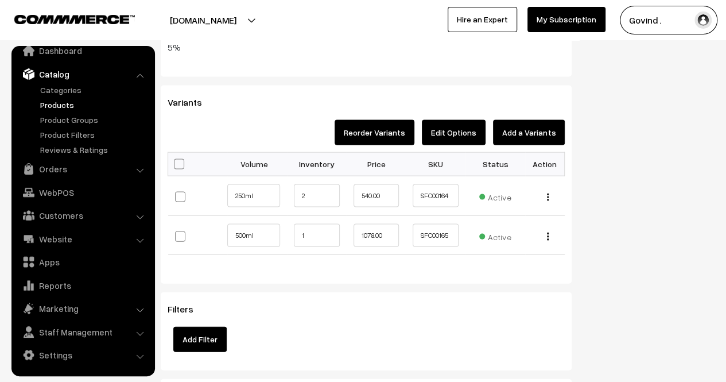
scroll to position [1159, 0]
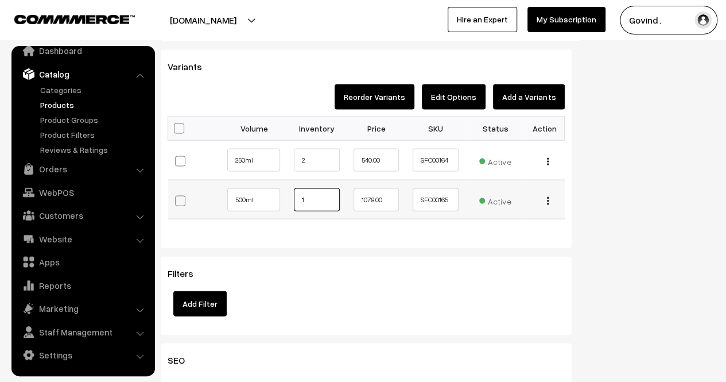
click at [322, 199] on input "1" at bounding box center [317, 199] width 46 height 23
type input "0"
click at [355, 226] on div "Bulk Options Make all Active Make all Inactive Update Price Allow Purchase when…" at bounding box center [366, 177] width 415 height 121
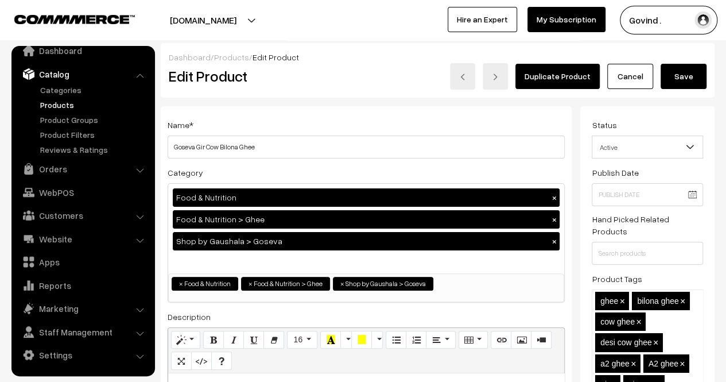
click at [694, 83] on button "Save" at bounding box center [684, 76] width 46 height 25
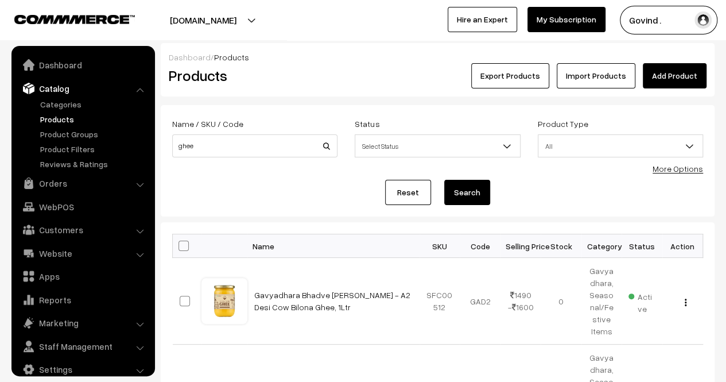
scroll to position [14, 0]
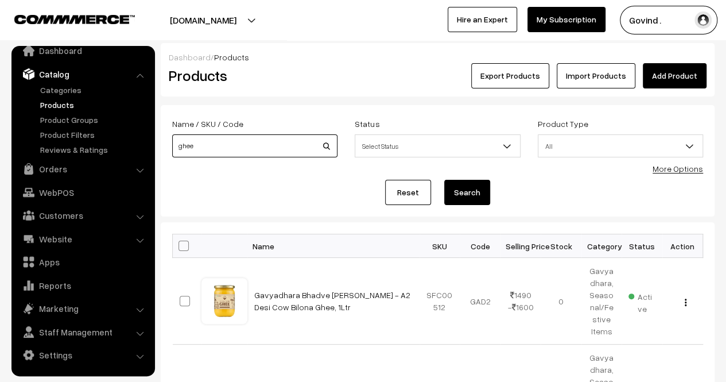
click at [273, 148] on input "ghee" at bounding box center [254, 145] width 165 height 23
type input "r"
type input "tulsi"
click at [444, 180] on button "Search" at bounding box center [467, 192] width 46 height 25
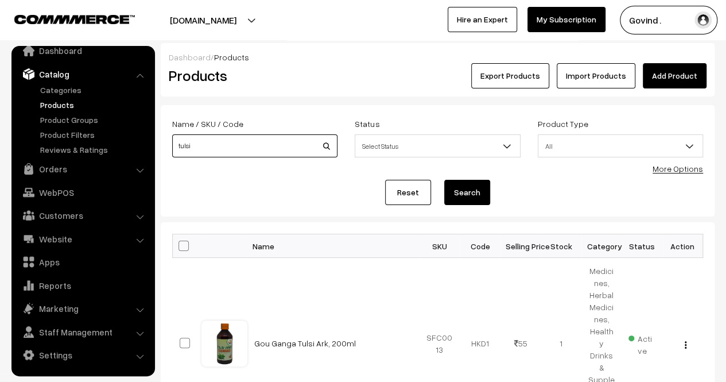
click at [238, 141] on input "tulsi" at bounding box center [254, 145] width 165 height 23
type input "sukanti"
click at [444, 180] on button "Search" at bounding box center [467, 192] width 46 height 25
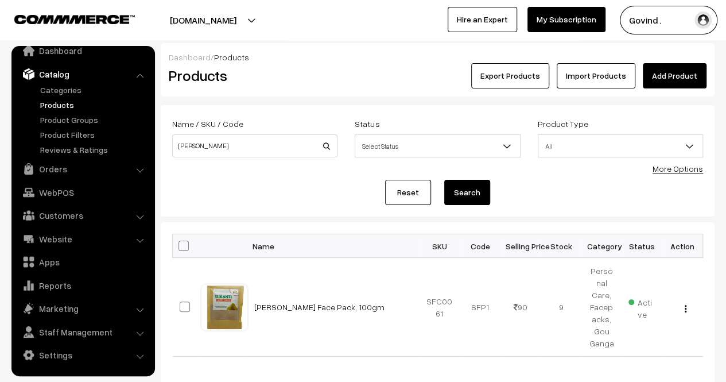
scroll to position [22, 0]
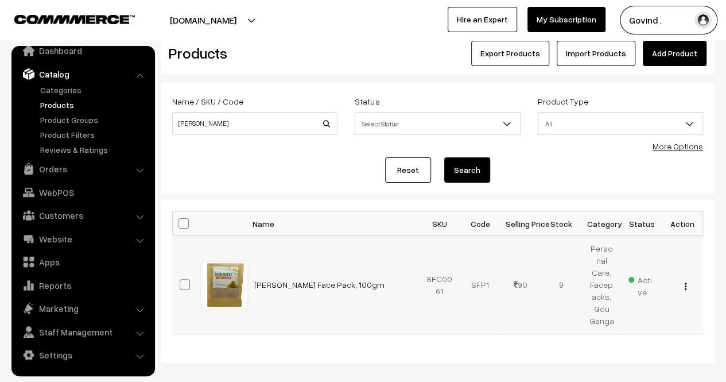
click at [688, 281] on div "View Edit Delete" at bounding box center [683, 284] width 27 height 12
click at [686, 283] on img "button" at bounding box center [686, 286] width 2 height 7
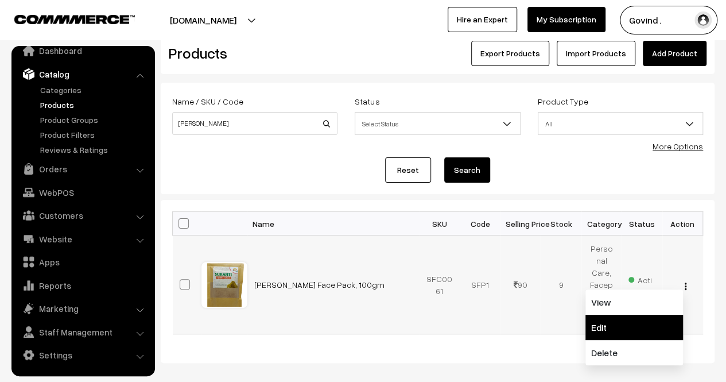
click at [632, 315] on link "Edit" at bounding box center [635, 327] width 98 height 25
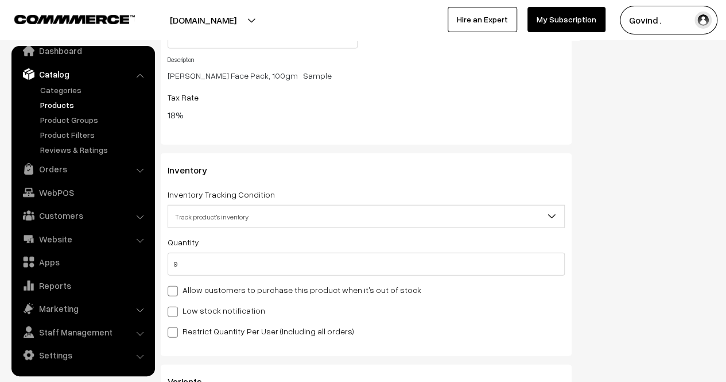
scroll to position [1346, 0]
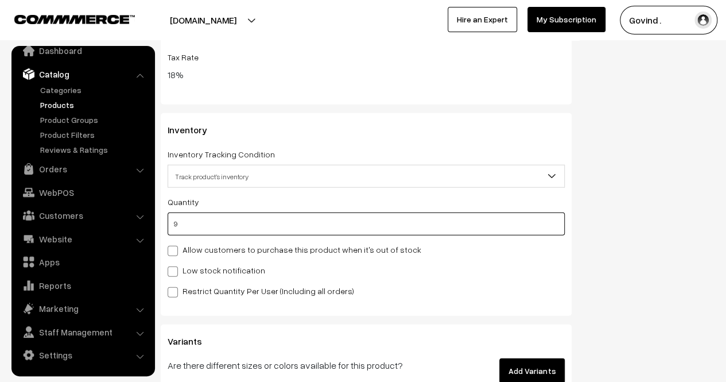
click at [420, 228] on input "9" at bounding box center [366, 223] width 397 height 23
type input "7"
type input "16"
type input "7"
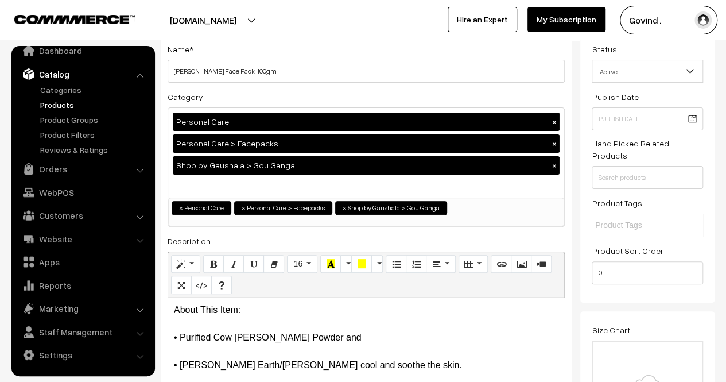
drag, startPoint x: 723, startPoint y: 67, endPoint x: 734, endPoint y: 43, distance: 26.2
click at [726, 43] on html "Thank you for showing interest. Our team will call you shortly. Close shopforco…" at bounding box center [363, 115] width 726 height 382
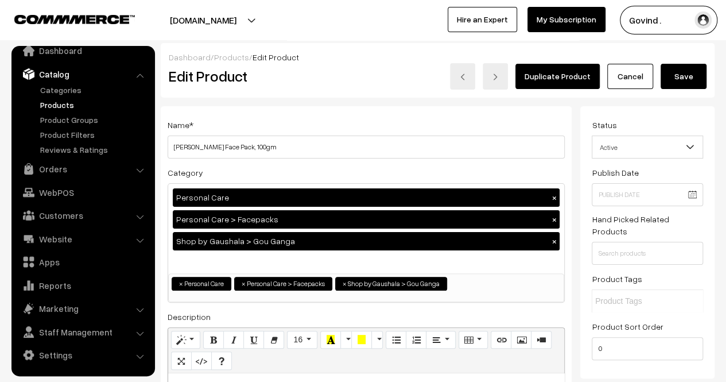
click at [689, 65] on button "Save" at bounding box center [684, 76] width 46 height 25
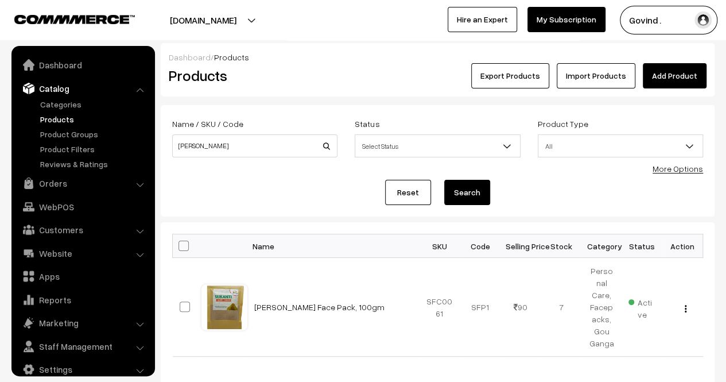
scroll to position [14, 0]
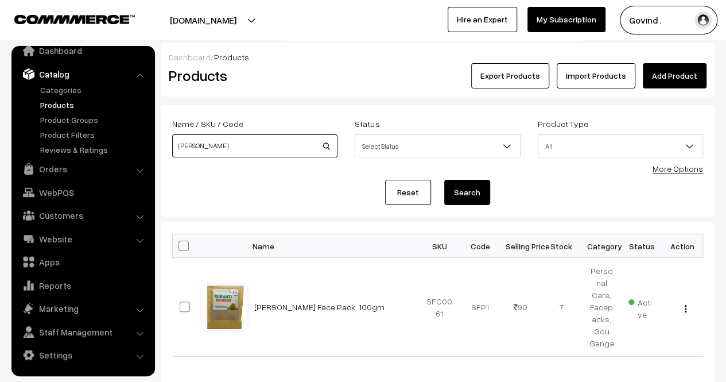
click at [240, 141] on input "[PERSON_NAME]" at bounding box center [254, 145] width 165 height 23
type input "dermol"
click at [444, 180] on button "Search" at bounding box center [467, 192] width 46 height 25
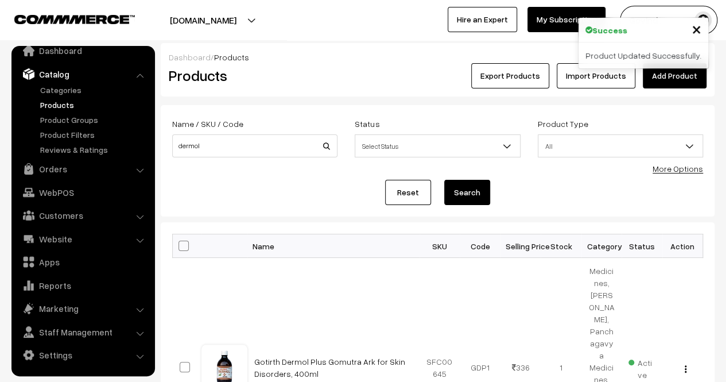
scroll to position [65, 0]
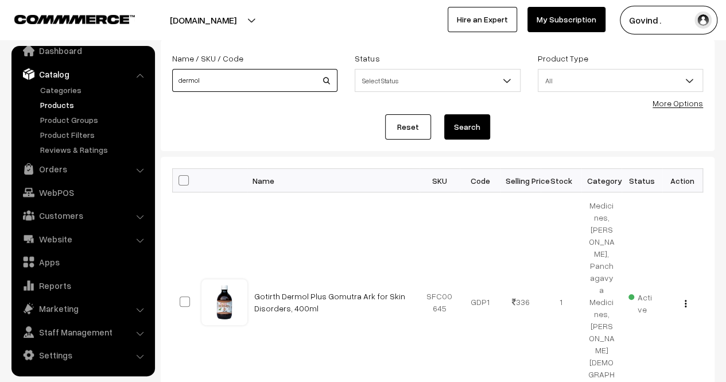
click at [273, 76] on input "dermol" at bounding box center [254, 80] width 165 height 23
type input "carcinex"
click at [444, 114] on button "Search" at bounding box center [467, 126] width 46 height 25
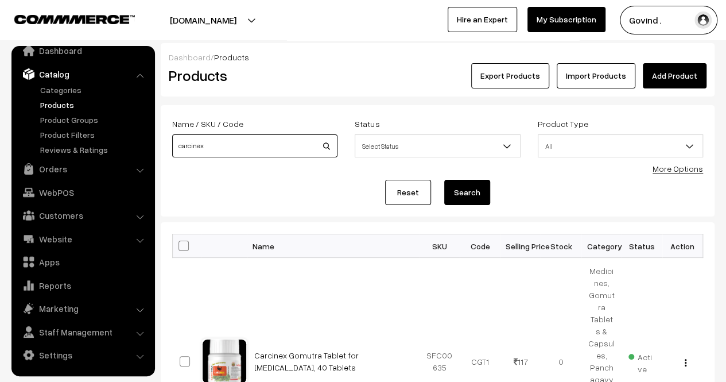
click at [307, 140] on input "carcinex" at bounding box center [254, 145] width 165 height 23
type input "digeston"
click at [444, 180] on button "Search" at bounding box center [467, 192] width 46 height 25
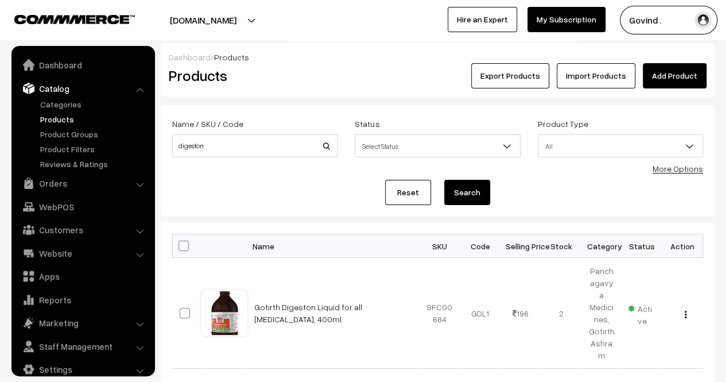
scroll to position [14, 0]
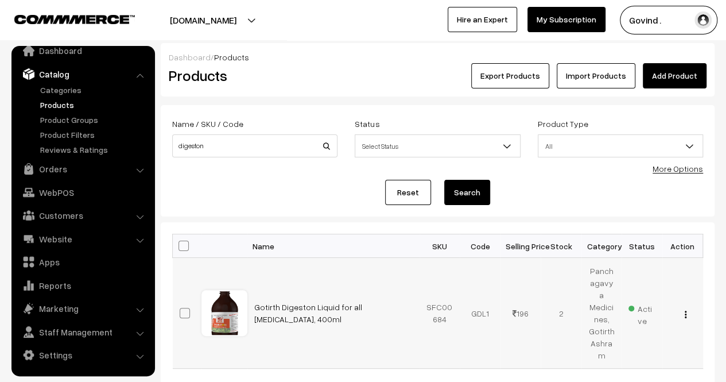
click at [683, 293] on td "View Edit Delete" at bounding box center [683, 313] width 41 height 111
click at [685, 311] on img "button" at bounding box center [686, 314] width 2 height 7
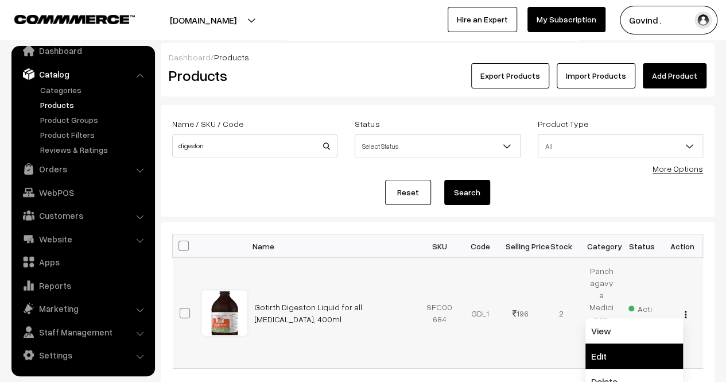
click at [637, 343] on link "Edit" at bounding box center [635, 355] width 98 height 25
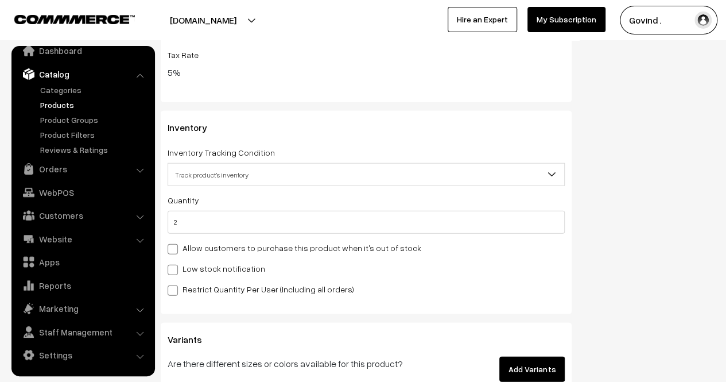
scroll to position [1307, 0]
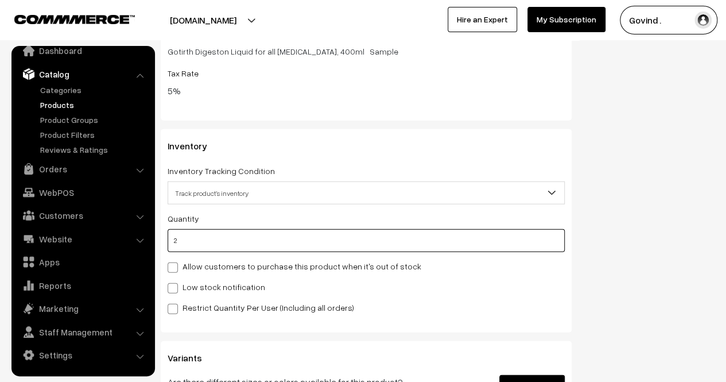
click at [349, 239] on input "2" at bounding box center [366, 240] width 397 height 23
type input "1"
type input "3"
type input "1"
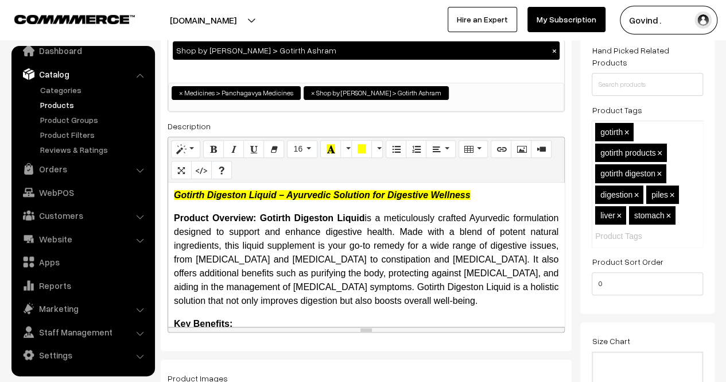
scroll to position [0, 0]
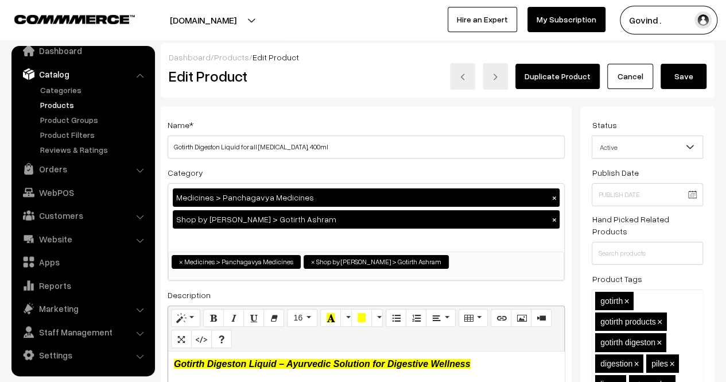
click at [681, 79] on button "Save" at bounding box center [684, 76] width 46 height 25
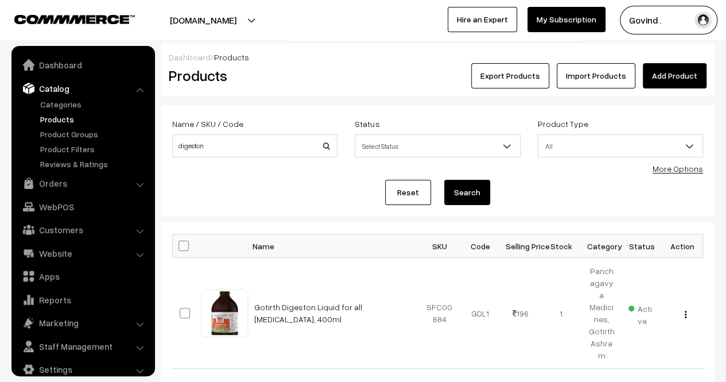
scroll to position [14, 0]
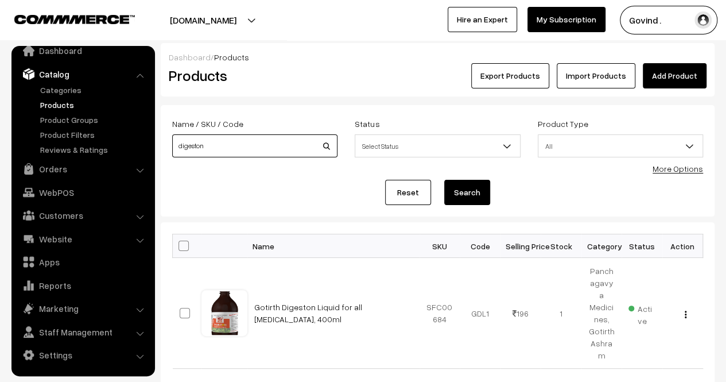
click at [216, 146] on input "digeston" at bounding box center [254, 145] width 165 height 23
type input "gashar"
click at [444, 180] on button "Search" at bounding box center [467, 192] width 46 height 25
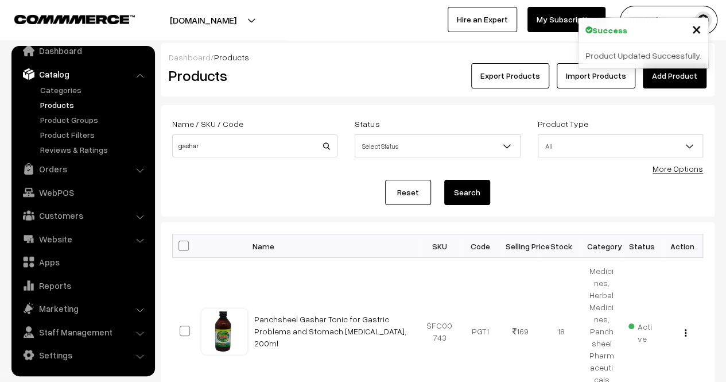
scroll to position [113, 0]
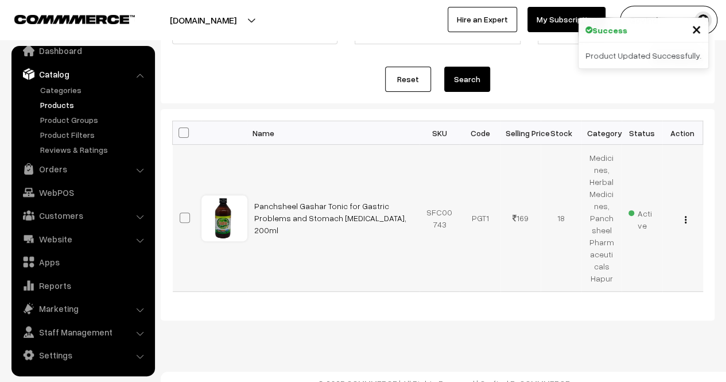
click at [686, 216] on img "button" at bounding box center [686, 219] width 2 height 7
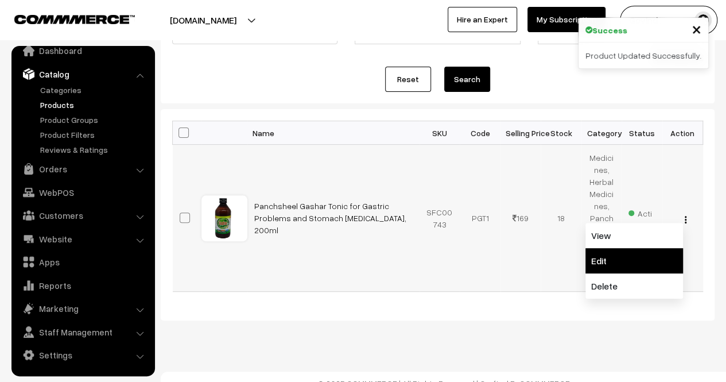
click at [640, 248] on link "Edit" at bounding box center [635, 260] width 98 height 25
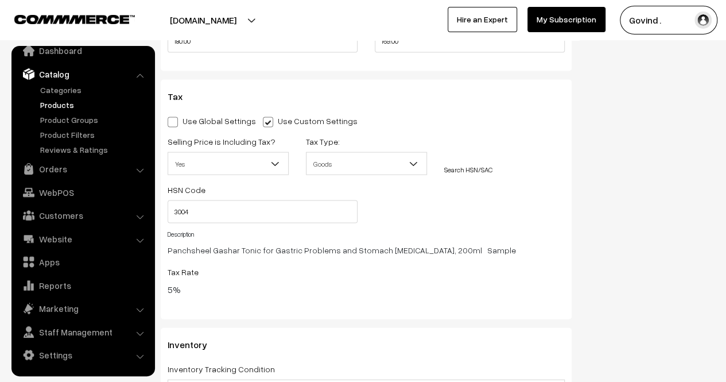
scroll to position [1465, 0]
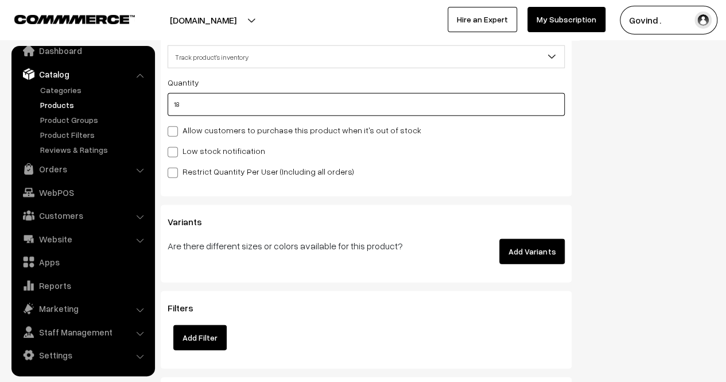
click at [423, 111] on input "18" at bounding box center [366, 104] width 397 height 23
type input "1"
type input "19"
type input "16"
type input "34"
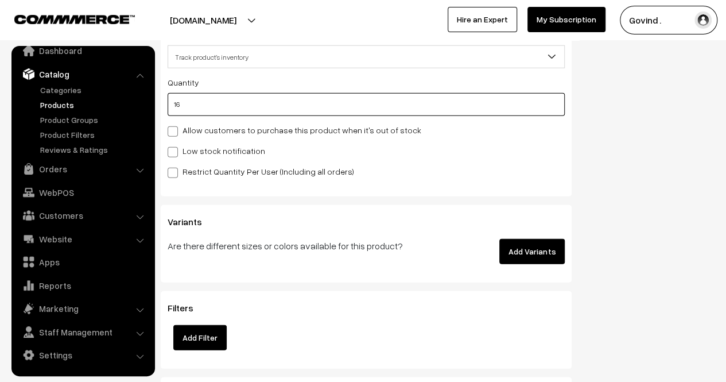
type input "16"
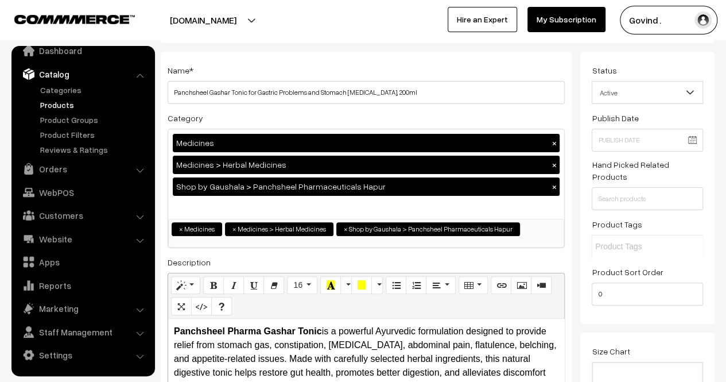
scroll to position [0, 0]
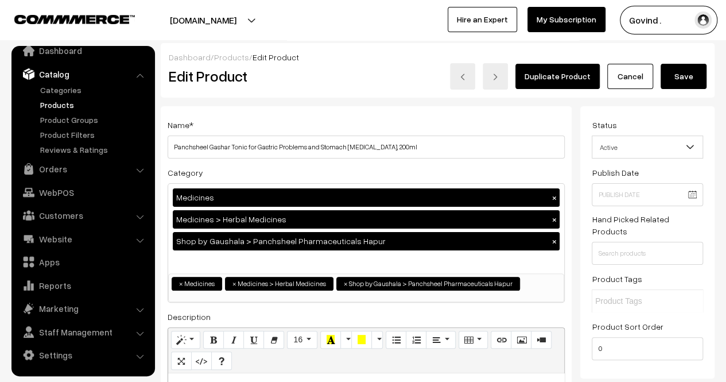
click at [688, 87] on button "Save" at bounding box center [684, 76] width 46 height 25
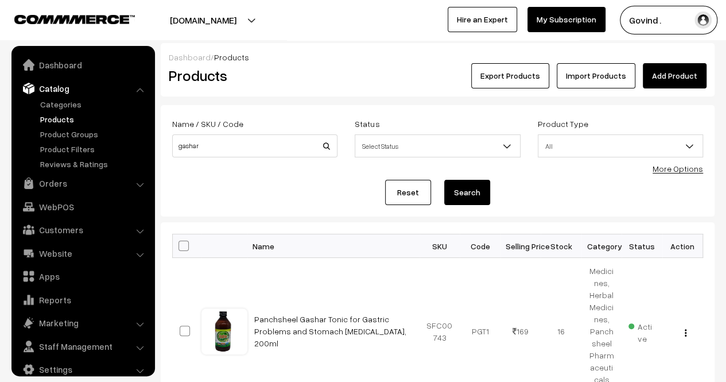
scroll to position [14, 0]
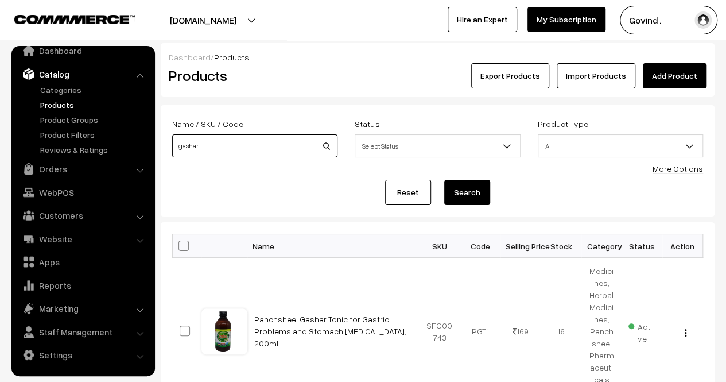
click at [261, 144] on input "gashar" at bounding box center [254, 145] width 165 height 23
type input "gulab"
click at [444, 180] on button "Search" at bounding box center [467, 192] width 46 height 25
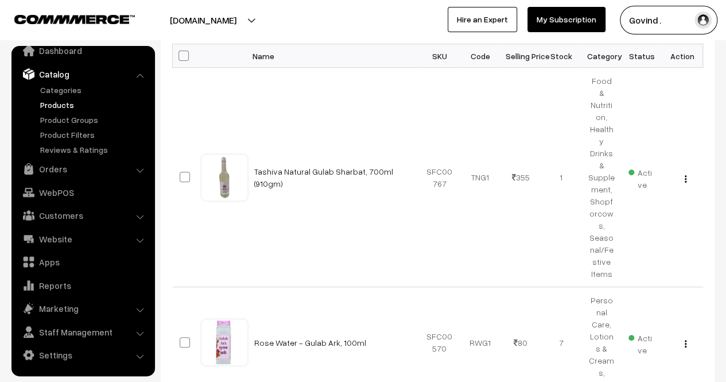
scroll to position [260, 0]
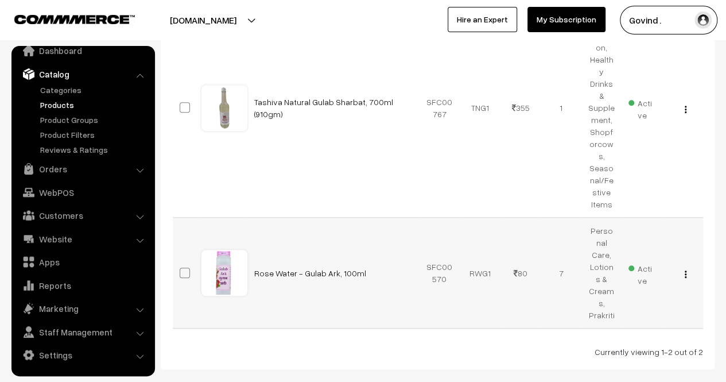
click at [686, 270] on img "button" at bounding box center [686, 273] width 2 height 7
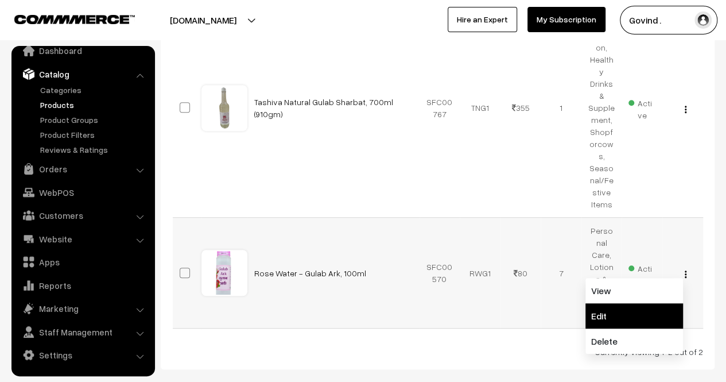
click at [644, 303] on link "Edit" at bounding box center [635, 315] width 98 height 25
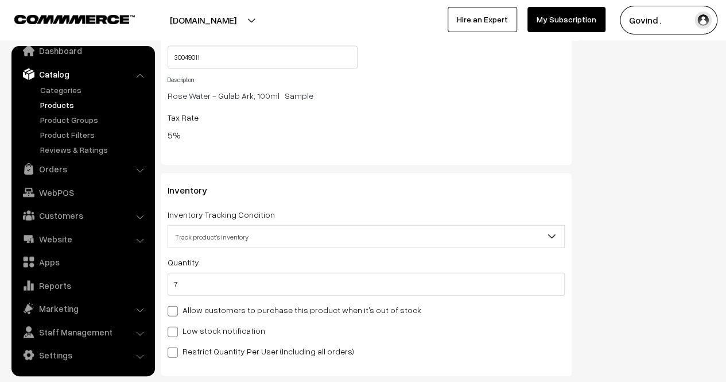
scroll to position [1374, 0]
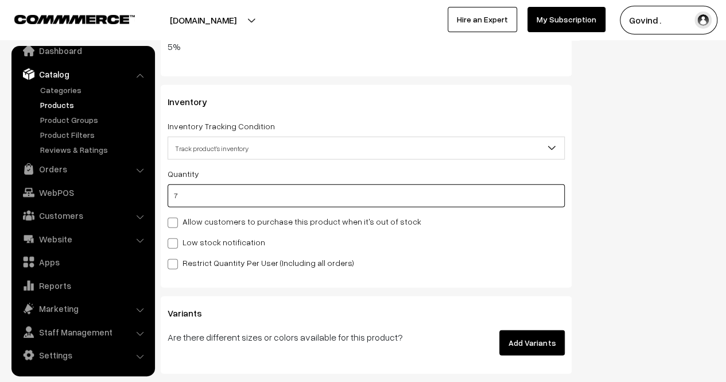
click at [408, 206] on input "7" at bounding box center [366, 195] width 397 height 23
type input "6"
type input "13"
type input "6"
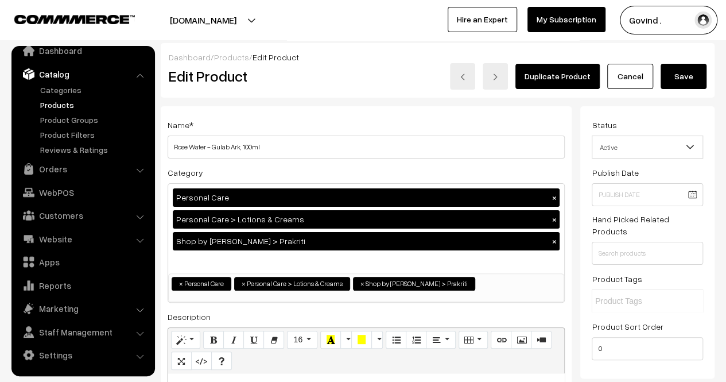
click at [686, 77] on button "Save" at bounding box center [684, 76] width 46 height 25
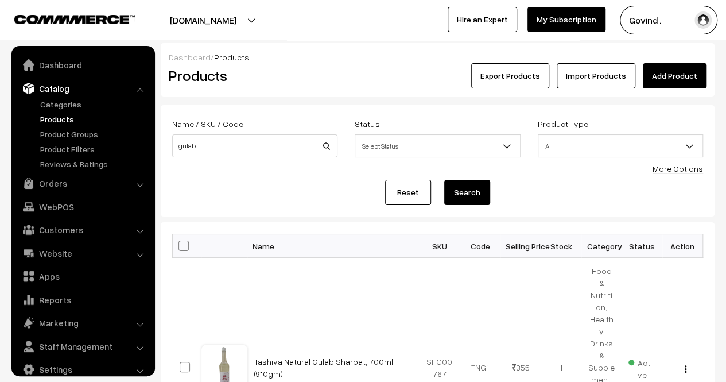
scroll to position [14, 0]
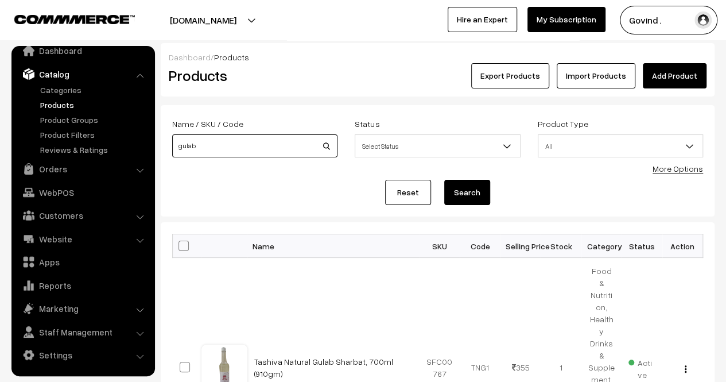
click at [239, 142] on input "gulab" at bounding box center [254, 145] width 165 height 23
type input "arjun"
click at [444, 180] on button "Search" at bounding box center [467, 192] width 46 height 25
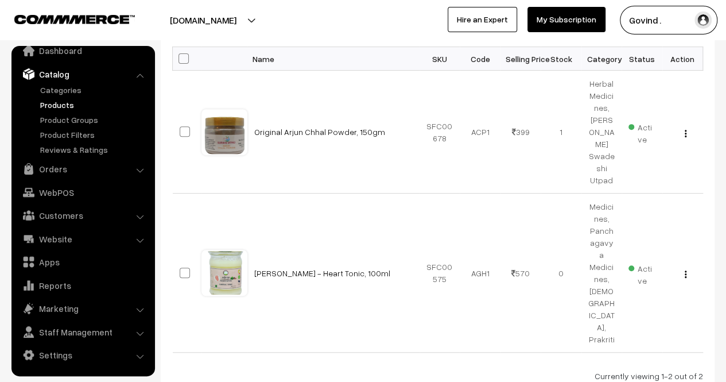
scroll to position [188, 0]
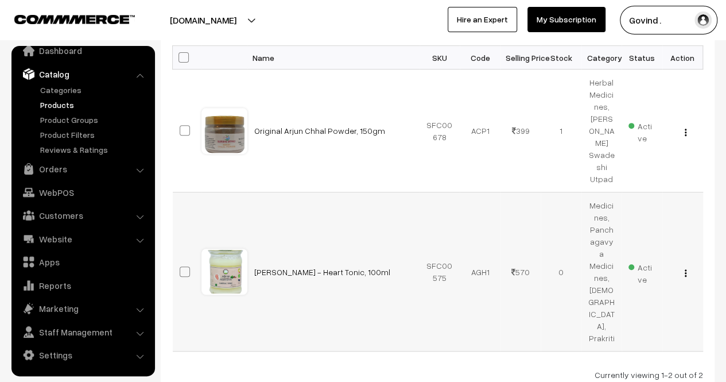
click at [686, 269] on img "button" at bounding box center [686, 272] width 2 height 7
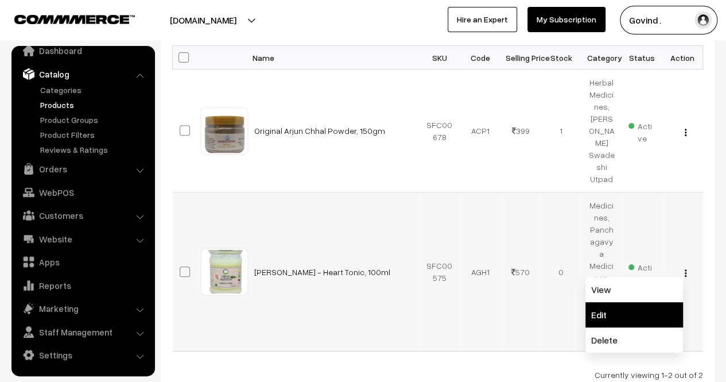
click at [641, 302] on link "Edit" at bounding box center [635, 314] width 98 height 25
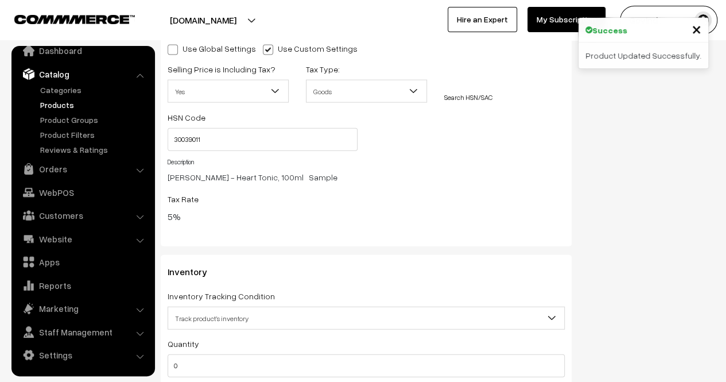
scroll to position [1247, 0]
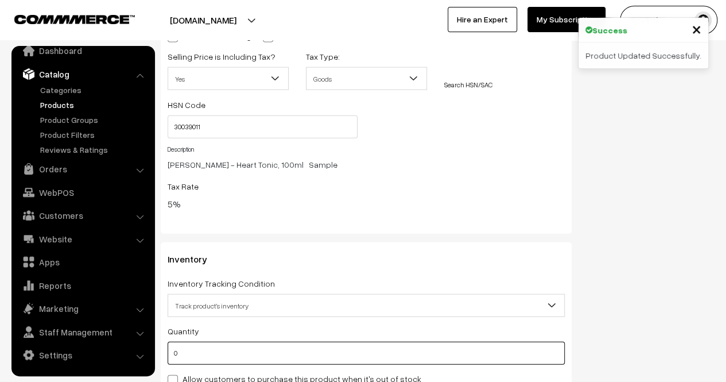
click at [335, 342] on input "0" at bounding box center [366, 353] width 397 height 23
type input "1"
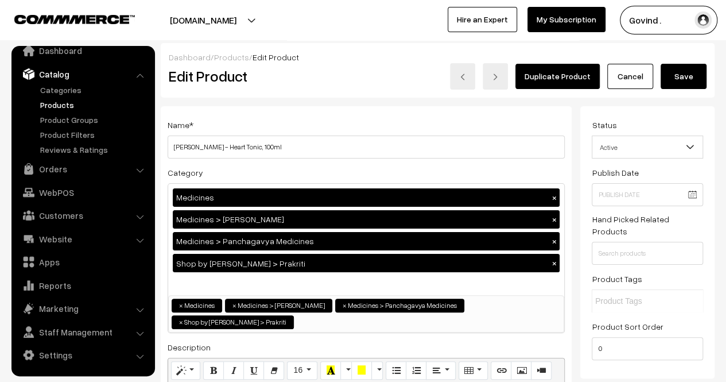
click at [680, 75] on button "Save" at bounding box center [684, 76] width 46 height 25
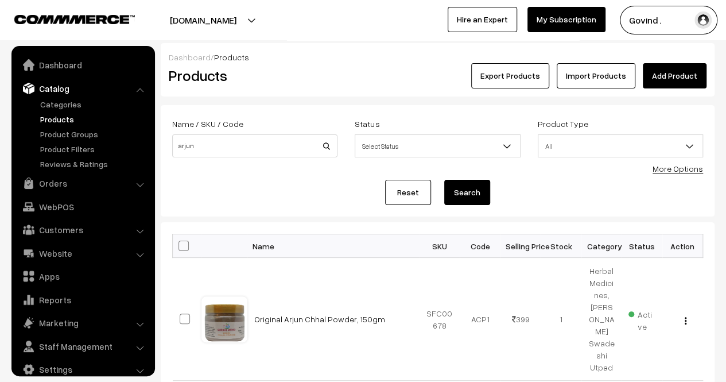
scroll to position [14, 0]
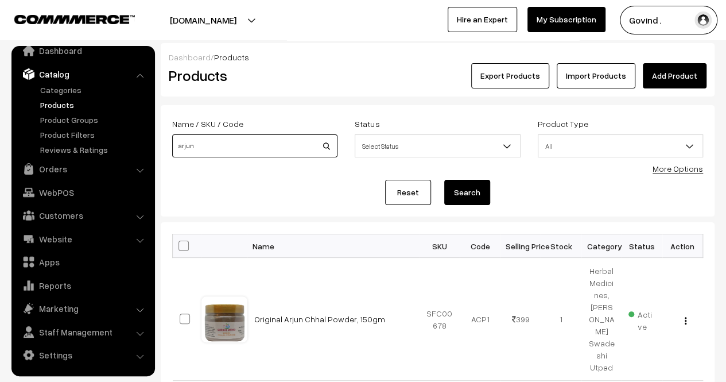
click at [222, 142] on input "arjun" at bounding box center [254, 145] width 165 height 23
type input "shat"
click at [444, 180] on button "Search" at bounding box center [467, 192] width 46 height 25
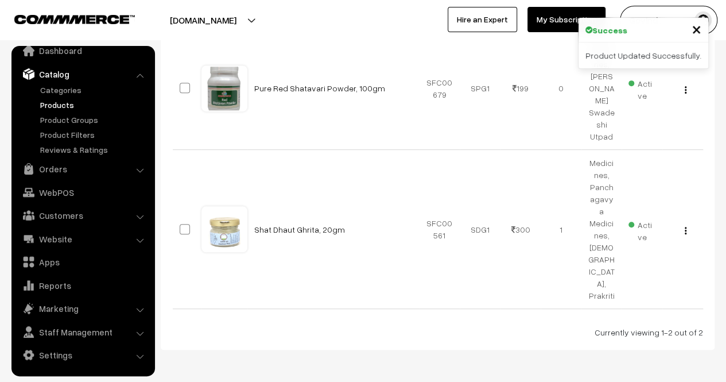
scroll to position [232, 0]
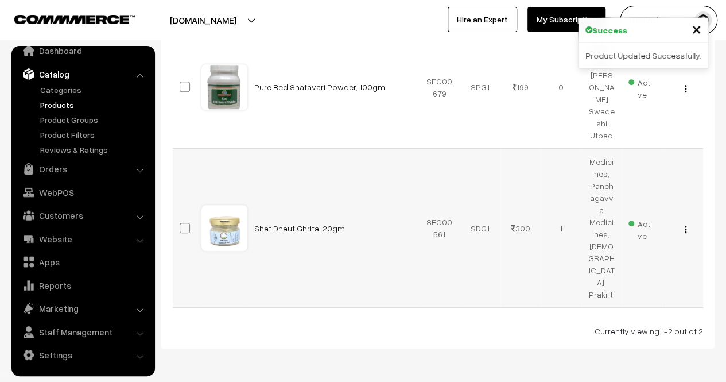
click at [687, 222] on div "View Edit Delete" at bounding box center [683, 228] width 27 height 12
click at [685, 226] on img "button" at bounding box center [686, 229] width 2 height 7
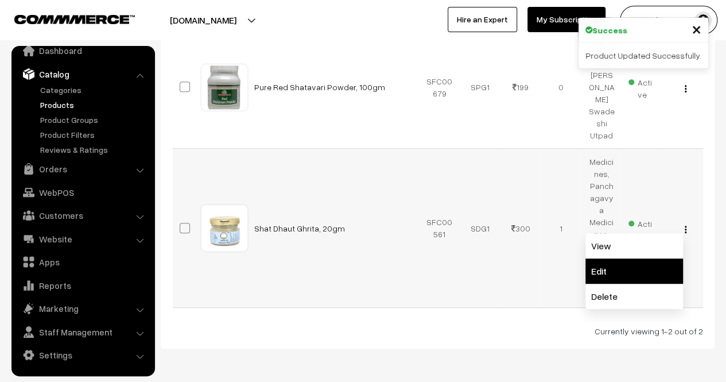
click at [655, 258] on link "Edit" at bounding box center [635, 270] width 98 height 25
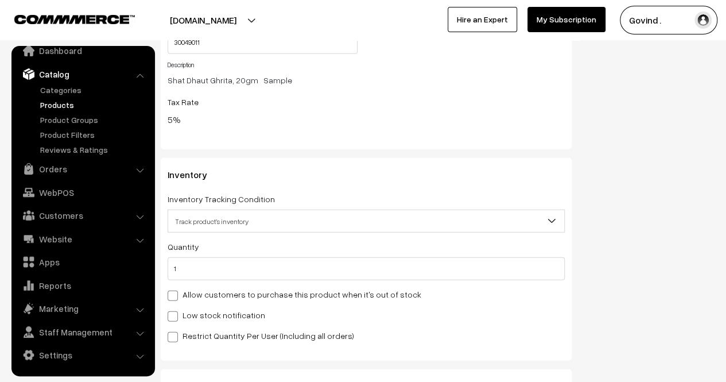
scroll to position [1360, 0]
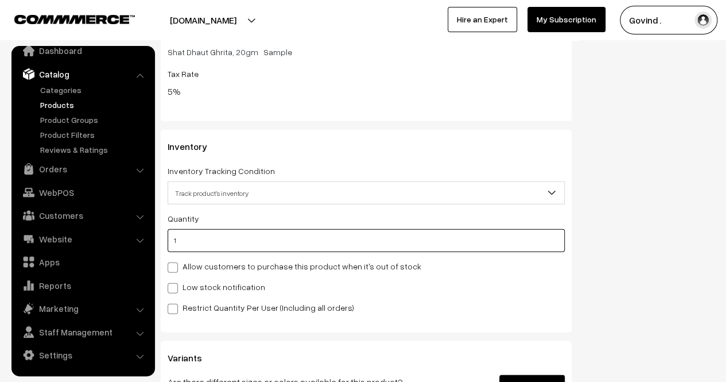
click at [442, 236] on input "1" at bounding box center [366, 240] width 397 height 23
type input "6"
type input "7"
type input "6"
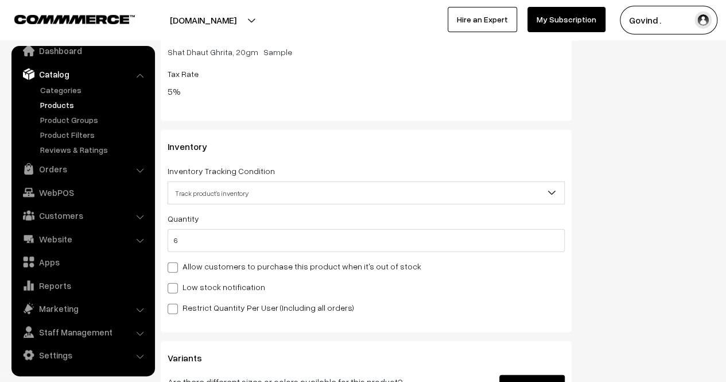
scroll to position [0, 0]
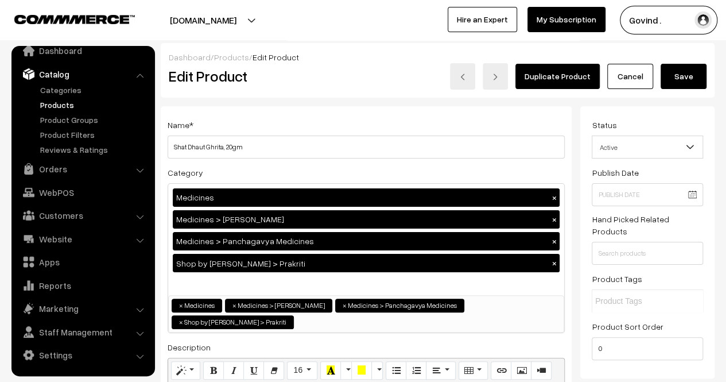
click at [693, 83] on button "Save" at bounding box center [684, 76] width 46 height 25
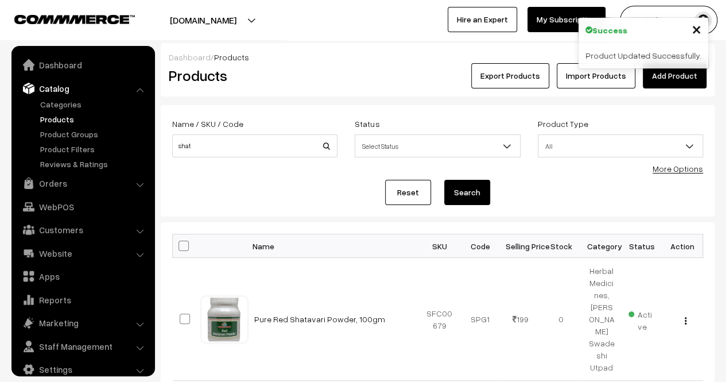
scroll to position [14, 0]
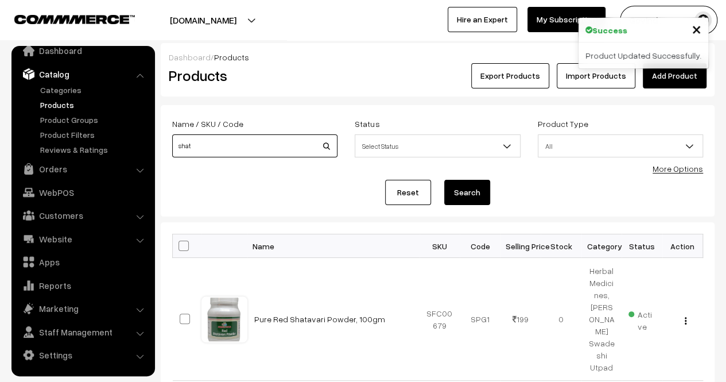
click at [265, 148] on input "shat" at bounding box center [254, 145] width 165 height 23
type input "triphala"
click at [444, 180] on button "Search" at bounding box center [467, 192] width 46 height 25
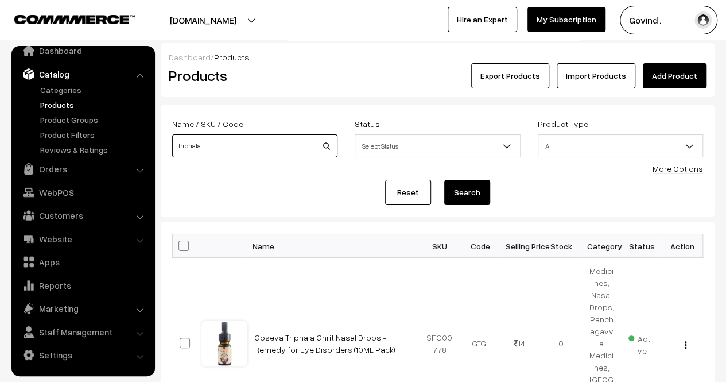
click at [247, 136] on input "triphala" at bounding box center [254, 145] width 165 height 23
type input "takrarishta"
click at [444, 180] on button "Search" at bounding box center [467, 192] width 46 height 25
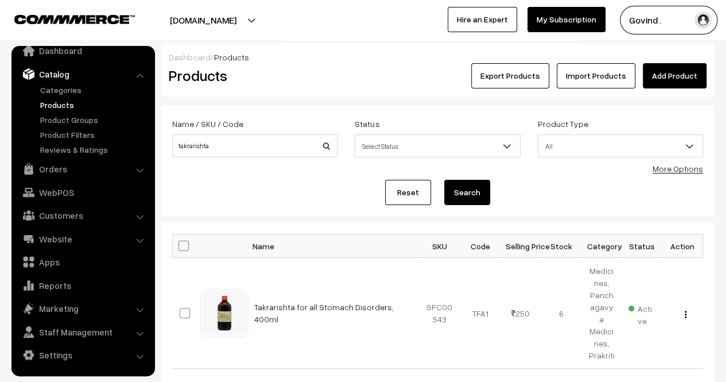
scroll to position [68, 0]
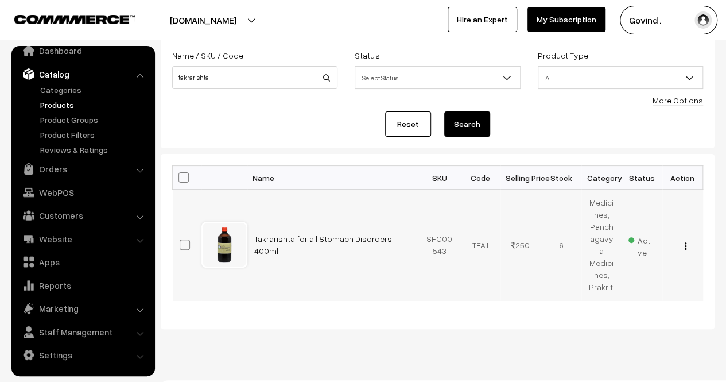
click at [687, 241] on div "View Edit Delete" at bounding box center [683, 245] width 27 height 12
click at [686, 242] on img "button" at bounding box center [686, 245] width 2 height 7
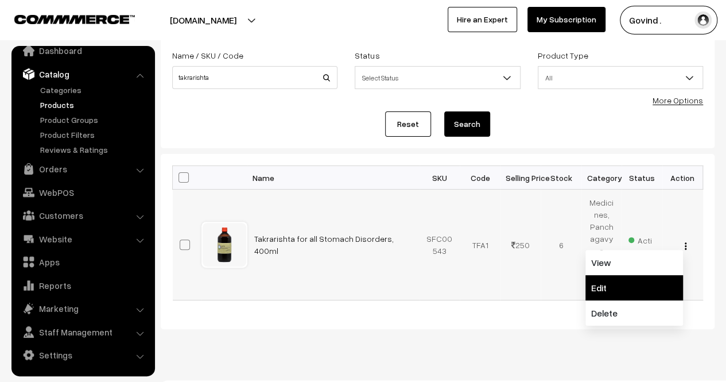
click at [625, 277] on link "Edit" at bounding box center [635, 287] width 98 height 25
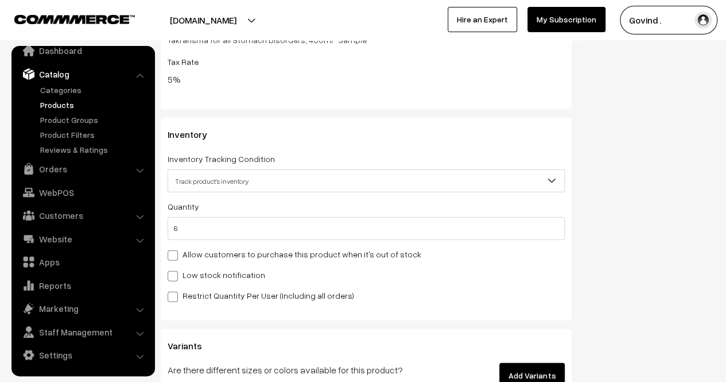
scroll to position [1346, 0]
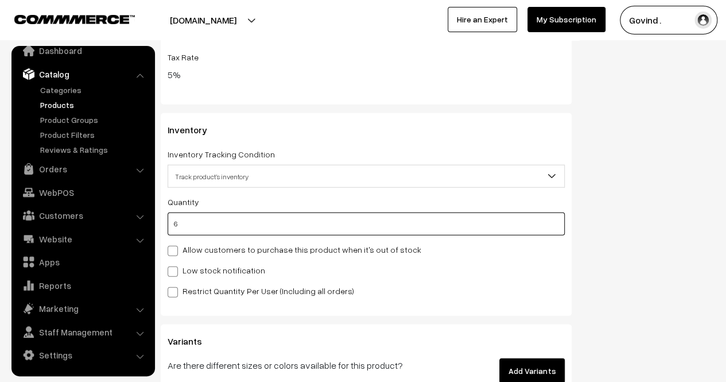
click at [389, 235] on input "6" at bounding box center [366, 223] width 397 height 23
type input "7"
type input "13"
type input "7"
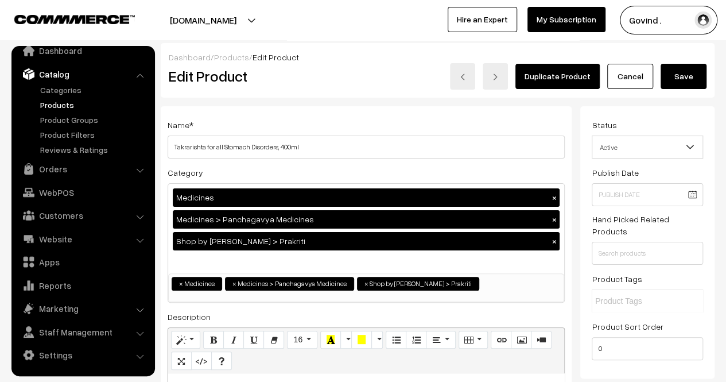
click at [682, 85] on button "Save" at bounding box center [684, 76] width 46 height 25
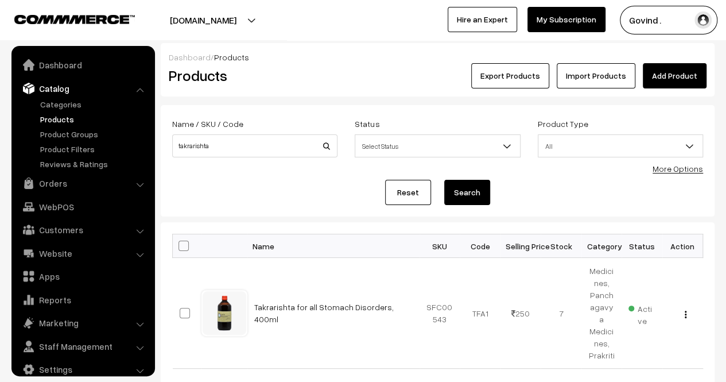
scroll to position [14, 0]
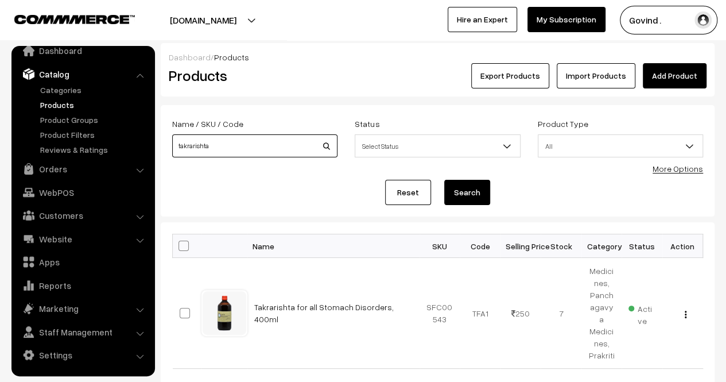
click at [247, 145] on input "takrarishta" at bounding box center [254, 145] width 165 height 23
type input "naitray"
click at [444, 180] on button "Search" at bounding box center [467, 192] width 46 height 25
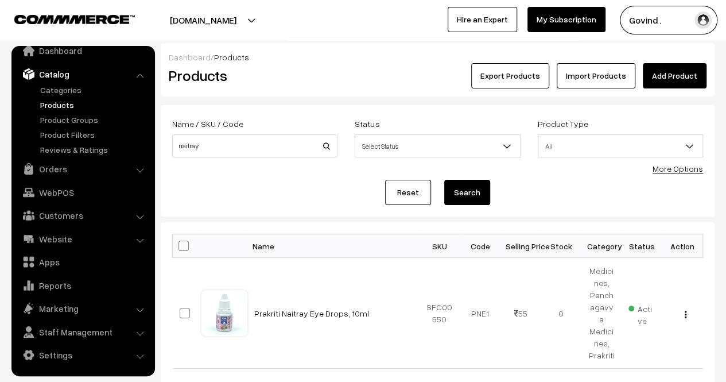
scroll to position [77, 0]
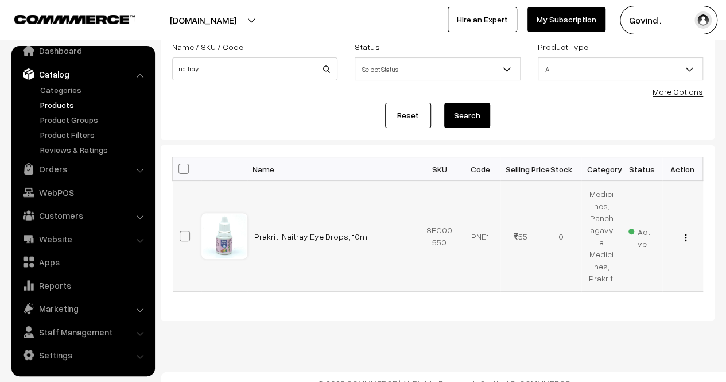
click at [687, 233] on button "button" at bounding box center [685, 237] width 3 height 9
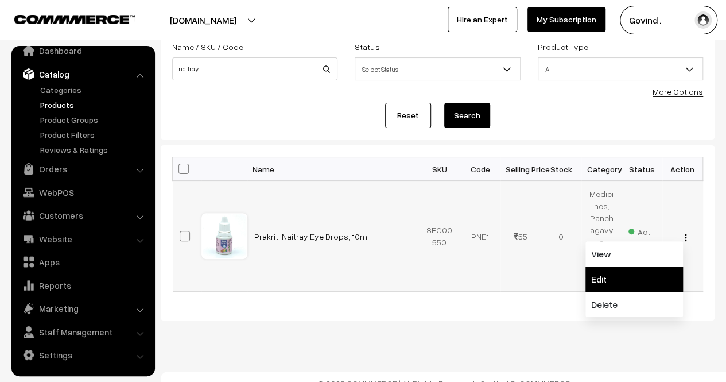
click at [643, 267] on link "Edit" at bounding box center [635, 278] width 98 height 25
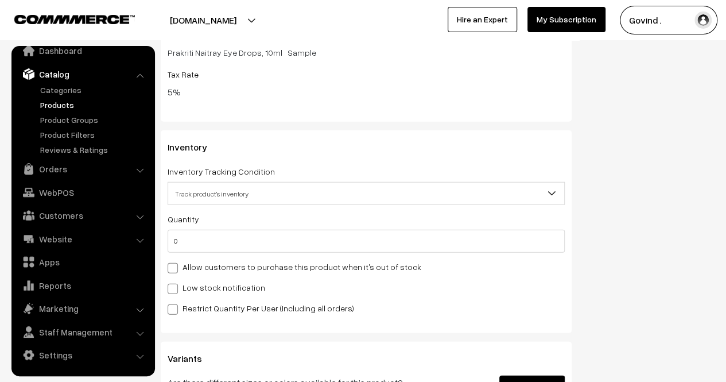
scroll to position [1341, 0]
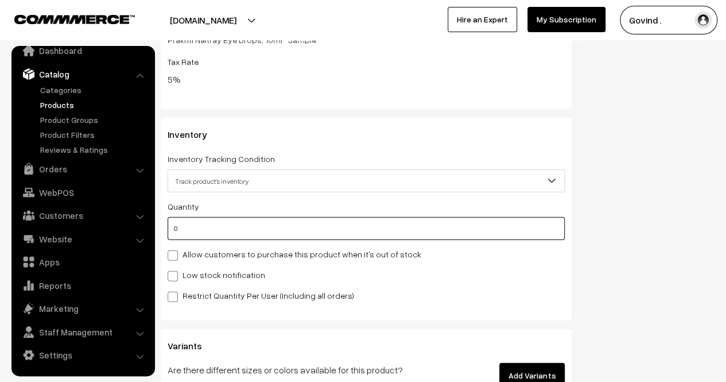
click at [436, 229] on input "0" at bounding box center [366, 228] width 397 height 23
type input "5"
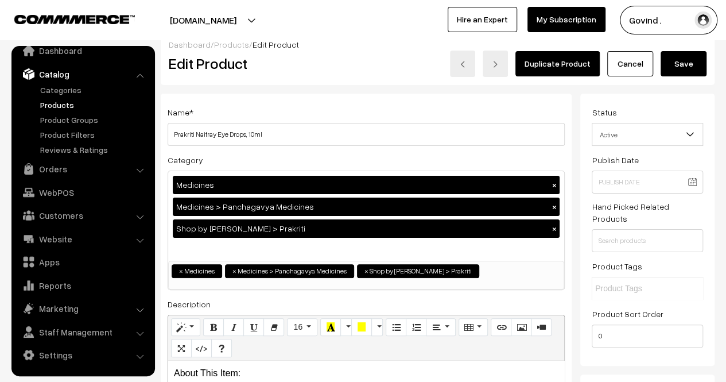
click at [687, 64] on button "Save" at bounding box center [684, 63] width 46 height 25
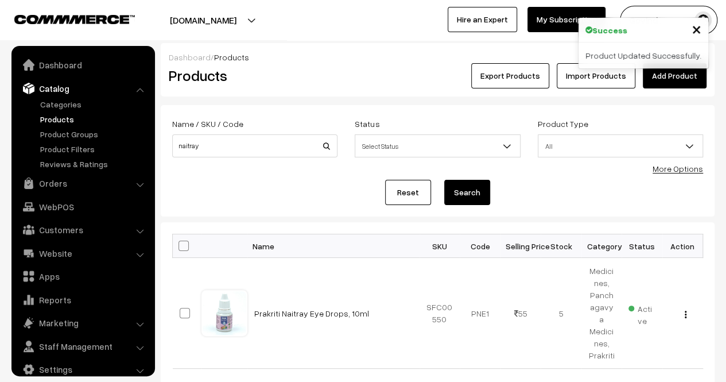
scroll to position [14, 0]
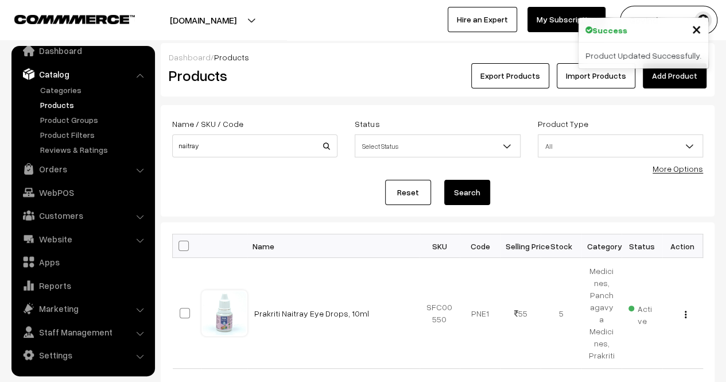
click at [263, 158] on div "Name / SKU / Code naitray" at bounding box center [255, 141] width 183 height 48
click at [264, 157] on input "naitray" at bounding box center [254, 145] width 165 height 23
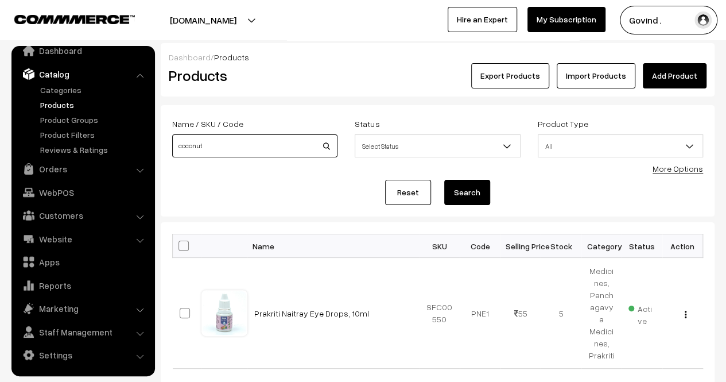
type input "coconut"
click at [444, 180] on button "Search" at bounding box center [467, 192] width 46 height 25
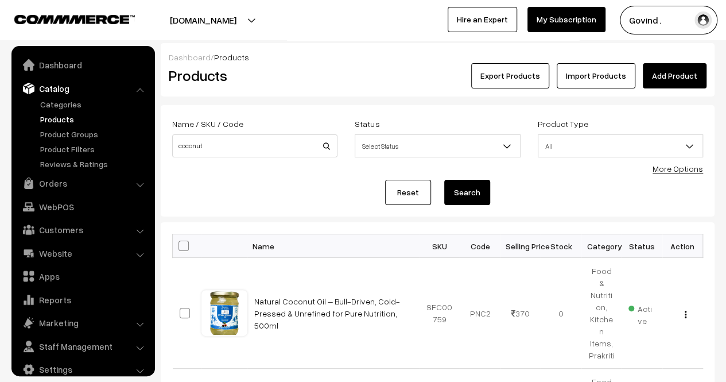
scroll to position [14, 0]
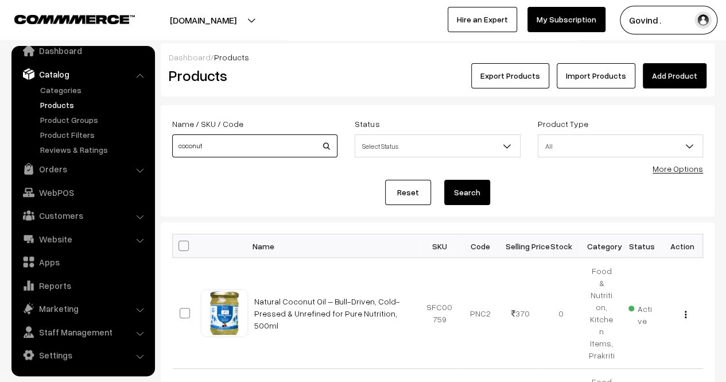
click at [234, 146] on input "coconut" at bounding box center [254, 145] width 165 height 23
type input "saffron"
click at [444, 180] on button "Search" at bounding box center [467, 192] width 46 height 25
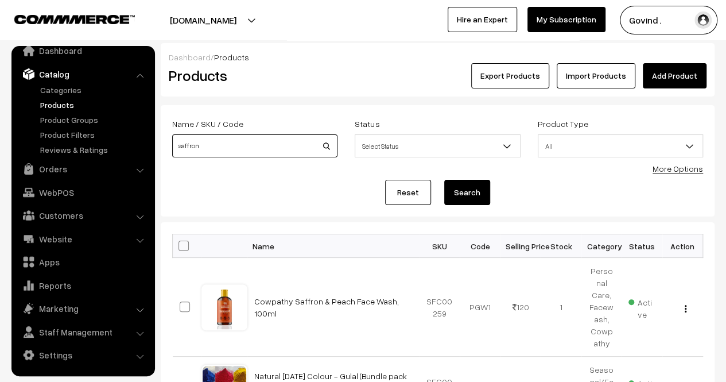
click at [284, 145] on input "saffron" at bounding box center [254, 145] width 165 height 23
type input "hair"
click at [444, 180] on button "Search" at bounding box center [467, 192] width 46 height 25
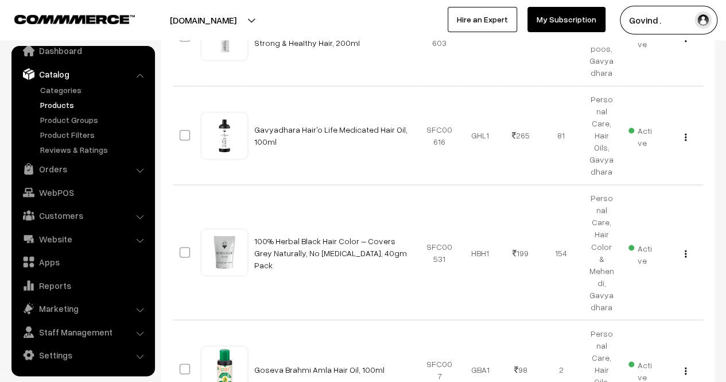
scroll to position [908, 0]
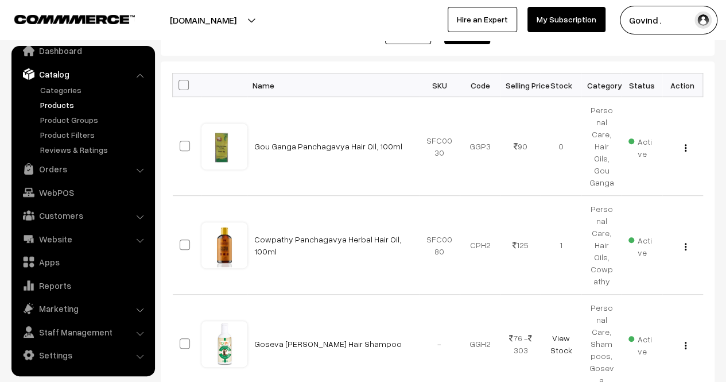
scroll to position [389, 0]
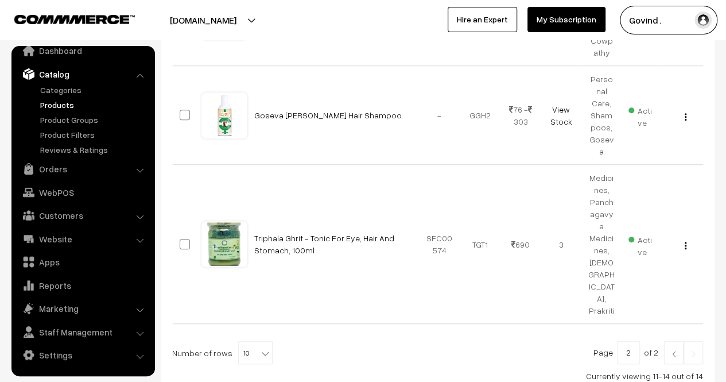
click at [671, 350] on img at bounding box center [674, 353] width 10 height 7
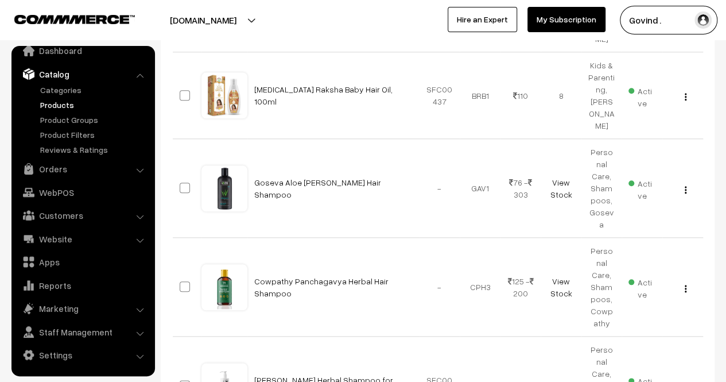
scroll to position [535, 0]
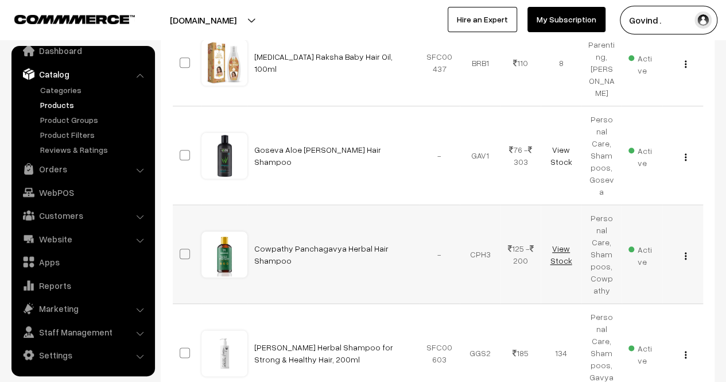
click at [562, 243] on link "View Stock" at bounding box center [561, 254] width 22 height 22
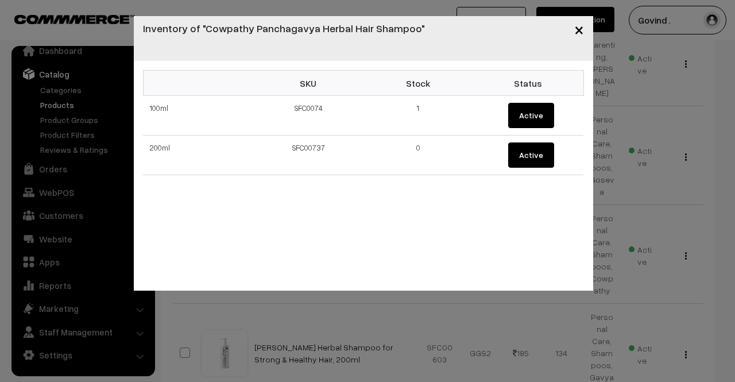
click at [579, 33] on span "×" at bounding box center [579, 28] width 10 height 21
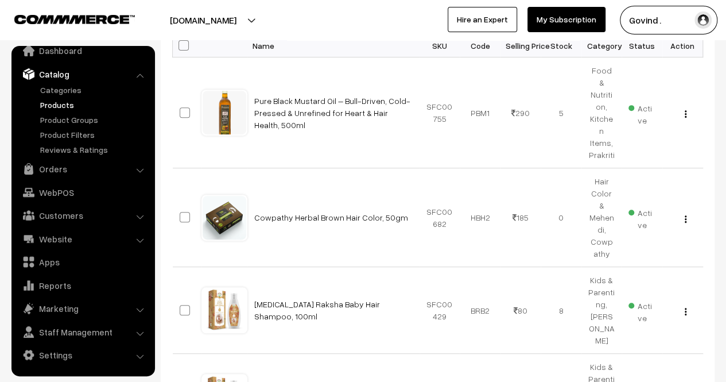
scroll to position [89, 0]
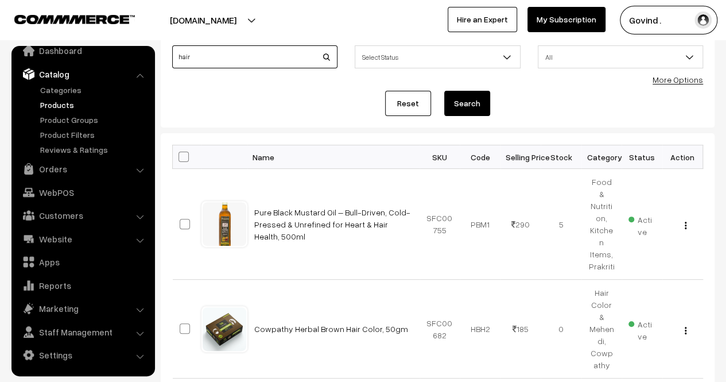
click at [237, 58] on input "hair" at bounding box center [254, 56] width 165 height 23
type input "v"
type input "baby"
click at [444, 91] on button "Search" at bounding box center [467, 103] width 46 height 25
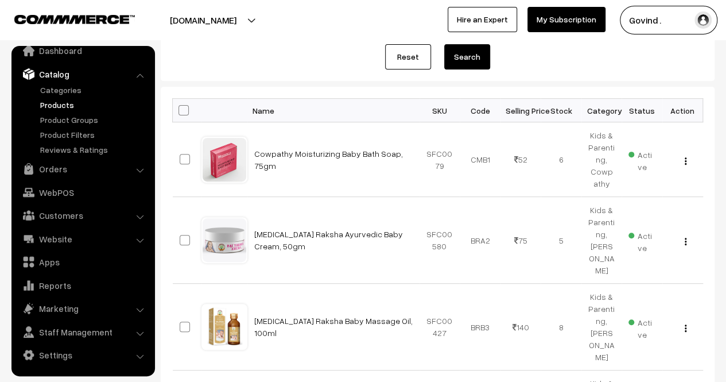
scroll to position [139, 0]
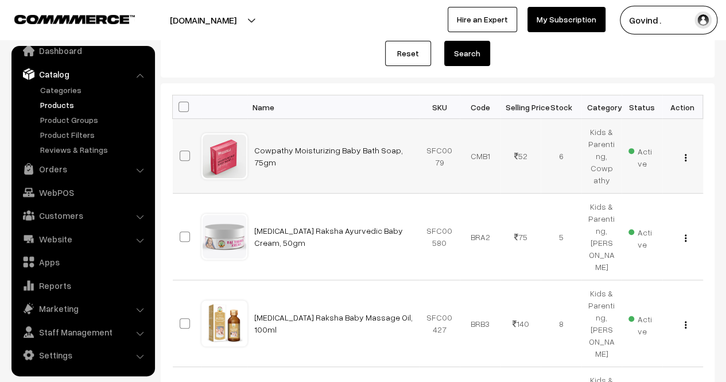
click at [687, 159] on div "View Edit Delete" at bounding box center [683, 156] width 27 height 12
click at [685, 158] on img "button" at bounding box center [686, 157] width 2 height 7
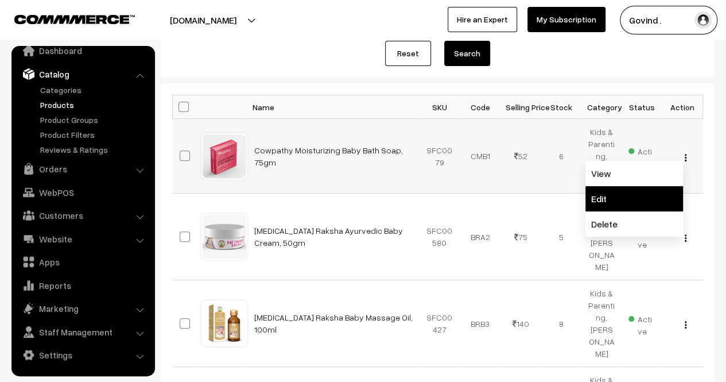
click at [647, 188] on link "Edit" at bounding box center [635, 198] width 98 height 25
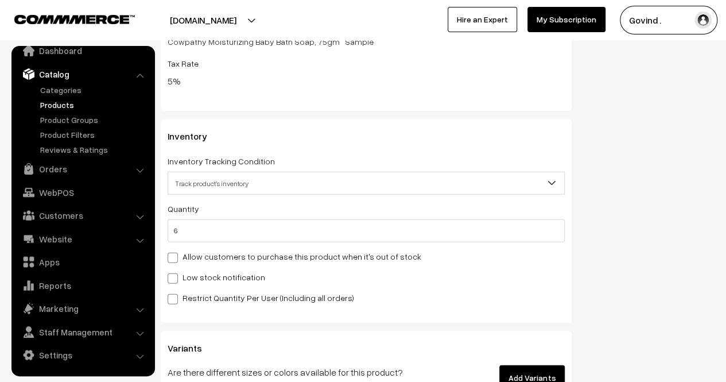
scroll to position [1303, 0]
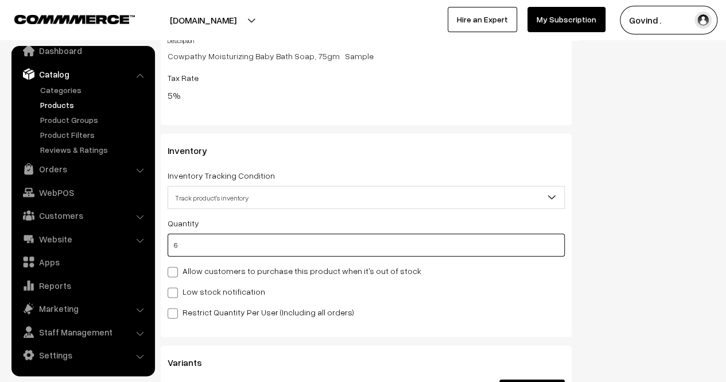
click at [355, 254] on input "6" at bounding box center [366, 245] width 397 height 23
type input "4"
type input "10"
type input "4"
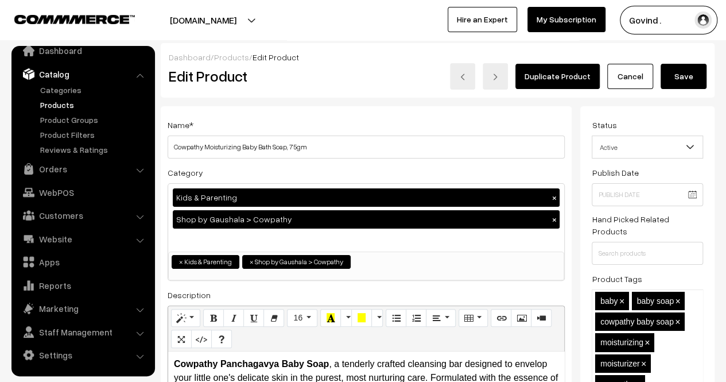
click at [681, 73] on button "Save" at bounding box center [684, 76] width 46 height 25
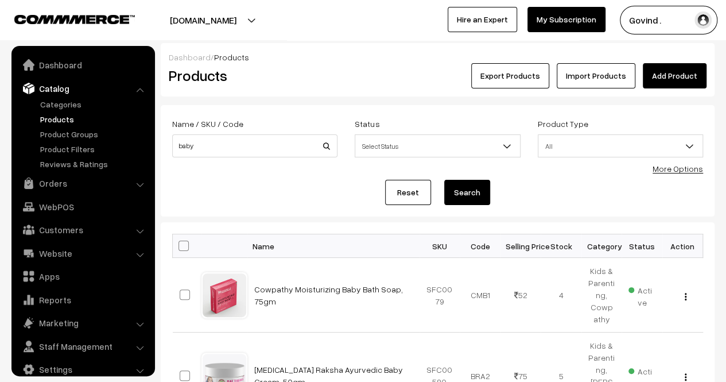
scroll to position [14, 0]
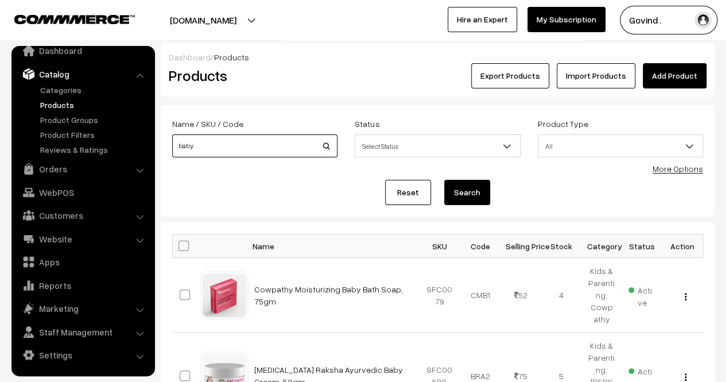
click at [269, 138] on input "baby" at bounding box center [254, 145] width 165 height 23
type input "turmeric"
click at [444, 180] on button "Search" at bounding box center [467, 192] width 46 height 25
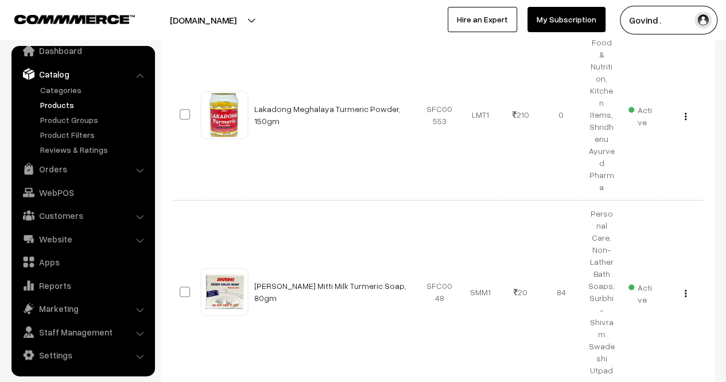
scroll to position [442, 0]
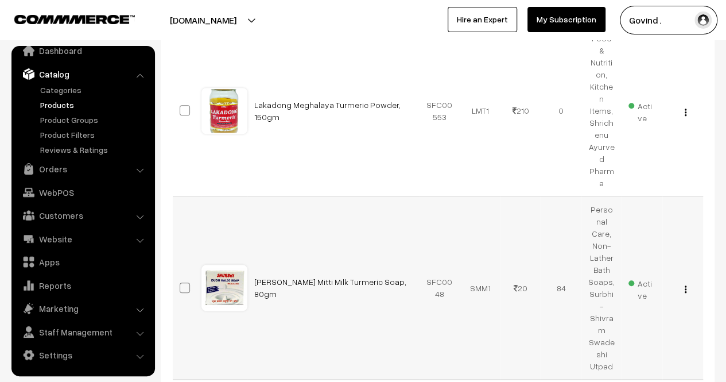
click at [685, 285] on img "button" at bounding box center [686, 288] width 2 height 7
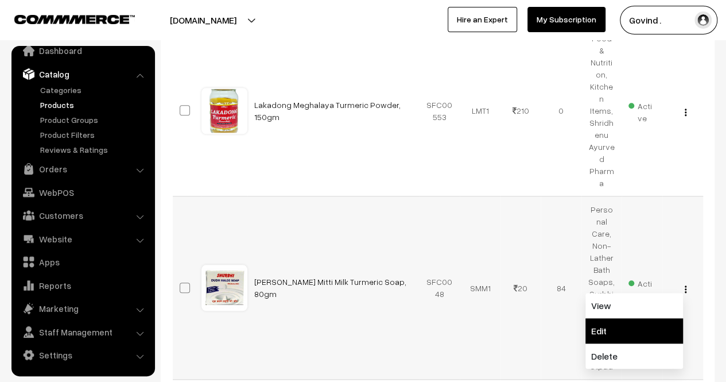
click at [649, 318] on link "Edit" at bounding box center [635, 330] width 98 height 25
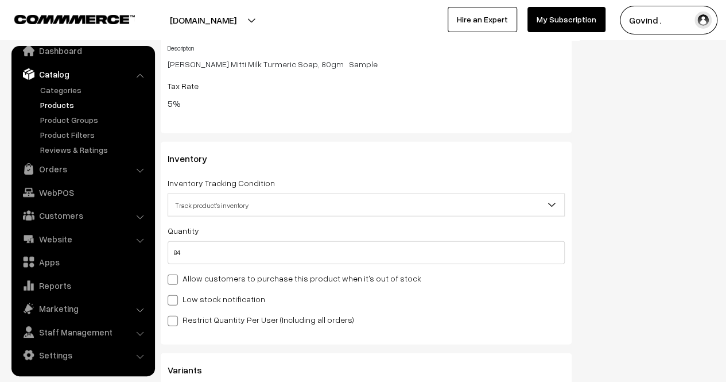
scroll to position [1350, 0]
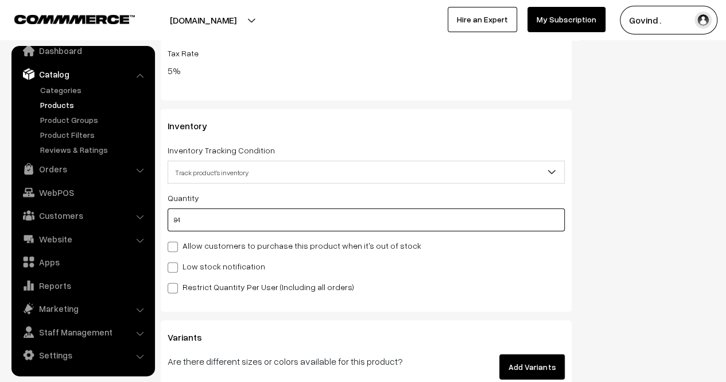
click at [478, 224] on input "84" at bounding box center [366, 219] width 397 height 23
type input "8"
type input "92"
type input "83"
type input "167"
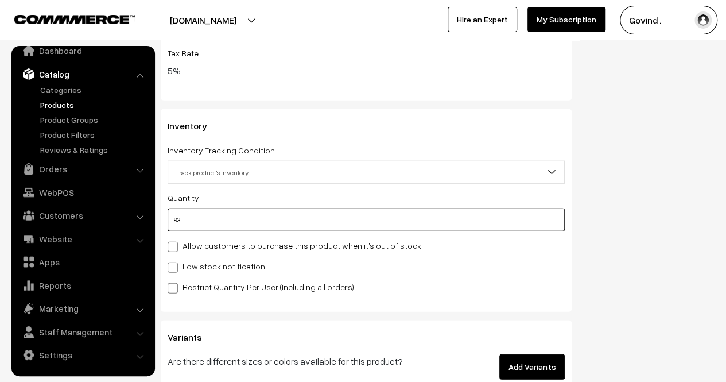
type input "83"
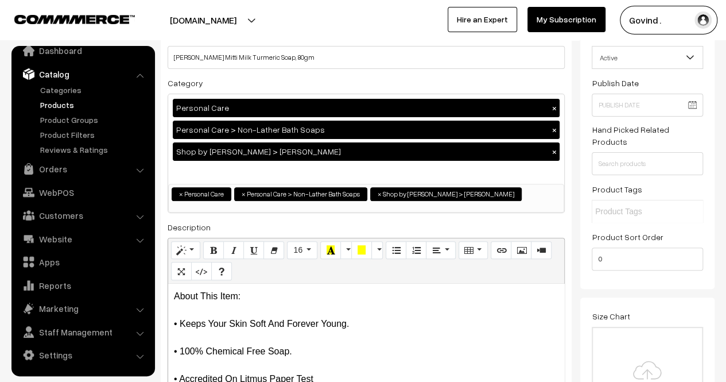
scroll to position [0, 0]
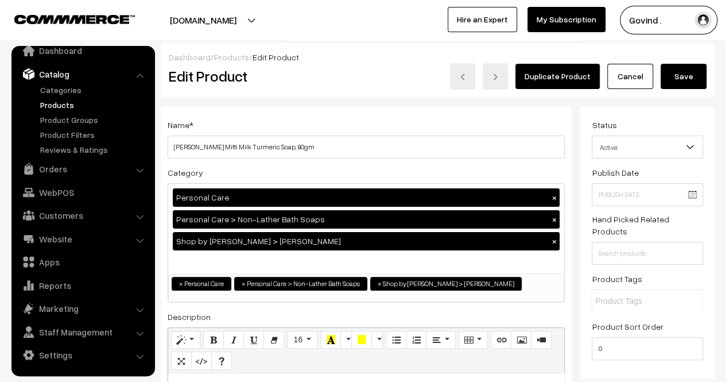
click at [688, 84] on button "Save" at bounding box center [684, 76] width 46 height 25
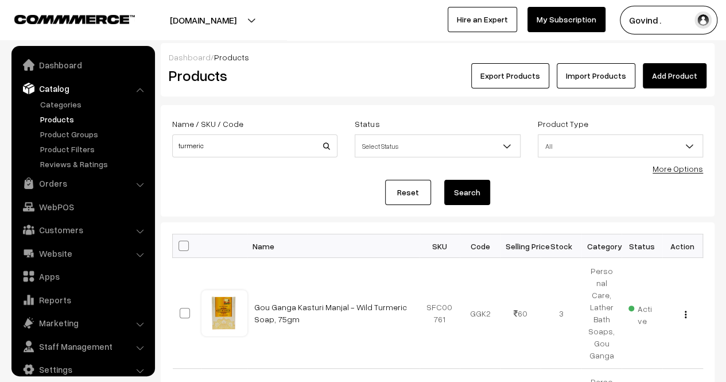
scroll to position [14, 0]
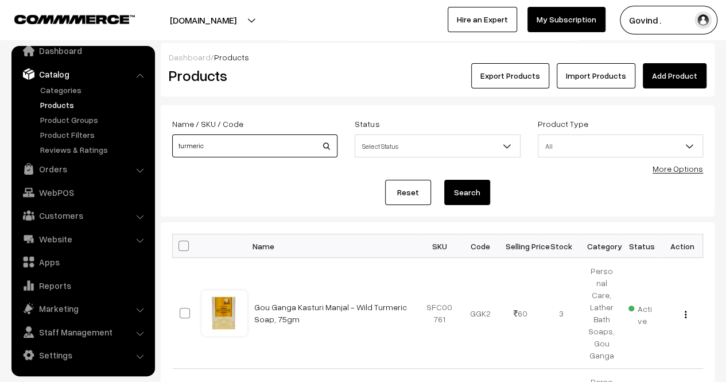
click at [264, 144] on input "turmeric" at bounding box center [254, 145] width 165 height 23
type input "peedantak"
click at [444, 180] on button "Search" at bounding box center [467, 192] width 46 height 25
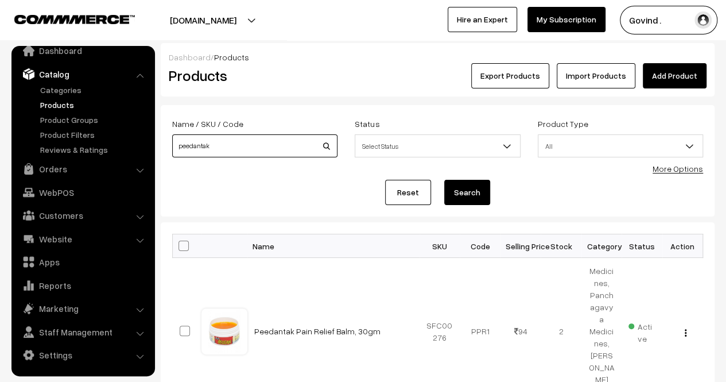
click at [250, 146] on input "peedantak" at bounding box center [254, 145] width 165 height 23
type input "naska"
click at [444, 180] on button "Search" at bounding box center [467, 192] width 46 height 25
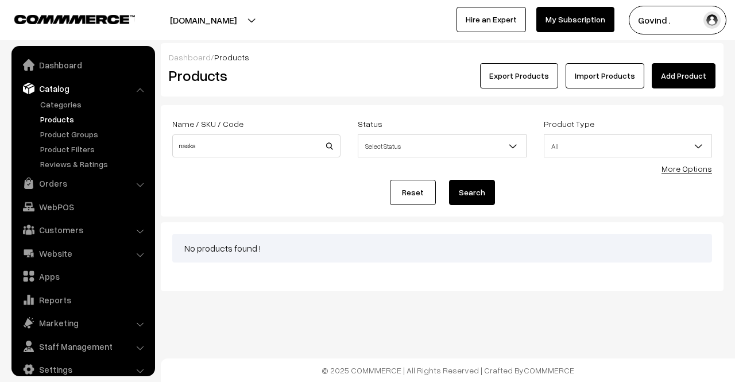
scroll to position [14, 0]
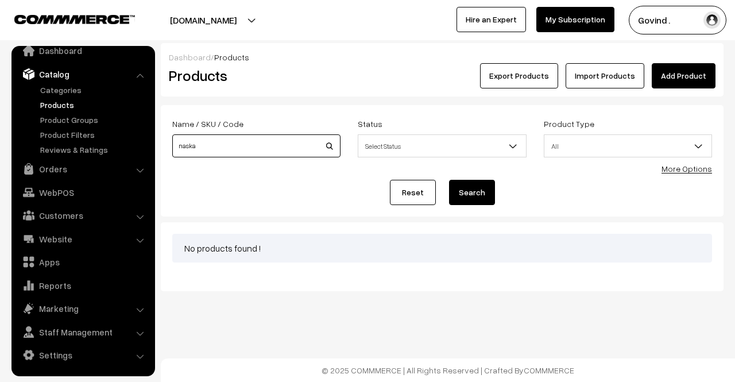
click at [250, 146] on input "naska" at bounding box center [256, 145] width 168 height 23
type input "nasika"
click at [449, 180] on button "Search" at bounding box center [472, 192] width 46 height 25
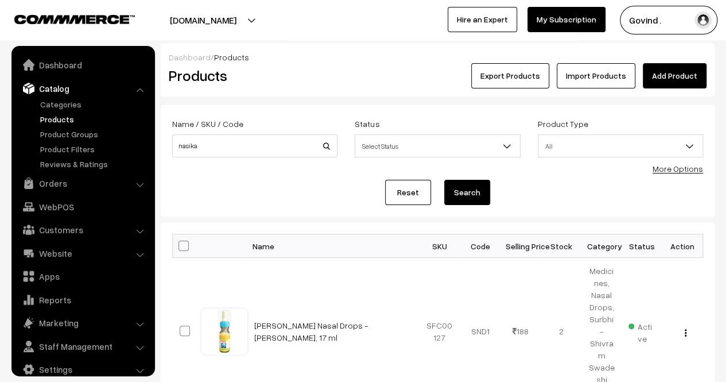
scroll to position [14, 0]
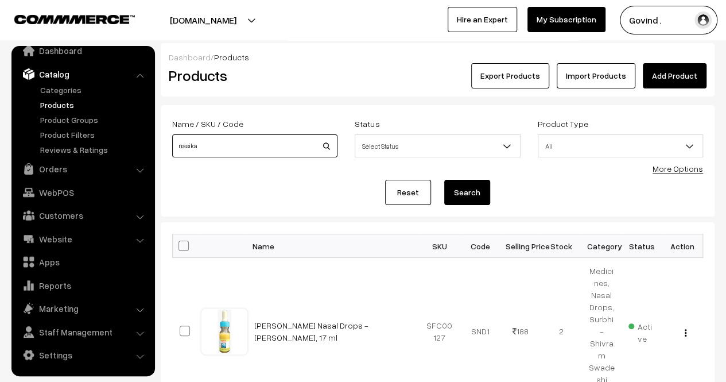
click at [225, 154] on input "nasika" at bounding box center [254, 145] width 165 height 23
type input "shishu"
click at [444, 180] on button "Search" at bounding box center [467, 192] width 46 height 25
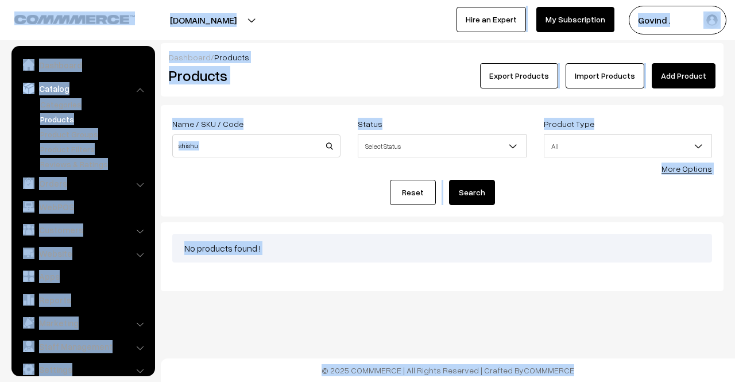
scroll to position [14, 0]
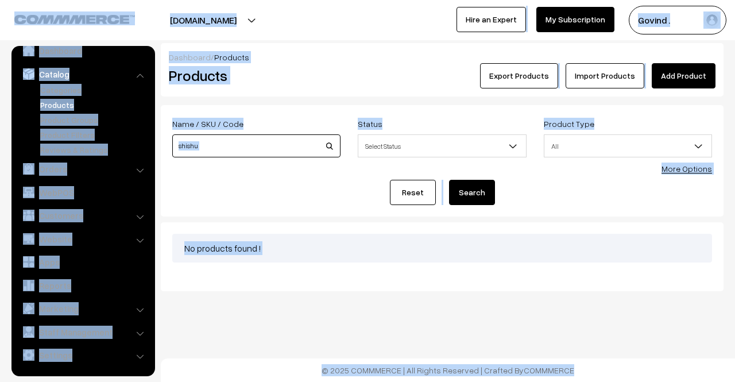
click at [225, 154] on input "shishu" at bounding box center [256, 145] width 168 height 23
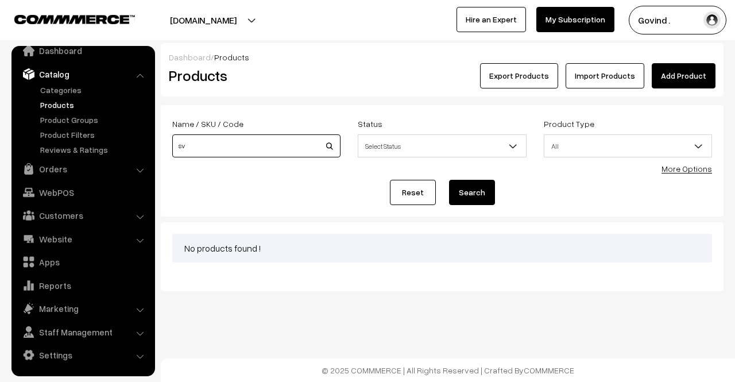
type input "s"
type input "baby"
click at [449, 180] on button "Search" at bounding box center [472, 192] width 46 height 25
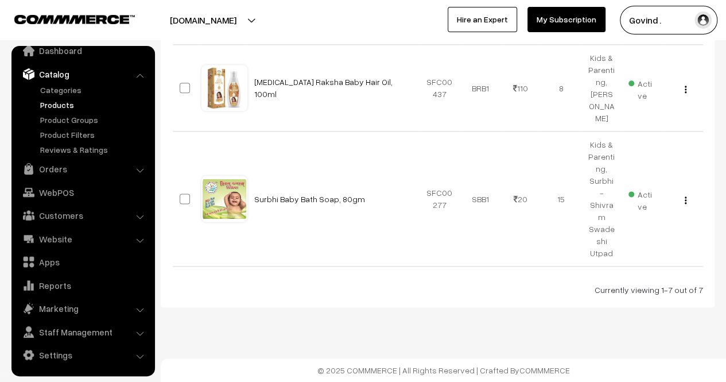
scroll to position [680, 0]
click at [686, 204] on img "button" at bounding box center [686, 199] width 2 height 7
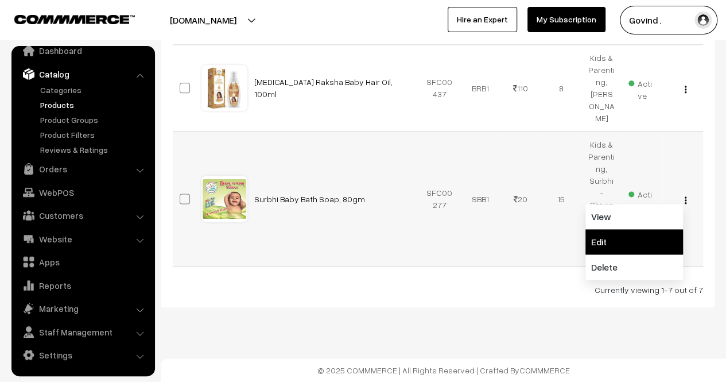
click at [645, 241] on link "Edit" at bounding box center [635, 241] width 98 height 25
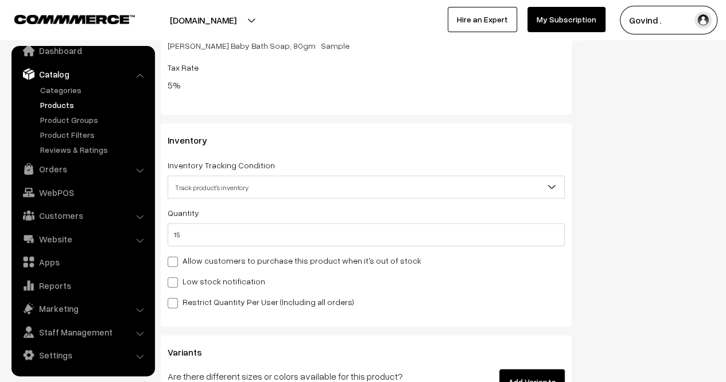
scroll to position [1316, 0]
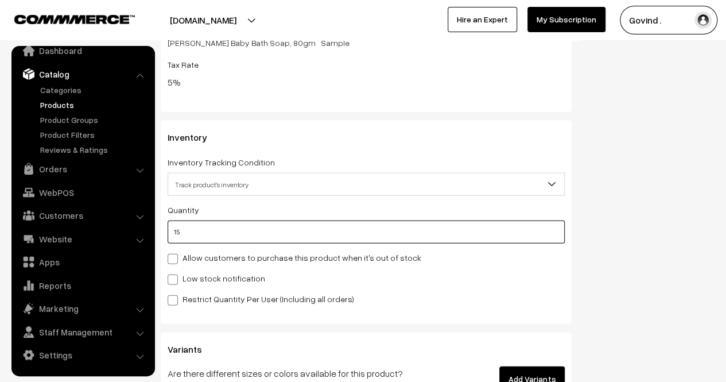
click at [464, 238] on input "15" at bounding box center [366, 231] width 397 height 23
type input "1"
type input "16"
type input "14"
type input "29"
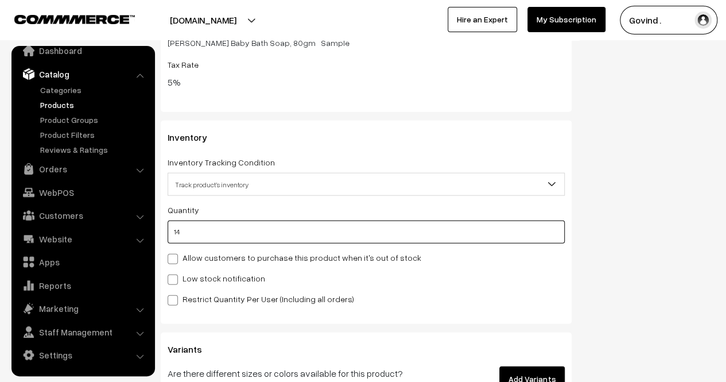
type input "14"
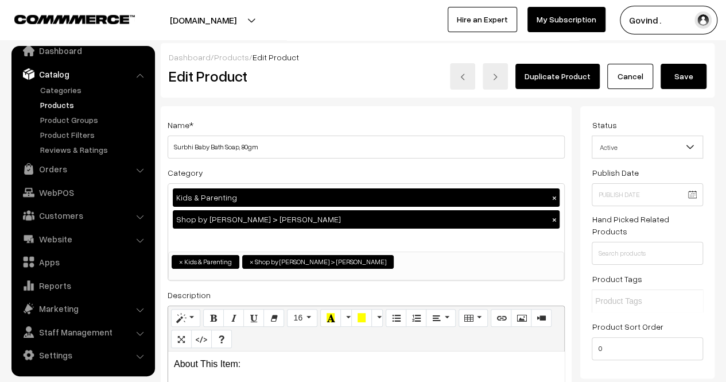
click at [676, 74] on button "Save" at bounding box center [684, 76] width 46 height 25
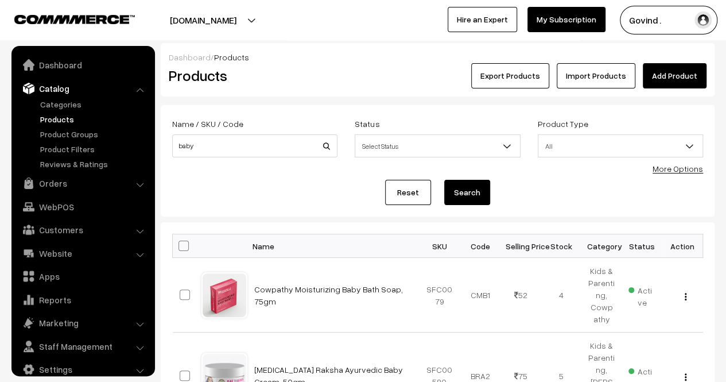
scroll to position [14, 0]
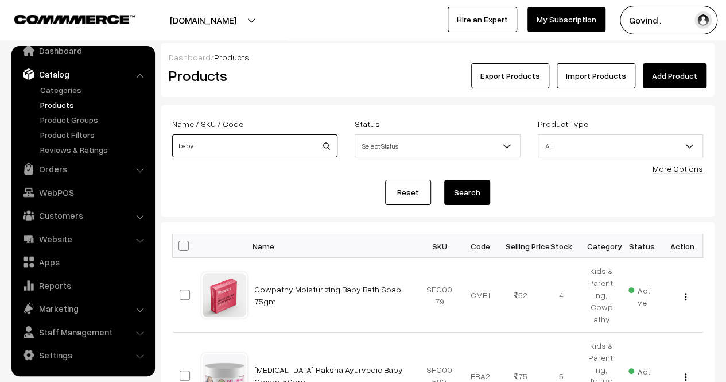
click at [257, 149] on input "baby" at bounding box center [254, 145] width 165 height 23
type input "arjun"
click at [444, 180] on button "Search" at bounding box center [467, 192] width 46 height 25
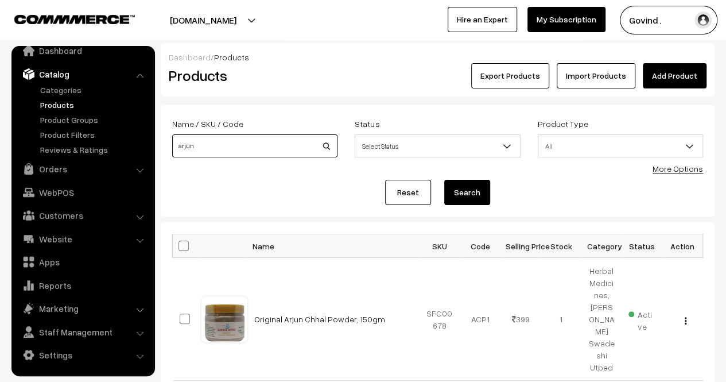
click at [262, 149] on input "arjun" at bounding box center [254, 145] width 165 height 23
type input "D"
type input "designer"
click at [444, 180] on button "Search" at bounding box center [467, 192] width 46 height 25
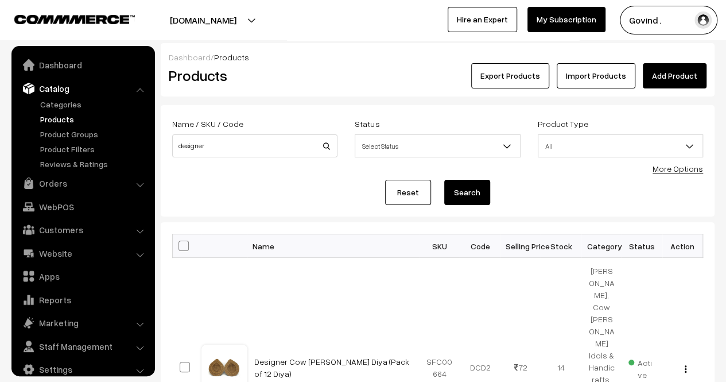
scroll to position [14, 0]
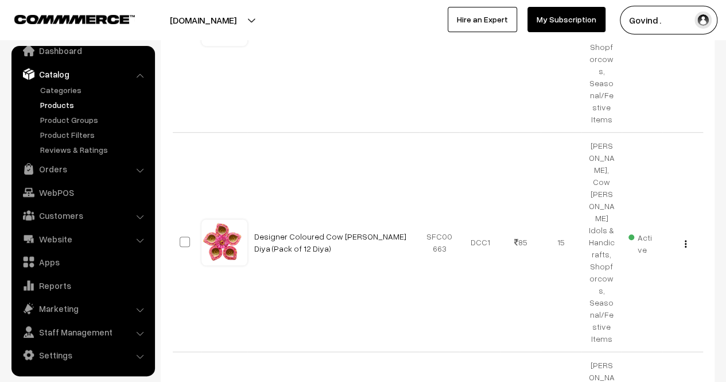
drag, startPoint x: 734, startPoint y: 146, endPoint x: 734, endPoint y: 299, distance: 152.7
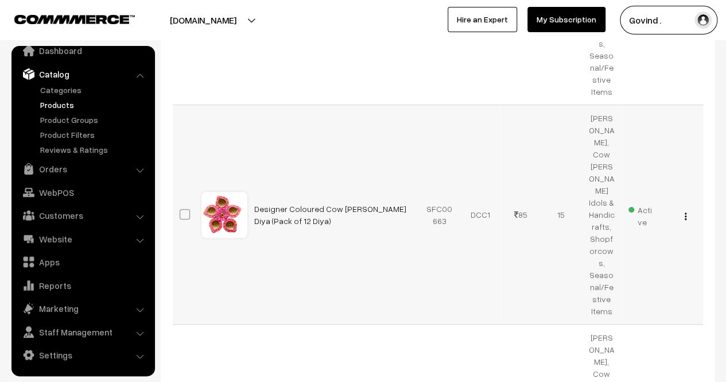
click at [686, 212] on img "button" at bounding box center [686, 215] width 2 height 7
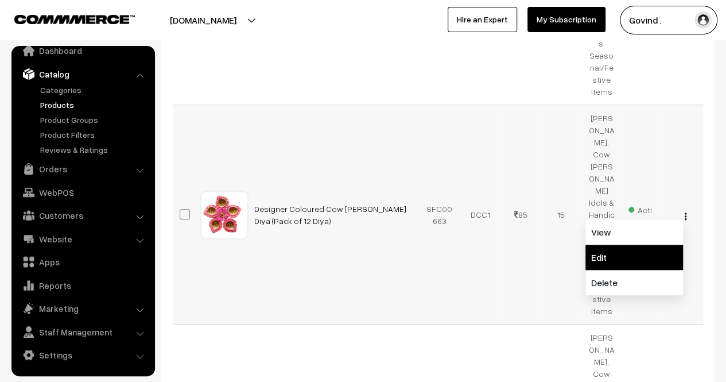
click at [611, 245] on link "Edit" at bounding box center [635, 257] width 98 height 25
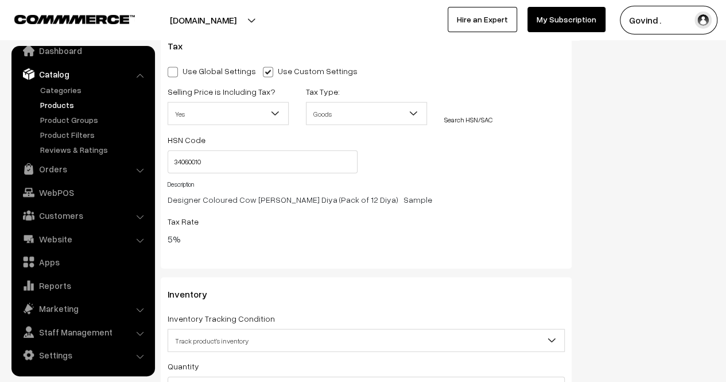
scroll to position [1368, 0]
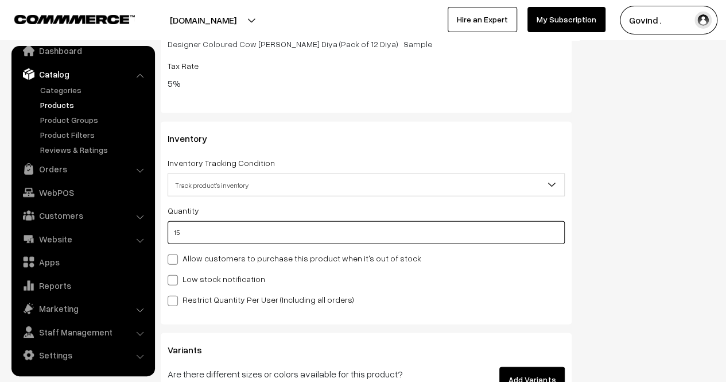
click at [291, 235] on input "15" at bounding box center [366, 232] width 397 height 23
type input "1"
type input "16"
type input "0"
type input "3"
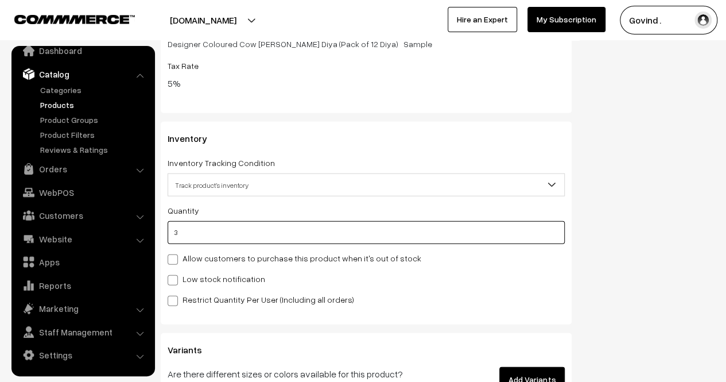
type input "18"
type input "3"
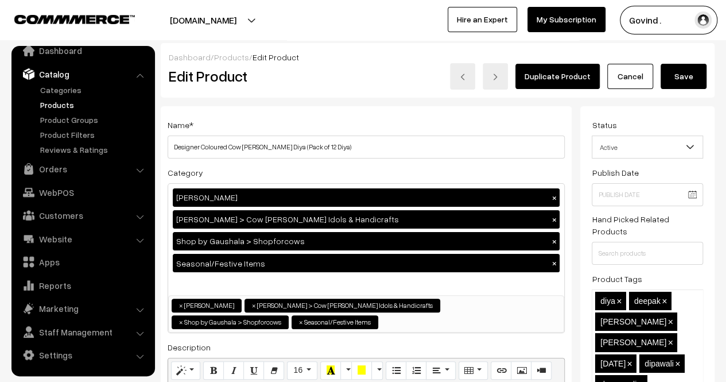
click at [683, 79] on button "Save" at bounding box center [684, 76] width 46 height 25
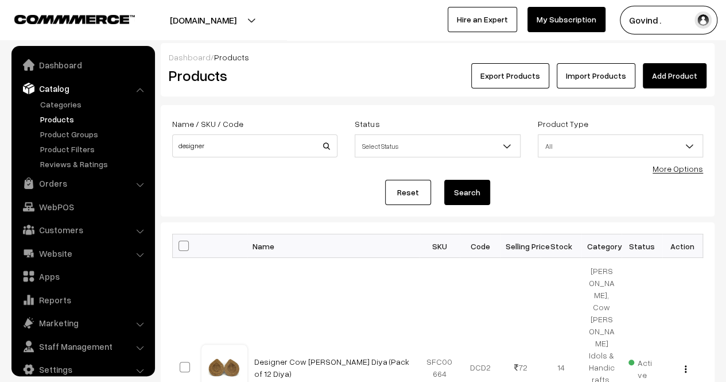
scroll to position [14, 0]
